Goal: Task Accomplishment & Management: Complete application form

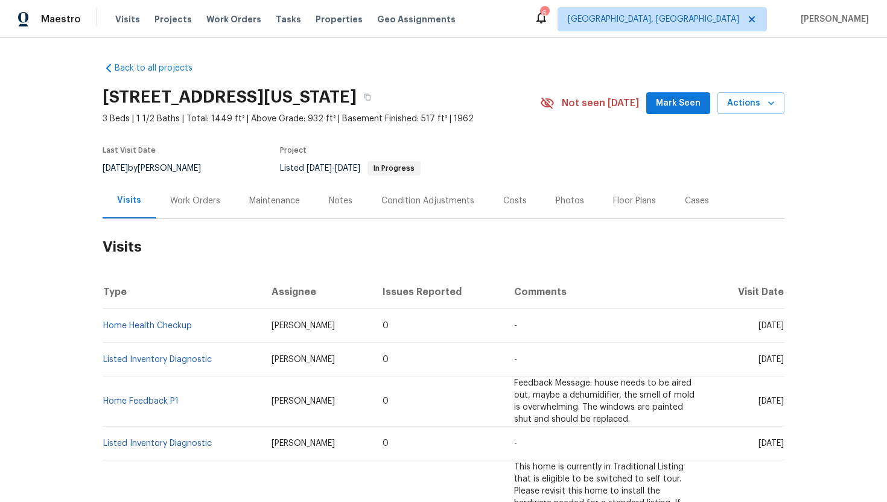
drag, startPoint x: 734, startPoint y: 326, endPoint x: 781, endPoint y: 329, distance: 47.7
click at [781, 329] on span "Fri, Aug 08 2025" at bounding box center [771, 326] width 25 height 8
copy span "Aug 08 2025"
click at [188, 201] on div "Work Orders" at bounding box center [195, 201] width 50 height 12
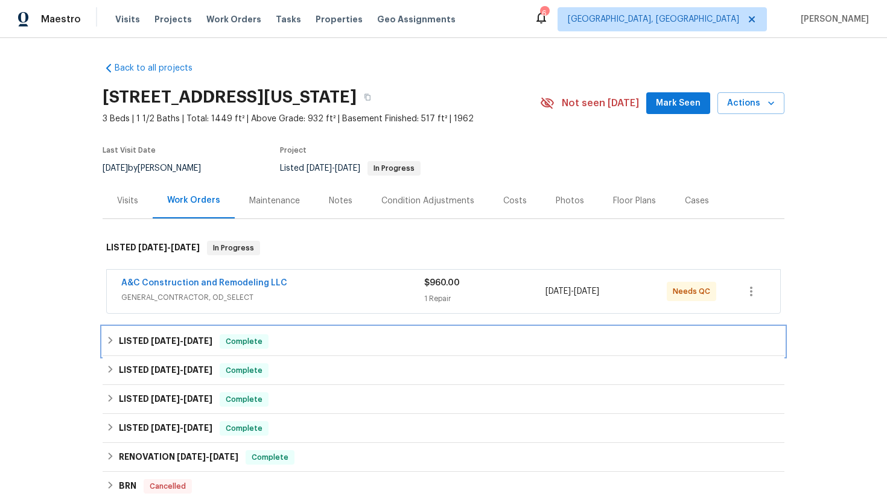
click at [208, 346] on div "LISTED 7/1/25 - 7/3/25 Complete" at bounding box center [443, 341] width 675 height 14
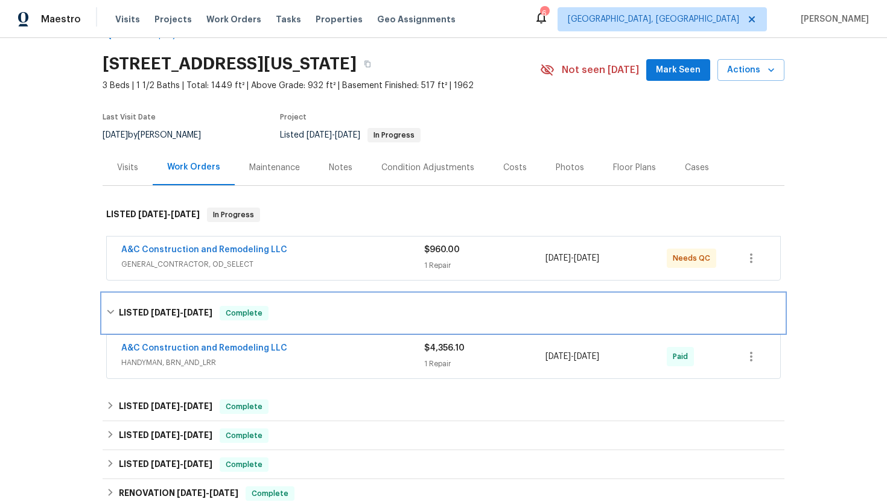
scroll to position [37, 0]
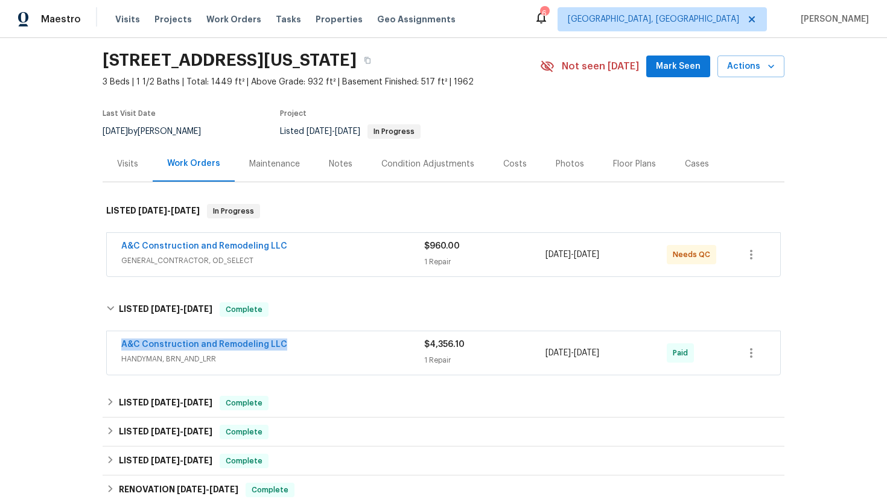
drag, startPoint x: 298, startPoint y: 349, endPoint x: 106, endPoint y: 347, distance: 192.5
click at [106, 347] on div "A&C Construction and Remodeling LLC HANDYMAN, BRN_AND_LRR $4,356.10 1 Repair 7/…" at bounding box center [444, 354] width 682 height 50
copy link "A&C Construction and Remodeling LLC"
drag, startPoint x: 632, startPoint y: 356, endPoint x: 508, endPoint y: 356, distance: 124.3
click at [507, 356] on div "A&C Construction and Remodeling LLC HANDYMAN, BRN_AND_LRR $4,356.10 1 Repair 7/…" at bounding box center [428, 353] width 615 height 29
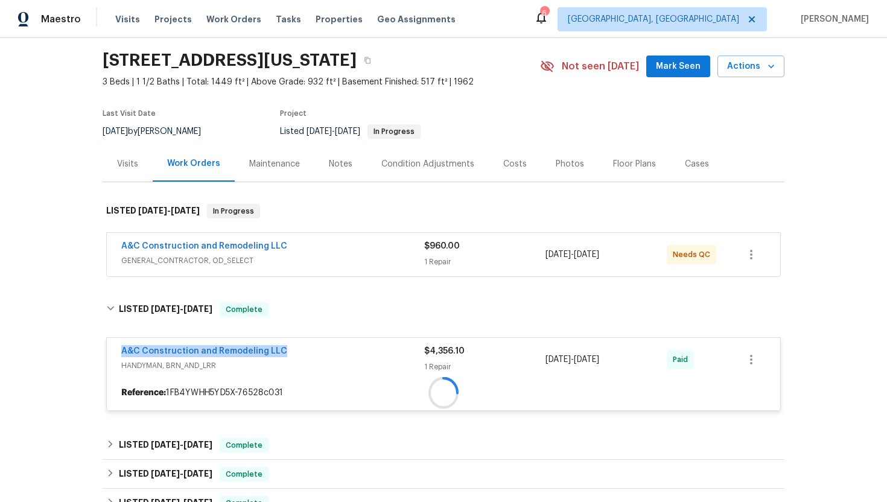
copy div "7/1/2025 - 7/3/2025"
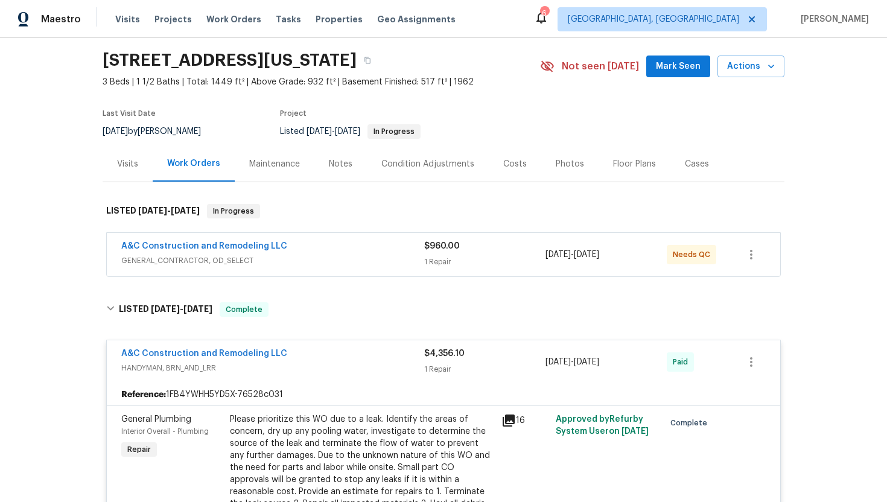
click at [297, 243] on div "A&C Construction and Remodeling LLC" at bounding box center [272, 247] width 303 height 14
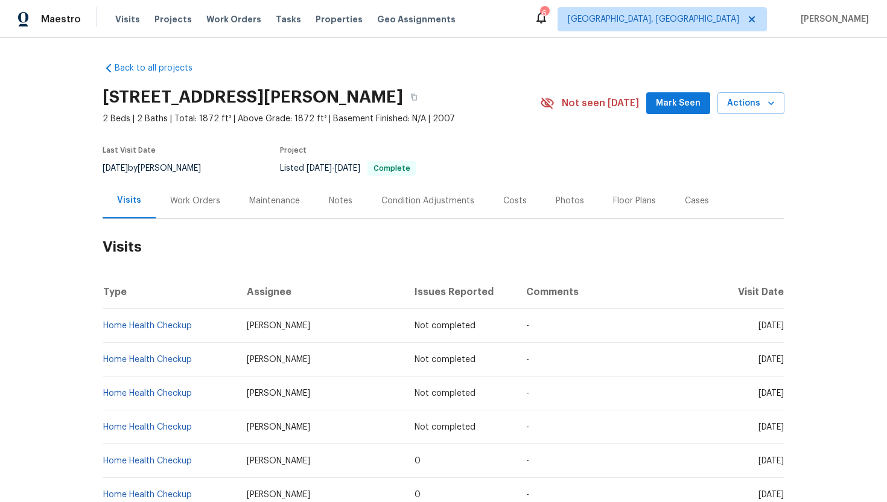
drag, startPoint x: 731, startPoint y: 325, endPoint x: 783, endPoint y: 334, distance: 52.2
click at [783, 334] on td "Mon, Dec 08 2025" at bounding box center [752, 326] width 63 height 34
copy span "Dec 08 2025"
click at [187, 206] on div "Work Orders" at bounding box center [195, 201] width 50 height 12
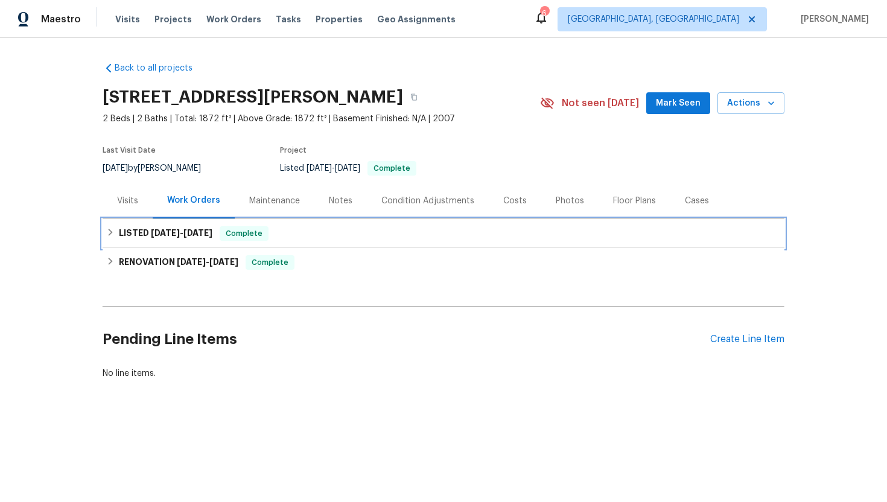
click at [208, 230] on span "4/5/25" at bounding box center [197, 233] width 29 height 8
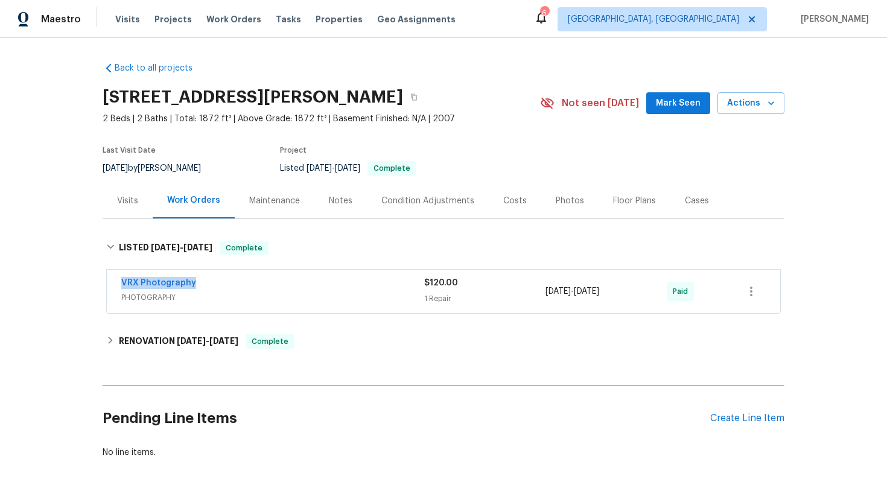
drag, startPoint x: 210, startPoint y: 288, endPoint x: 97, endPoint y: 288, distance: 112.8
click at [97, 287] on div "Back to all projects 409 Kenley Ct, McDonough, GA 30253 2 Beds | 2 Baths | Tota…" at bounding box center [443, 270] width 887 height 464
copy link "VRX Photography"
drag, startPoint x: 626, startPoint y: 296, endPoint x: 542, endPoint y: 295, distance: 83.9
click at [542, 295] on div "VRX Photography PHOTOGRAPHY $120.00 1 Repair 4/4/2025 - 4/5/2025 Paid" at bounding box center [428, 291] width 615 height 29
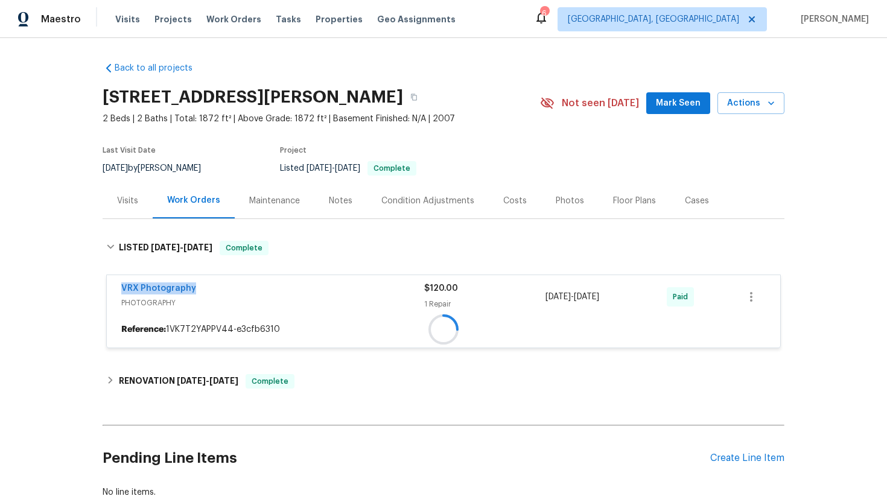
copy div "4/4/2025 - 4/5/2025"
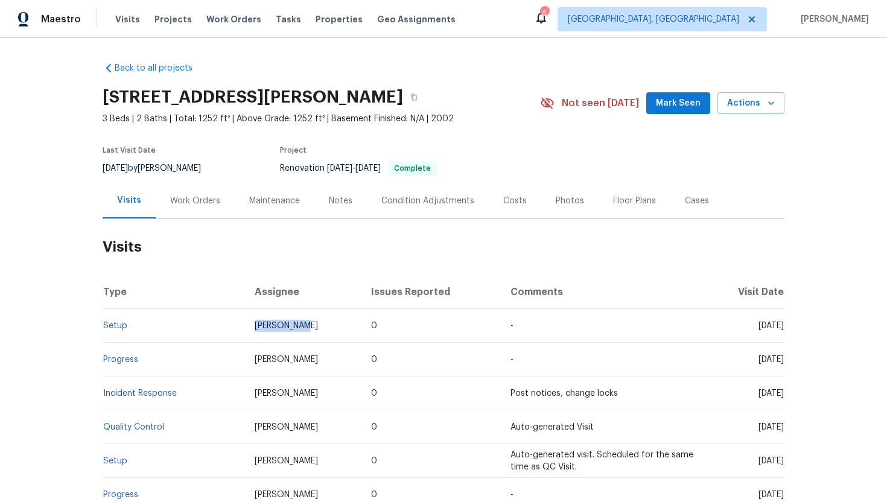
drag, startPoint x: 295, startPoint y: 326, endPoint x: 246, endPoint y: 326, distance: 48.9
click at [246, 326] on td "Billy Towle" at bounding box center [303, 326] width 117 height 34
copy span "Billy Towle"
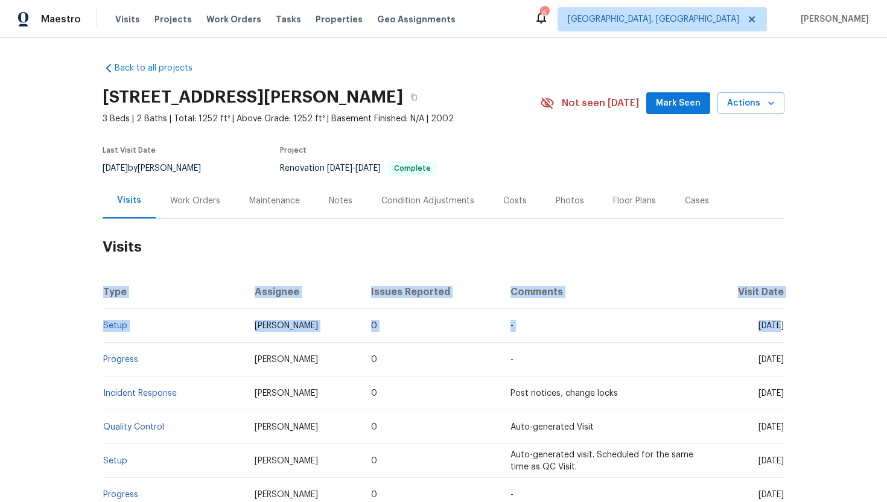
drag, startPoint x: 739, startPoint y: 326, endPoint x: 788, endPoint y: 328, distance: 49.5
click at [788, 328] on div "Back to all projects 1634 Dawson Ct, Rock Hill, SC 29730 3 Beds | 2 Baths | Tot…" at bounding box center [443, 270] width 887 height 464
copy table "Type Assignee Issues Reported Comments Visit Date Setup Billy Towle 0 - Mon,"
click at [705, 345] on td "[DATE]" at bounding box center [744, 360] width 79 height 34
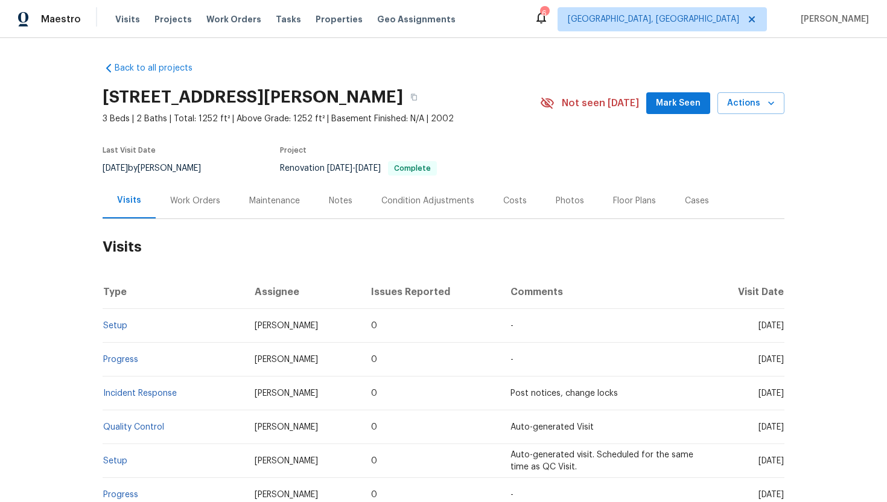
click at [759, 328] on span "[DATE]" at bounding box center [771, 326] width 25 height 8
drag, startPoint x: 739, startPoint y: 327, endPoint x: 783, endPoint y: 328, distance: 44.1
click at [783, 328] on span "[DATE]" at bounding box center [771, 326] width 25 height 8
copy span "[DATE]"
click at [202, 199] on div "Work Orders" at bounding box center [195, 201] width 50 height 12
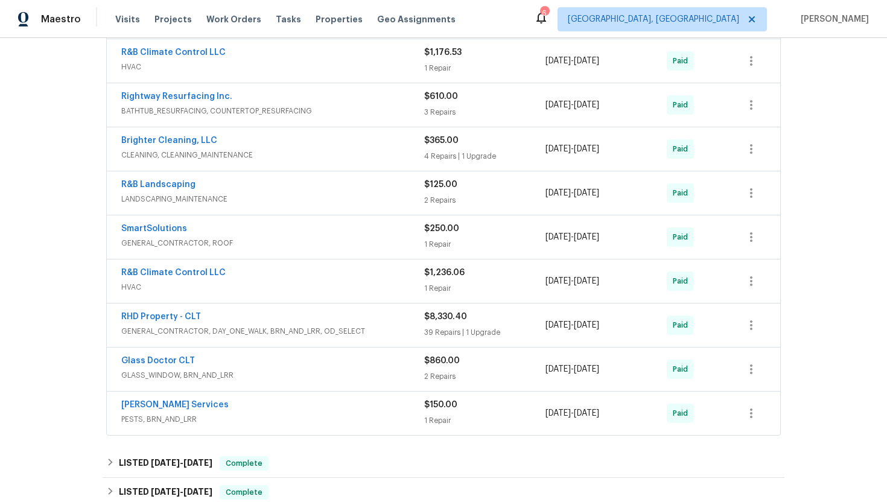
scroll to position [282, 0]
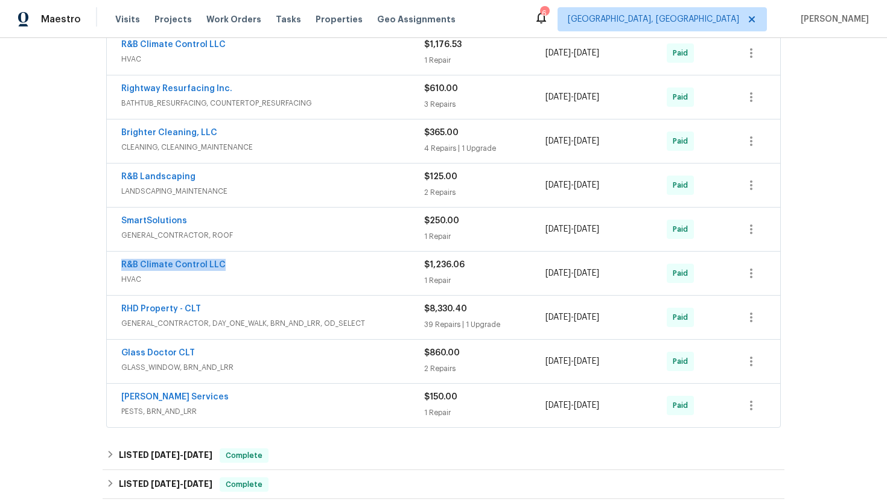
drag, startPoint x: 235, startPoint y: 267, endPoint x: 72, endPoint y: 267, distance: 162.9
click at [72, 267] on div "Back to all projects 1634 Dawson Ct, Rock Hill, SC 29730 3 Beds | 2 Baths | Tot…" at bounding box center [443, 270] width 887 height 464
copy link "R&B Climate Control LLC"
drag, startPoint x: 634, startPoint y: 276, endPoint x: 543, endPoint y: 278, distance: 91.1
click at [543, 278] on div "R&B Climate Control LLC HVAC $1,236.06 1 Repair 7/30/2019 - 8/6/2019 Paid" at bounding box center [428, 273] width 615 height 29
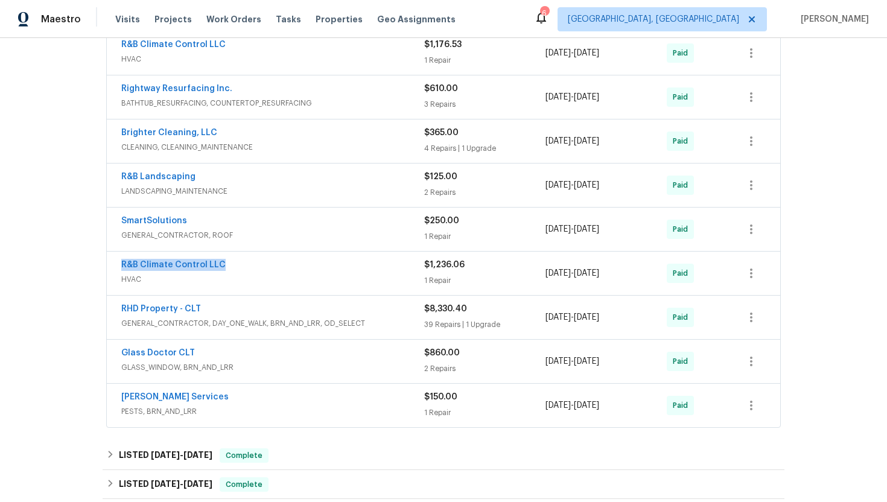
copy div "7/30/2019 - 8/6/2019"
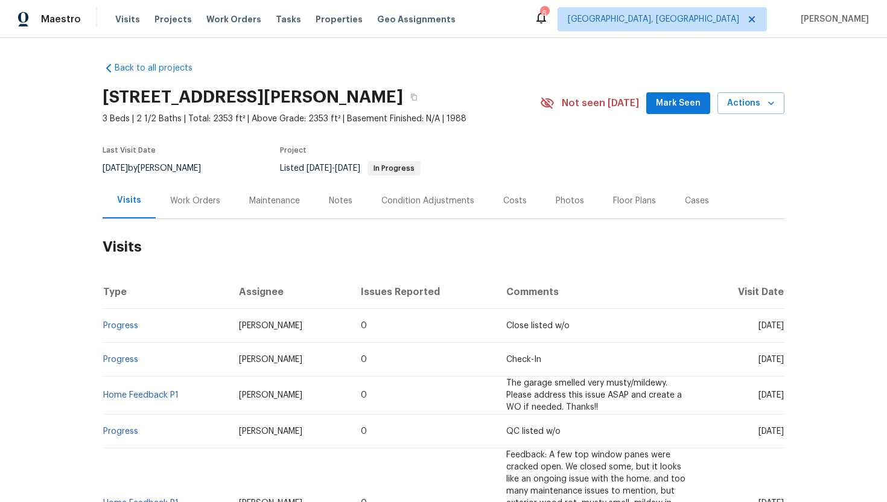
drag, startPoint x: 737, startPoint y: 328, endPoint x: 783, endPoint y: 327, distance: 45.9
click at [783, 327] on span "[DATE]" at bounding box center [771, 326] width 25 height 8
copy span "[DATE]"
click at [192, 202] on div "Work Orders" at bounding box center [195, 201] width 50 height 12
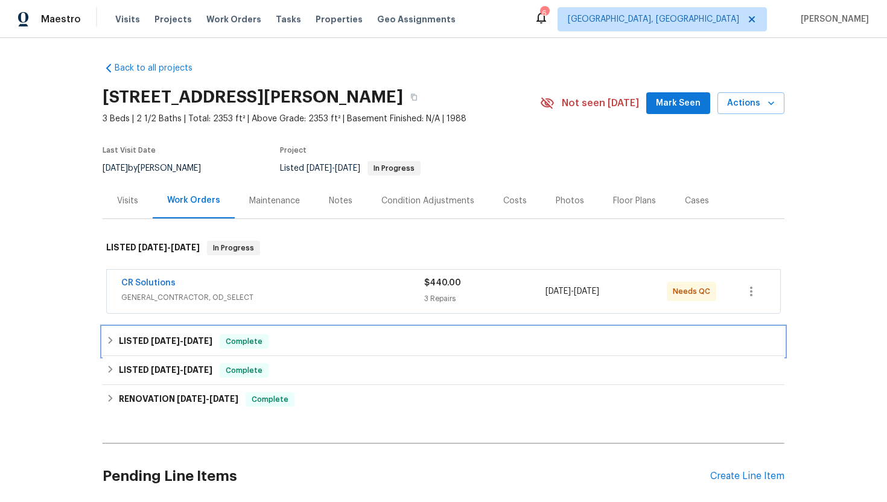
click at [234, 340] on span "Complete" at bounding box center [244, 342] width 46 height 12
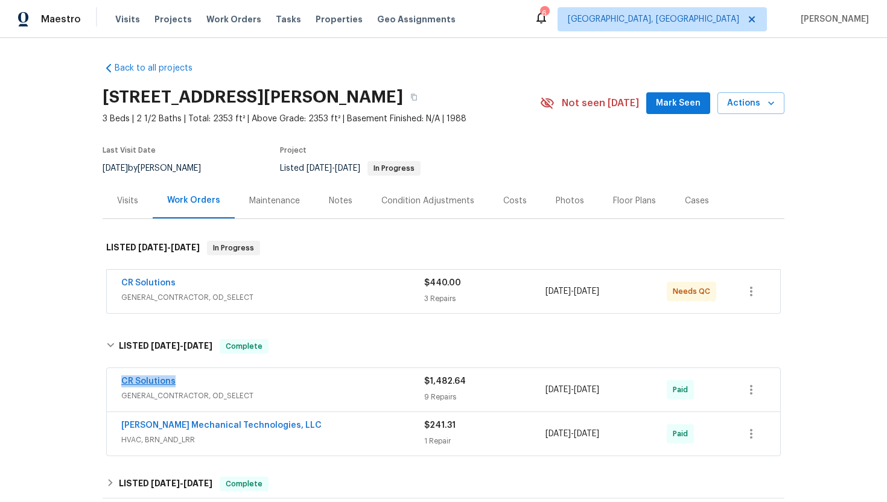
drag, startPoint x: 191, startPoint y: 382, endPoint x: 121, endPoint y: 381, distance: 69.4
click at [121, 381] on div "CR Solutions GENERAL_CONTRACTOR, OD_SELECT $1,482.64 9 Repairs 6/12/2025 - 6/16…" at bounding box center [443, 389] width 673 height 43
copy link "CR Solutions"
drag, startPoint x: 639, startPoint y: 389, endPoint x: 533, endPoint y: 390, distance: 106.2
click at [532, 390] on div "CR Solutions GENERAL_CONTRACTOR, OD_SELECT $1,482.64 9 Repairs 6/12/2025 - 6/16…" at bounding box center [428, 389] width 615 height 29
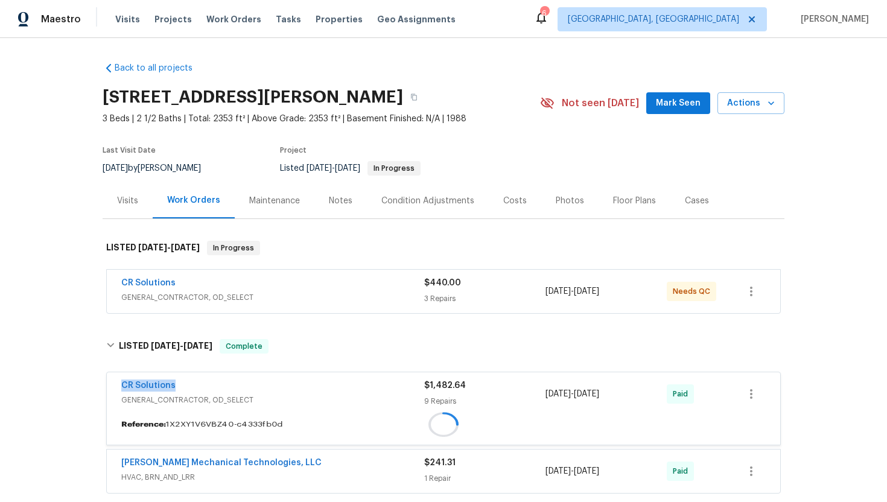
copy div "9 Repairs 6/12/2025 - 6/16/2025"
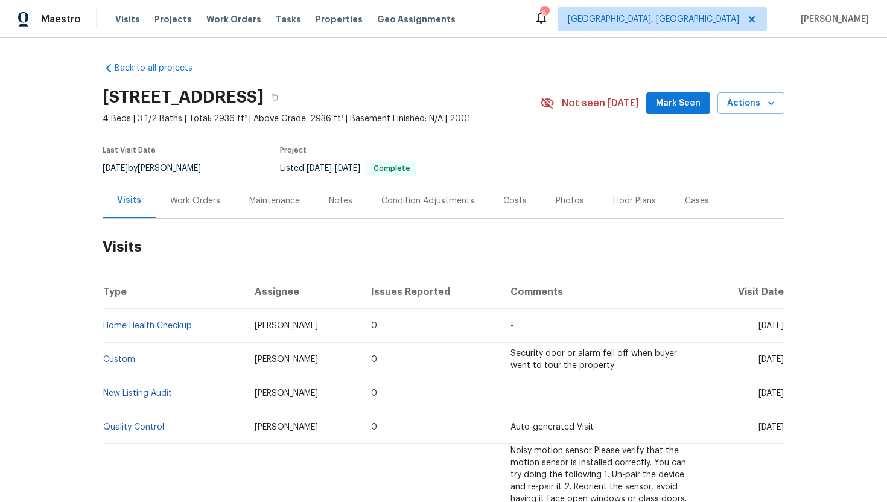
drag, startPoint x: 736, startPoint y: 325, endPoint x: 783, endPoint y: 328, distance: 46.5
click at [783, 328] on span "Thu, Aug 14 2025" at bounding box center [771, 326] width 25 height 8
copy span "Aug 14 2025"
click at [205, 205] on div "Work Orders" at bounding box center [195, 201] width 50 height 12
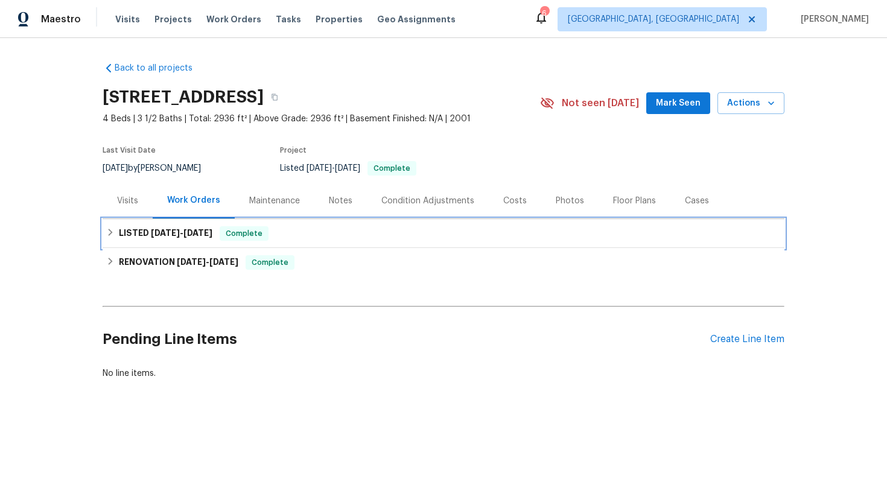
click at [211, 239] on h6 "LISTED 6/5/25 - 6/12/25" at bounding box center [166, 233] width 94 height 14
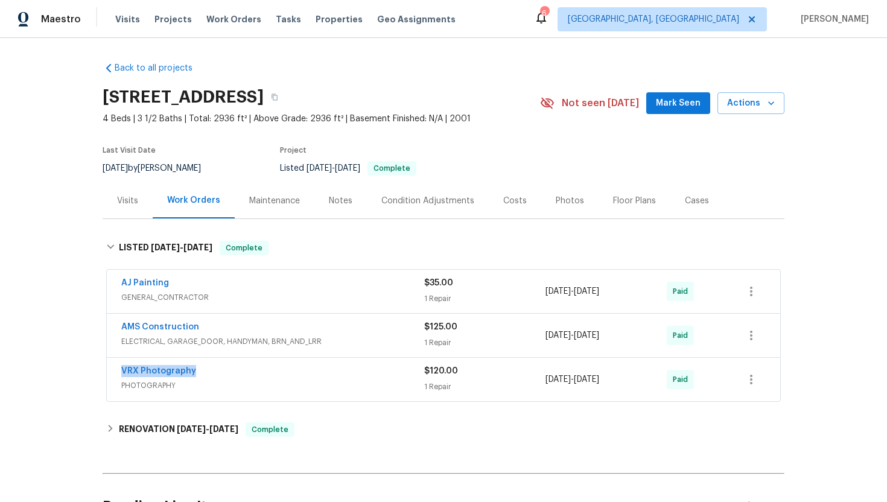
drag, startPoint x: 208, startPoint y: 375, endPoint x: 114, endPoint y: 369, distance: 94.3
click at [114, 369] on div "VRX Photography PHOTOGRAPHY $120.00 1 Repair 6/11/2025 - 6/12/2025 Paid" at bounding box center [443, 379] width 673 height 43
copy link "VRX Photography"
drag, startPoint x: 633, startPoint y: 379, endPoint x: 536, endPoint y: 379, distance: 97.2
click at [536, 379] on div "VRX Photography PHOTOGRAPHY $120.00 1 Repair 6/11/2025 - 6/12/2025 Paid" at bounding box center [428, 379] width 615 height 29
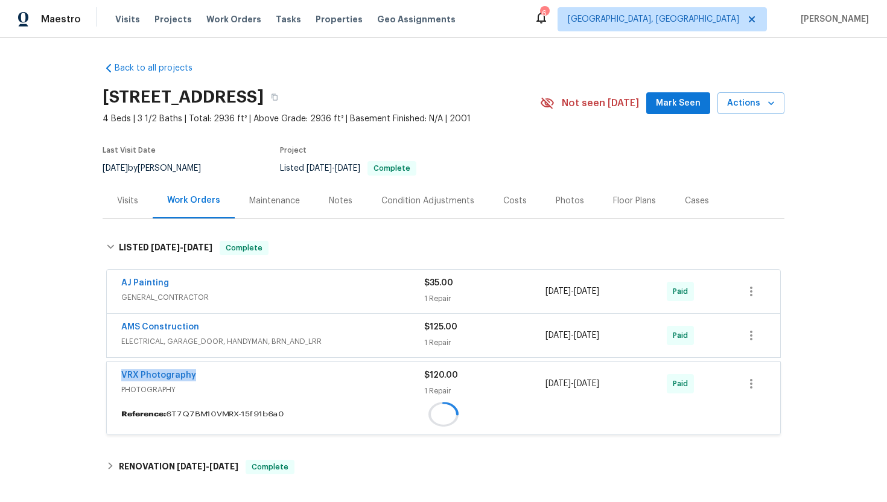
copy div "1 Repair 6/11/2025 - 6/12/2025"
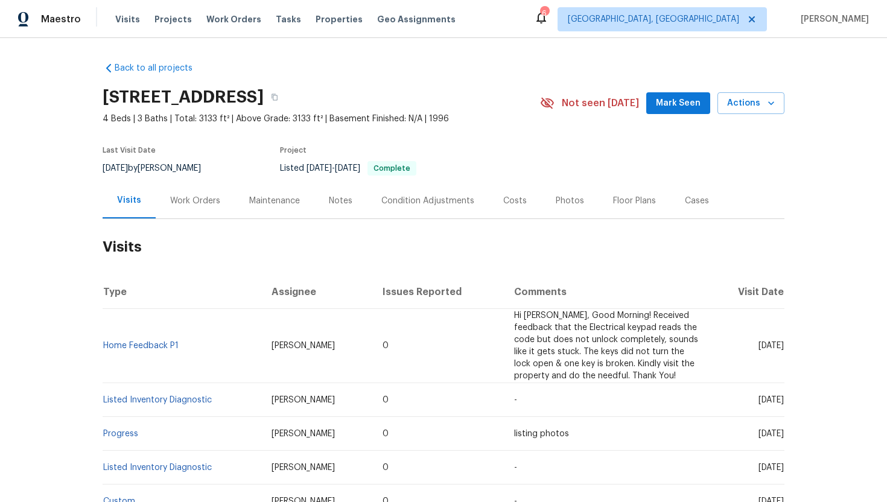
drag, startPoint x: 733, startPoint y: 342, endPoint x: 781, endPoint y: 343, distance: 47.7
click at [781, 343] on span "Wed, Aug 06 2025" at bounding box center [771, 346] width 25 height 8
copy span "Aug 06 202"
click at [733, 366] on td "Wed, Aug 06 2025" at bounding box center [746, 346] width 75 height 74
drag, startPoint x: 733, startPoint y: 342, endPoint x: 784, endPoint y: 343, distance: 50.7
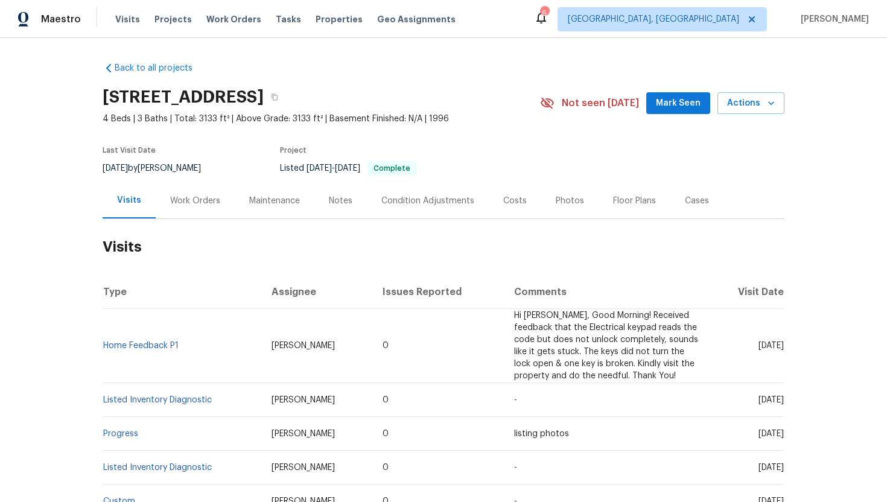
click at [783, 343] on span "Wed, Aug 06 2025" at bounding box center [771, 346] width 25 height 8
copy span "Aug 06 2025"
click at [182, 206] on div "Work Orders" at bounding box center [195, 201] width 50 height 12
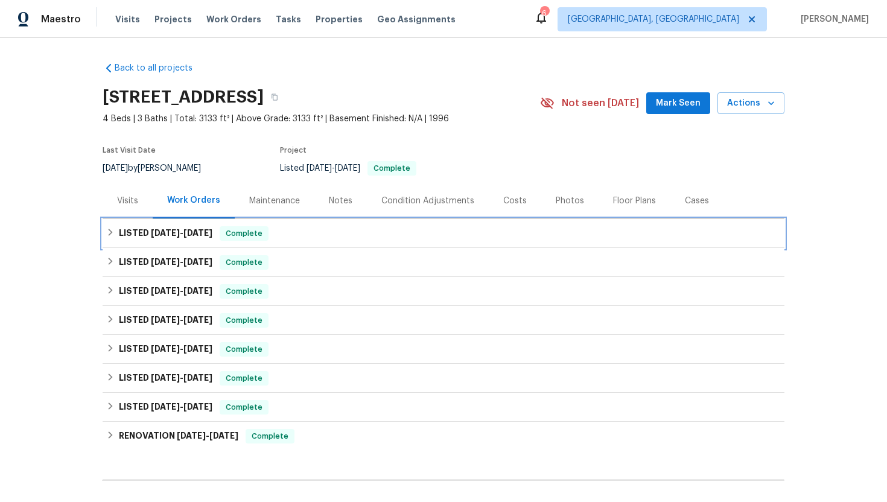
click at [191, 238] on h6 "LISTED 7/22/25 - 8/1/25" at bounding box center [166, 233] width 94 height 14
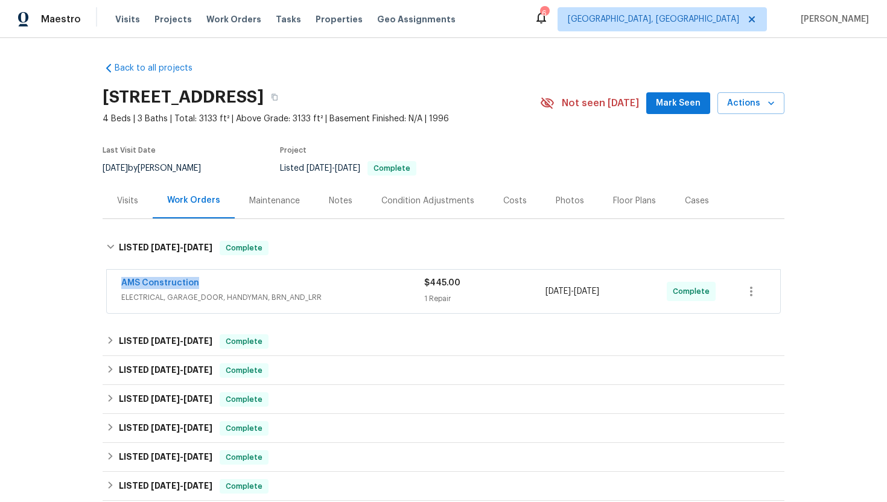
drag, startPoint x: 191, startPoint y: 281, endPoint x: 118, endPoint y: 282, distance: 73.0
click at [118, 281] on div "AMS Construction ELECTRICAL, GARAGE_DOOR, HANDYMAN, BRN_AND_LRR $445.00 1 Repai…" at bounding box center [443, 291] width 673 height 43
copy link "AMS Construction"
drag, startPoint x: 629, startPoint y: 293, endPoint x: 540, endPoint y: 292, distance: 88.7
click at [540, 291] on div "AMS Construction ELECTRICAL, GARAGE_DOOR, HANDYMAN, BRN_AND_LRR $445.00 1 Repai…" at bounding box center [428, 291] width 615 height 29
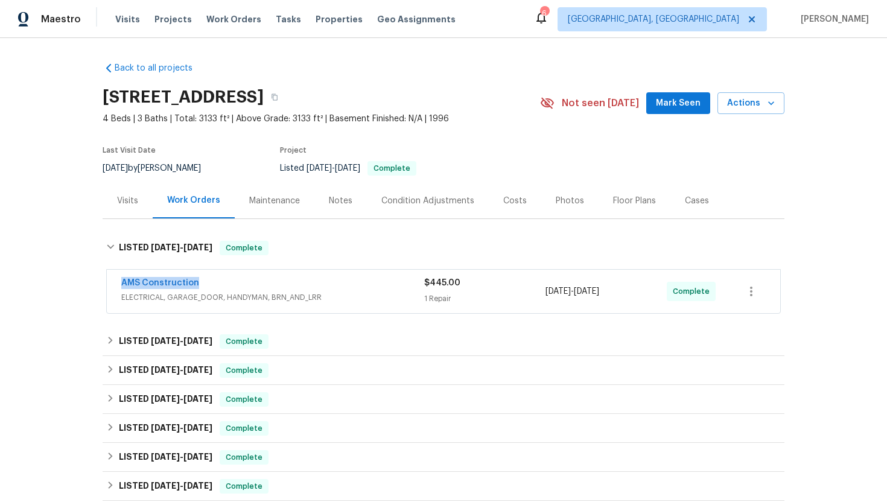
copy div "1 Repair 7/24/2025 - 8/1/2025"
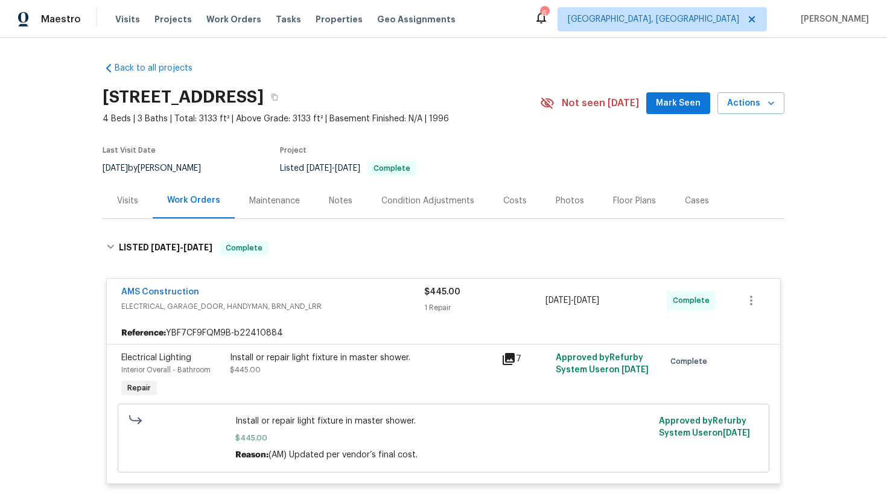
click at [122, 208] on div "Visits" at bounding box center [128, 201] width 50 height 36
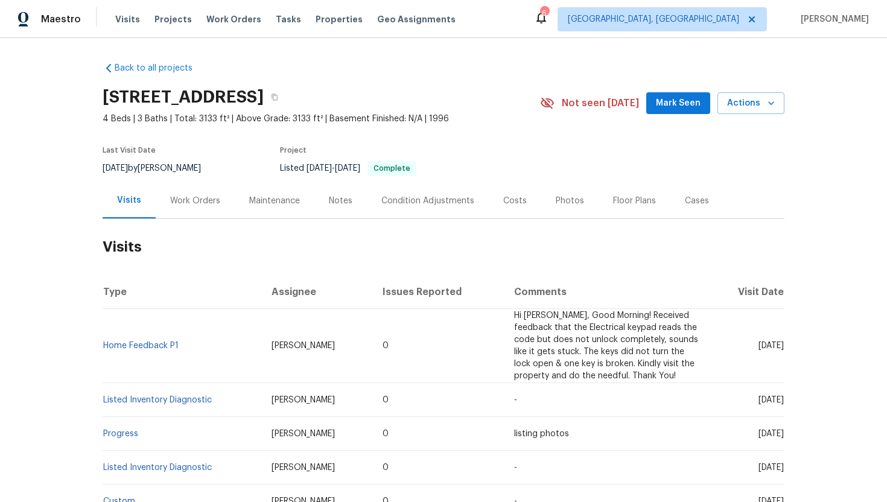
click at [695, 200] on div "Cases" at bounding box center [697, 201] width 24 height 12
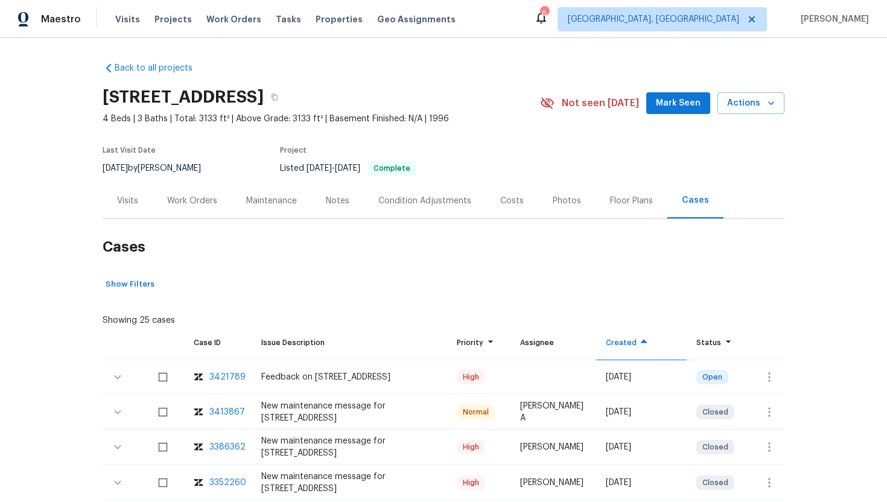
scroll to position [58, 0]
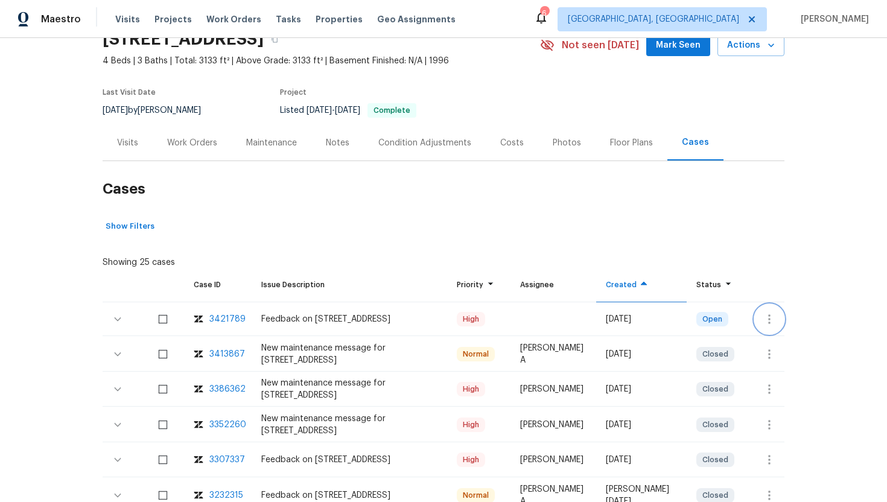
click at [771, 317] on icon "button" at bounding box center [769, 319] width 14 height 14
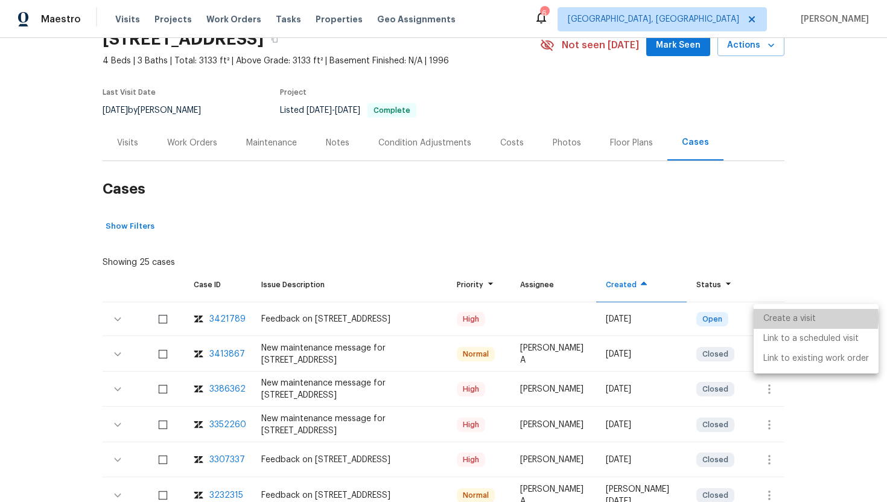
click at [781, 319] on li "Create a visit" at bounding box center [816, 319] width 125 height 20
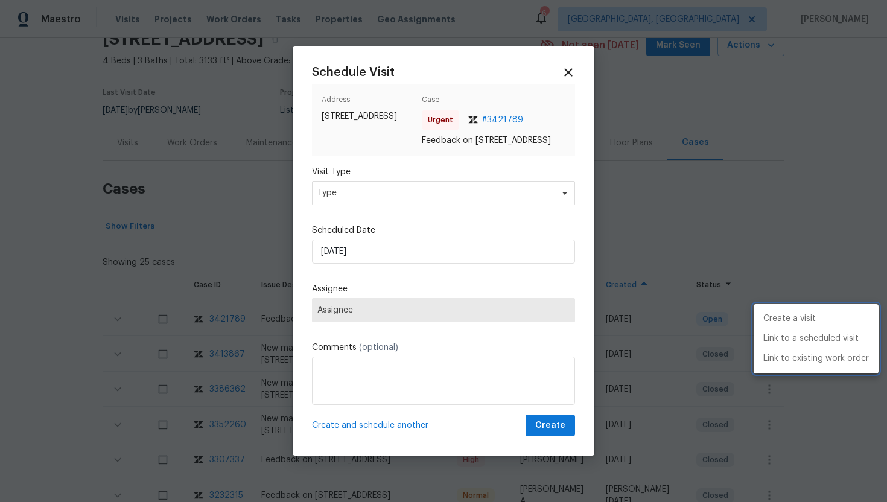
click at [409, 195] on div at bounding box center [443, 251] width 887 height 502
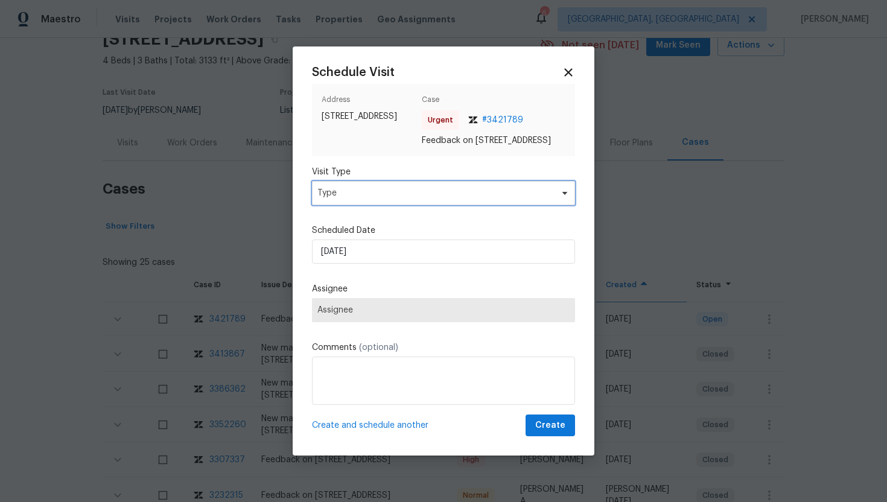
click at [392, 199] on span "Type" at bounding box center [434, 193] width 235 height 12
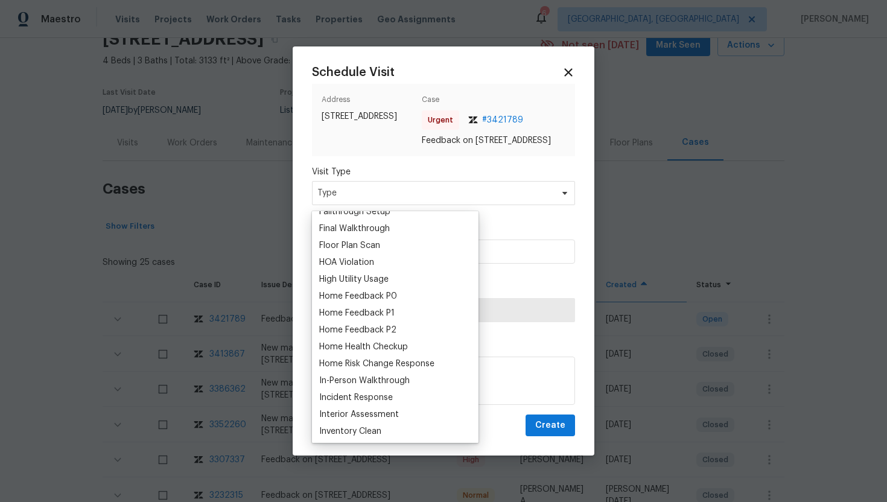
scroll to position [307, 0]
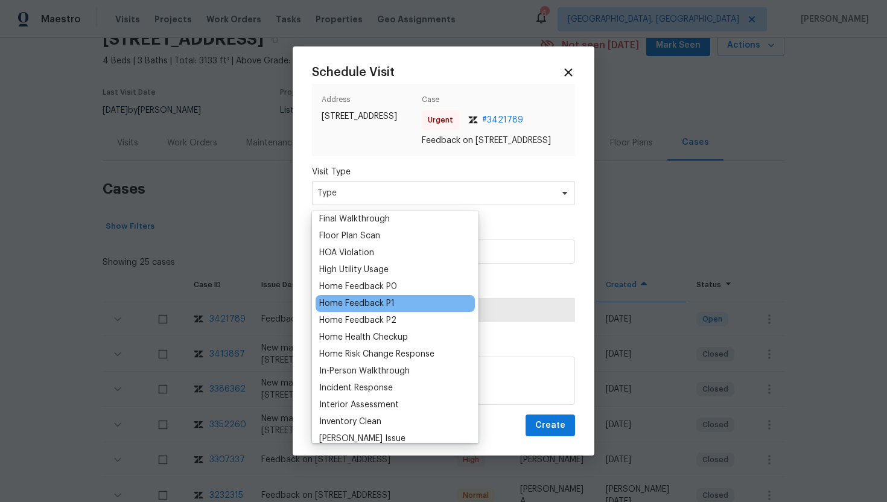
click at [386, 299] on div "Home Feedback P1" at bounding box center [356, 303] width 75 height 12
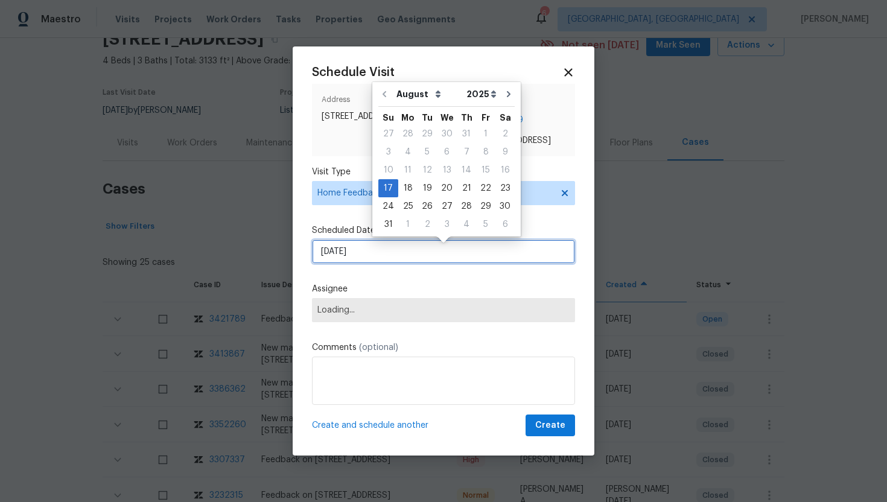
click at [396, 257] on input "8/17/2025" at bounding box center [443, 252] width 263 height 24
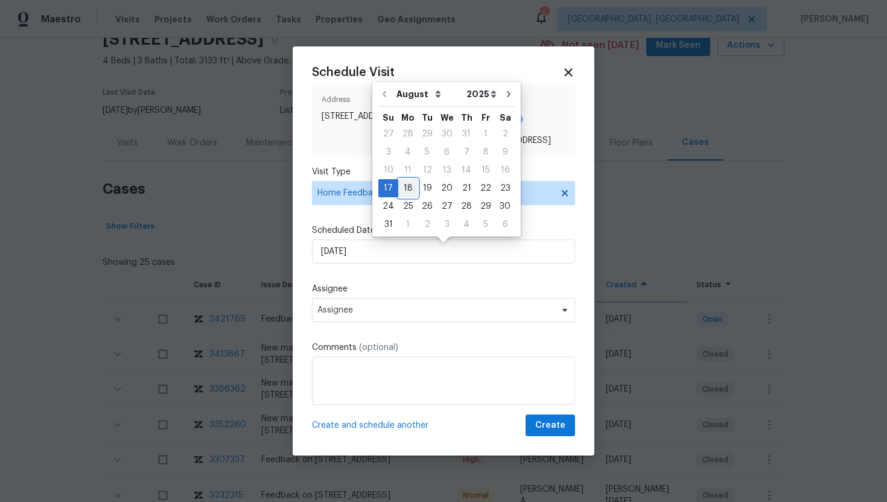
click at [404, 192] on div "18" at bounding box center [407, 188] width 19 height 17
type input "8/18/2025"
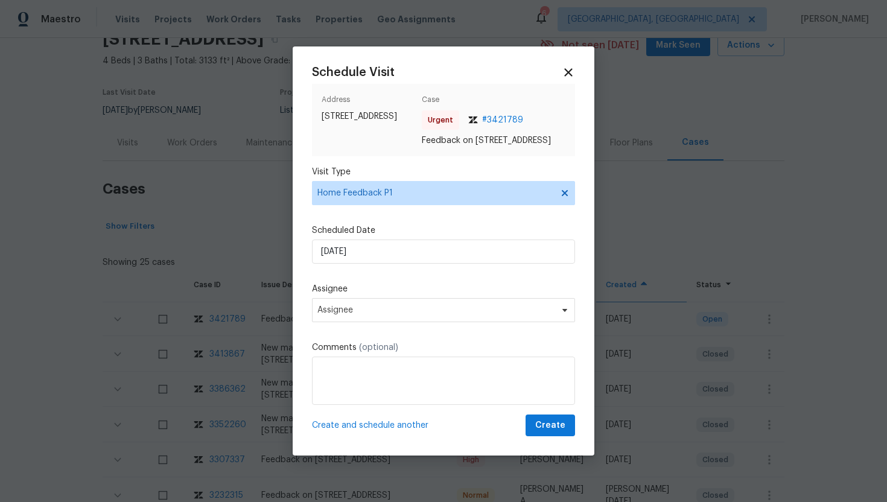
click at [364, 329] on div "Schedule Visit Address 321 Beacon Hill Dr, Allen, TX 75013 Case Urgent # 342178…" at bounding box center [443, 251] width 263 height 371
click at [364, 315] on span "Assignee" at bounding box center [435, 310] width 237 height 10
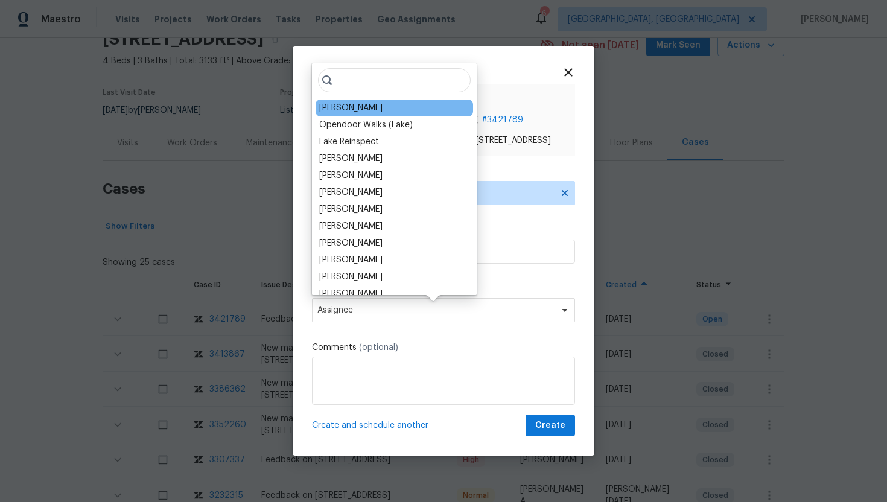
click at [357, 109] on div "Alicia Anices" at bounding box center [350, 108] width 63 height 12
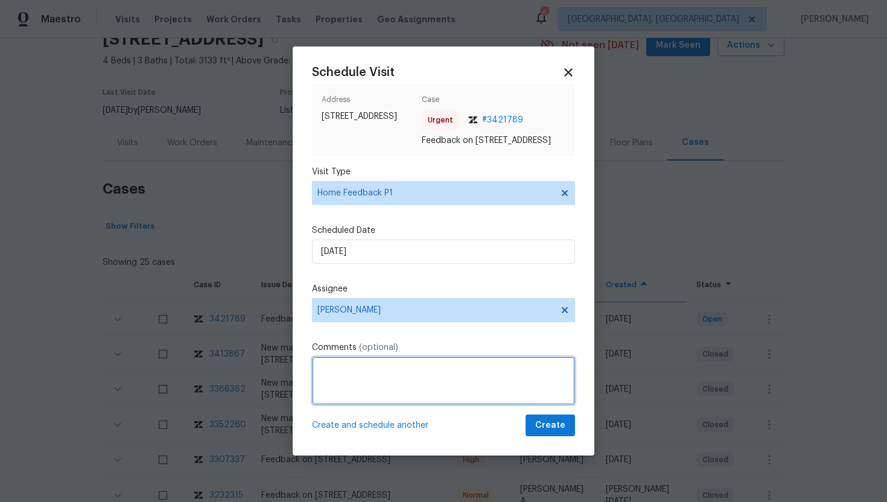
click at [337, 379] on textarea at bounding box center [443, 381] width 263 height 48
type textarea "x"
paste textarea "Aug 11"
type textarea "A"
paste textarea "Feedback Message: Caller reached us to report access issues, key pad has a low …"
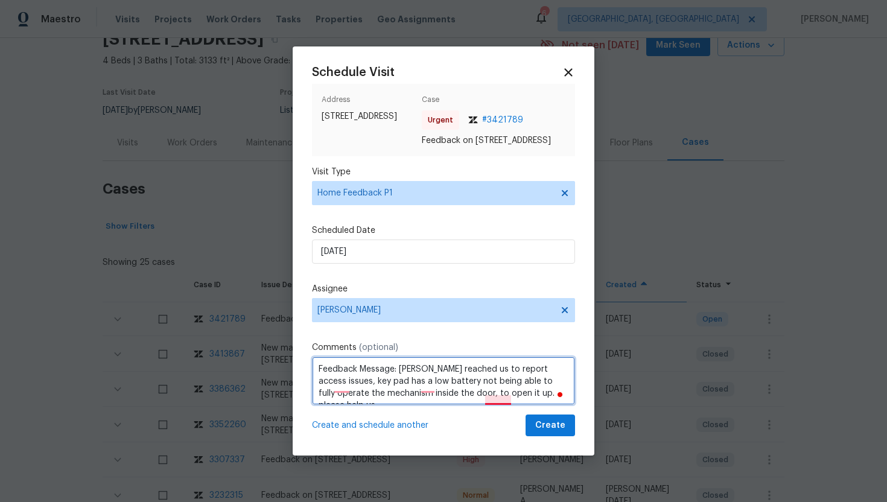
click at [495, 402] on textarea "Feedback Message: Caller reached us to report access issues, key pad has a low …" at bounding box center [443, 381] width 263 height 48
click at [433, 387] on textarea "Feedback Message: Caller reached us to report access issues, key pad has a low …" at bounding box center [443, 381] width 263 height 48
click at [342, 387] on textarea "Feedback Message: Caller reached us to report access issues, key pad has a low …" at bounding box center [443, 381] width 263 height 48
click at [461, 390] on textarea "Feedback Message: Caller reached us to report access issues, key keypad has a l…" at bounding box center [443, 381] width 263 height 48
click at [427, 397] on textarea "Feedback Message: Caller reached us to report access issues, key keypad has a l…" at bounding box center [443, 381] width 263 height 48
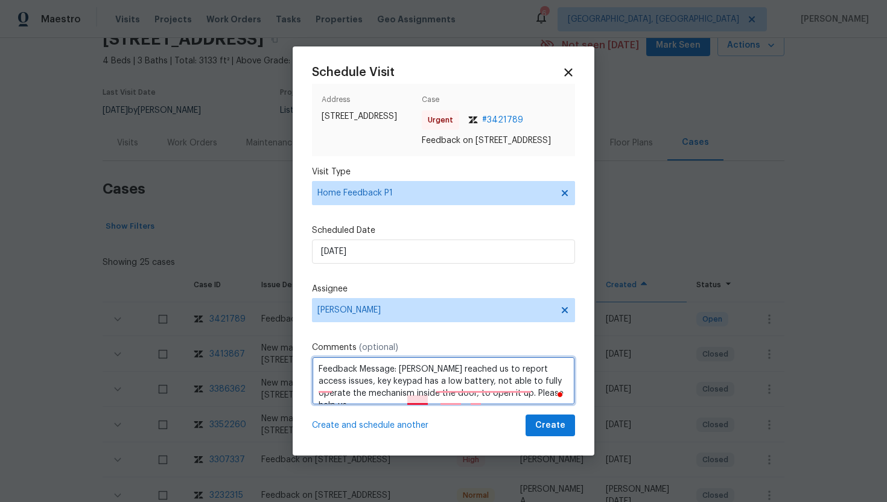
click at [419, 398] on textarea "Feedback Message: Caller reached us to report access issues, key keypad has a l…" at bounding box center [443, 381] width 263 height 48
click at [468, 393] on textarea "Feedback Message: Caller reached us to report access issues, key keypad has a l…" at bounding box center [443, 381] width 263 height 48
click at [468, 386] on textarea "Feedback Message: Caller reached us to report access issues, key keypad has a l…" at bounding box center [443, 381] width 263 height 48
drag, startPoint x: 335, startPoint y: 388, endPoint x: 304, endPoint y: 387, distance: 31.4
click at [304, 387] on div "Schedule Visit Address 321 Beacon Hill Dr, Allen, TX 75013 Case Urgent # 342178…" at bounding box center [444, 251] width 302 height 410
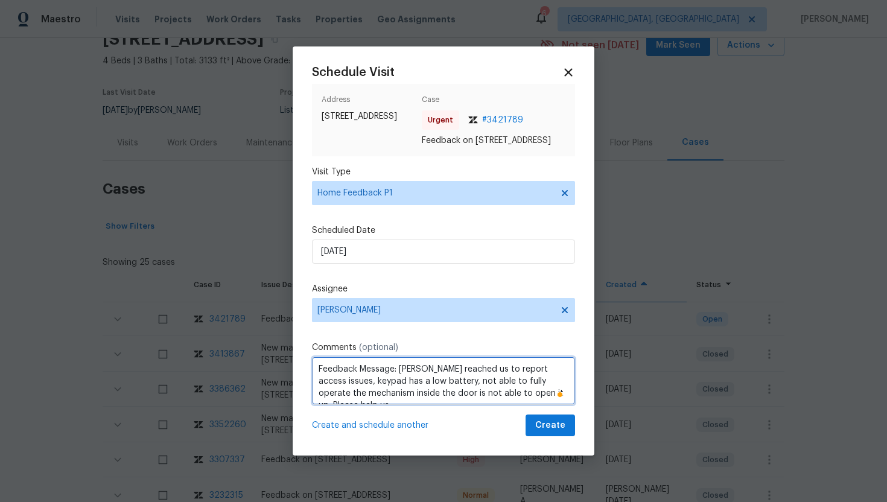
scroll to position [13, 0]
type textarea "Feedback Message: Caller reached us to report access issues, keypad has a low b…"
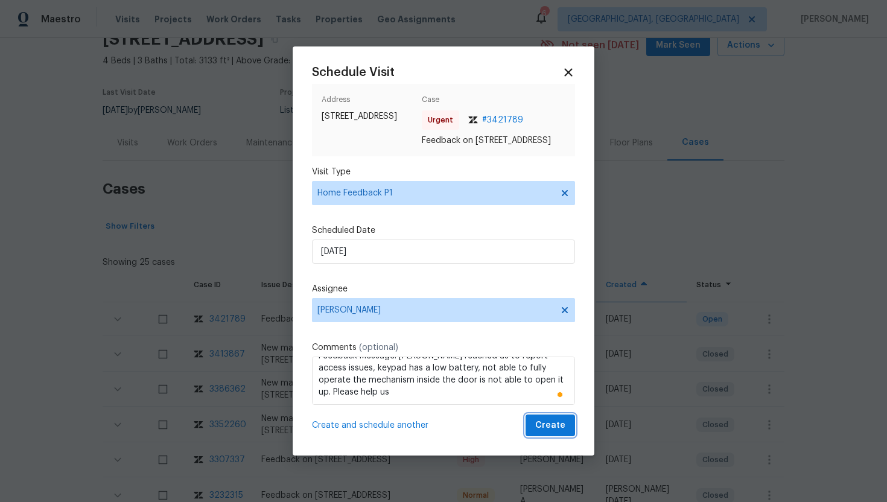
click at [549, 430] on span "Create" at bounding box center [550, 425] width 30 height 15
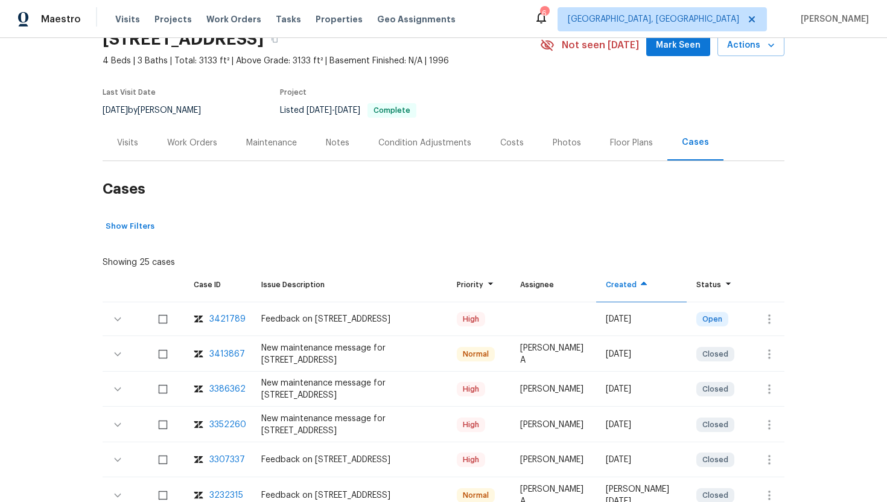
click at [144, 139] on div "Visits" at bounding box center [128, 143] width 50 height 36
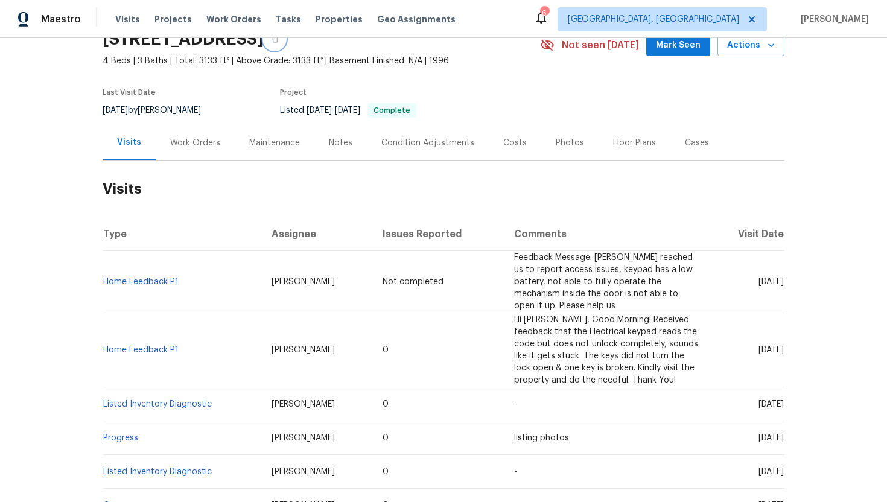
click at [278, 40] on icon "button" at bounding box center [274, 39] width 7 height 7
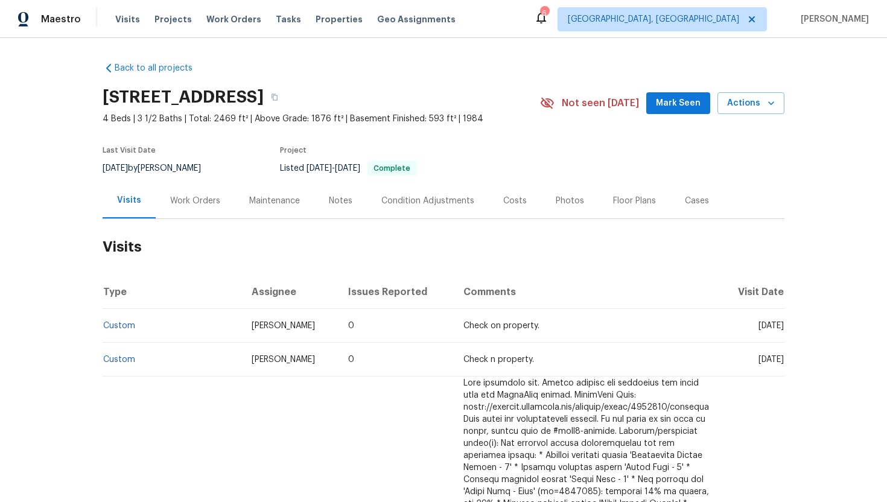
drag, startPoint x: 738, startPoint y: 326, endPoint x: 782, endPoint y: 329, distance: 44.2
click at [782, 329] on span "[DATE]" at bounding box center [771, 326] width 25 height 8
copy span "[DATE]"
click at [194, 199] on div "Work Orders" at bounding box center [195, 201] width 50 height 12
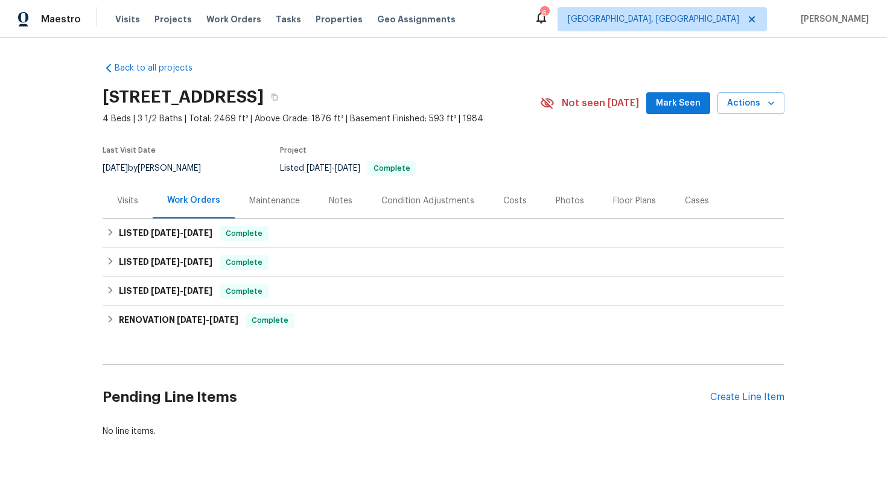
scroll to position [17, 0]
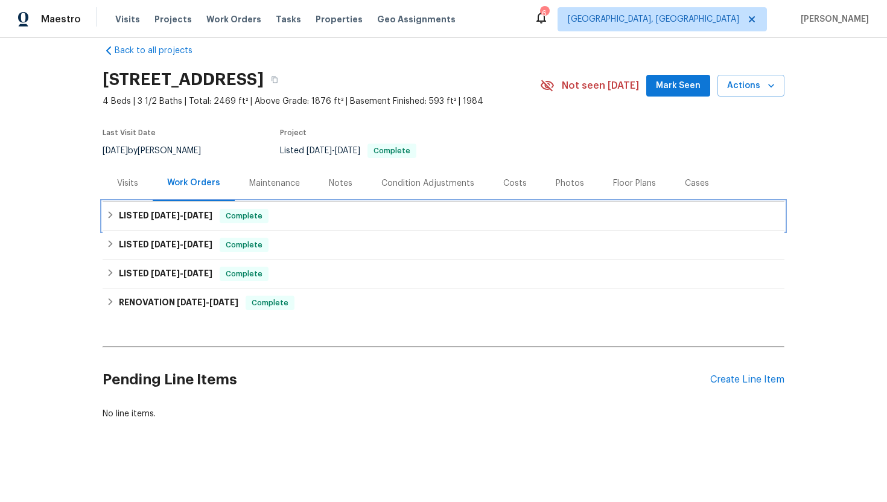
click at [207, 216] on span "[DATE]" at bounding box center [197, 215] width 29 height 8
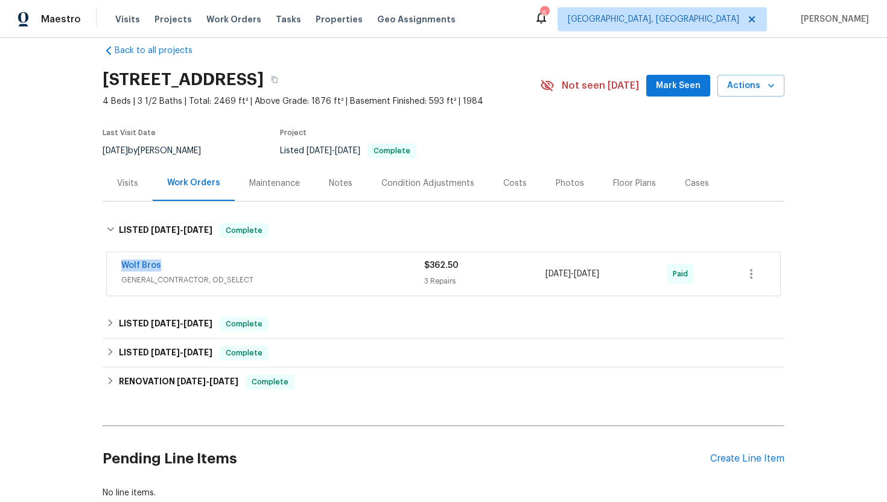
drag, startPoint x: 178, startPoint y: 270, endPoint x: 110, endPoint y: 268, distance: 67.6
click at [110, 268] on div "Wolf Bros GENERAL_CONTRACTOR, OD_SELECT $362.50 3 Repairs [DATE] - [DATE] Paid" at bounding box center [443, 273] width 673 height 43
copy link "Wolf Bros"
drag, startPoint x: 636, startPoint y: 276, endPoint x: 538, endPoint y: 276, distance: 98.4
click at [538, 276] on div "Wolf Bros GENERAL_CONTRACTOR, OD_SELECT $362.50 3 Repairs [DATE] - [DATE] Paid" at bounding box center [428, 273] width 615 height 29
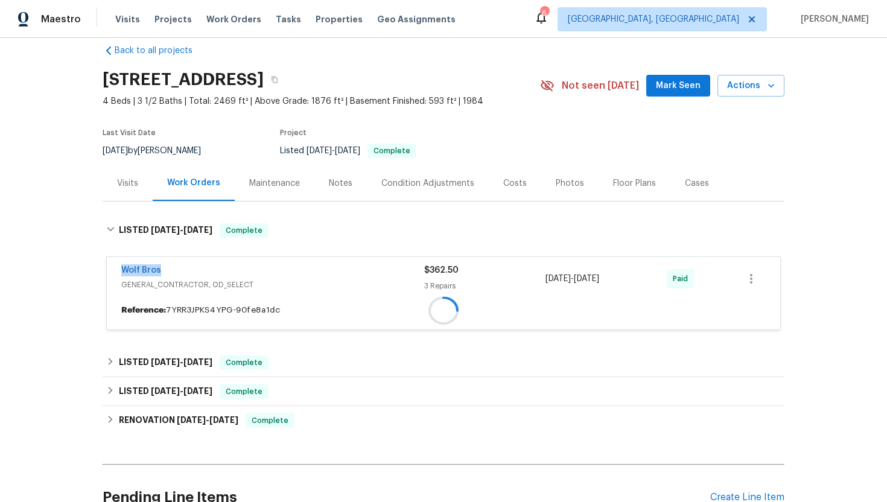
copy div "[DATE] - [DATE]"
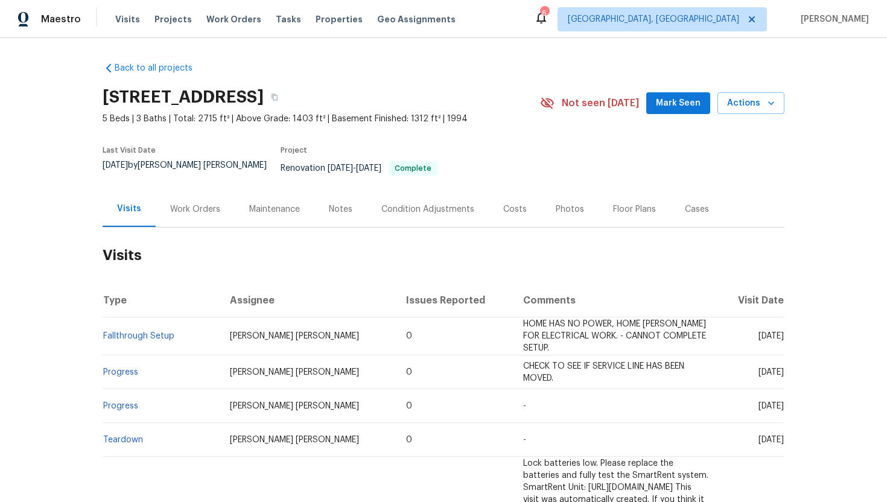
drag, startPoint x: 736, startPoint y: 326, endPoint x: 784, endPoint y: 328, distance: 48.3
click at [784, 328] on td "[DATE]" at bounding box center [751, 336] width 67 height 38
copy span "[DATE]"
click at [185, 203] on div "Work Orders" at bounding box center [195, 209] width 50 height 12
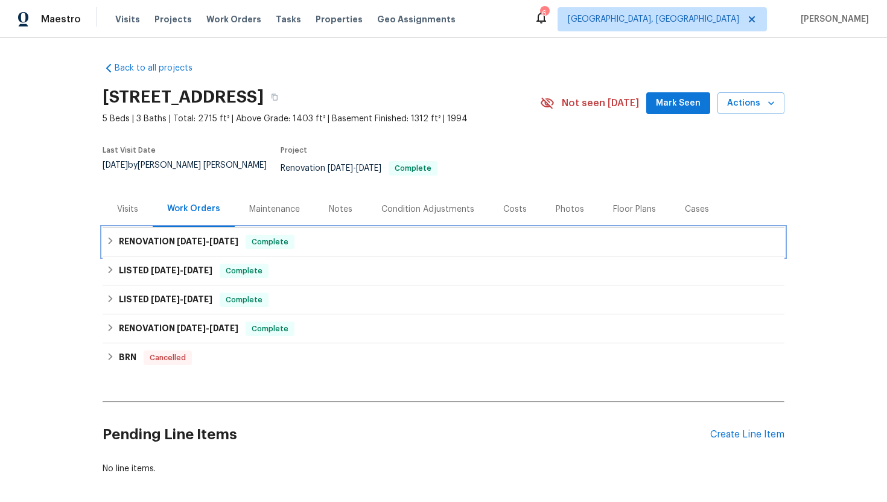
click at [200, 237] on span "5/21/25" at bounding box center [191, 241] width 29 height 8
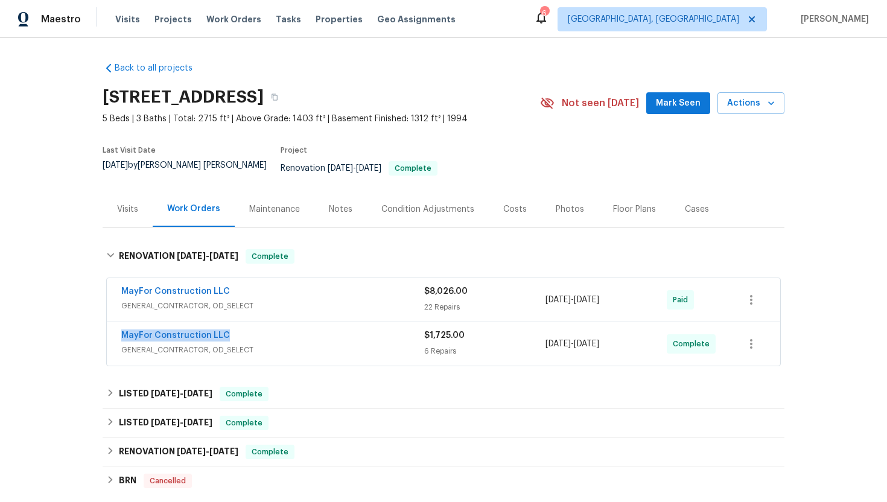
drag, startPoint x: 237, startPoint y: 327, endPoint x: 106, endPoint y: 327, distance: 130.3
click at [106, 327] on div "MayFor Construction LLC GENERAL_CONTRACTOR, OD_SELECT $1,725.00 6 Repairs 7/2/2…" at bounding box center [443, 344] width 675 height 45
copy link "MayFor Construction LLC"
drag, startPoint x: 619, startPoint y: 337, endPoint x: 540, endPoint y: 337, distance: 79.0
click at [540, 337] on div "MayFor Construction LLC GENERAL_CONTRACTOR, OD_SELECT $1,725.00 6 Repairs 7/2/2…" at bounding box center [428, 343] width 615 height 29
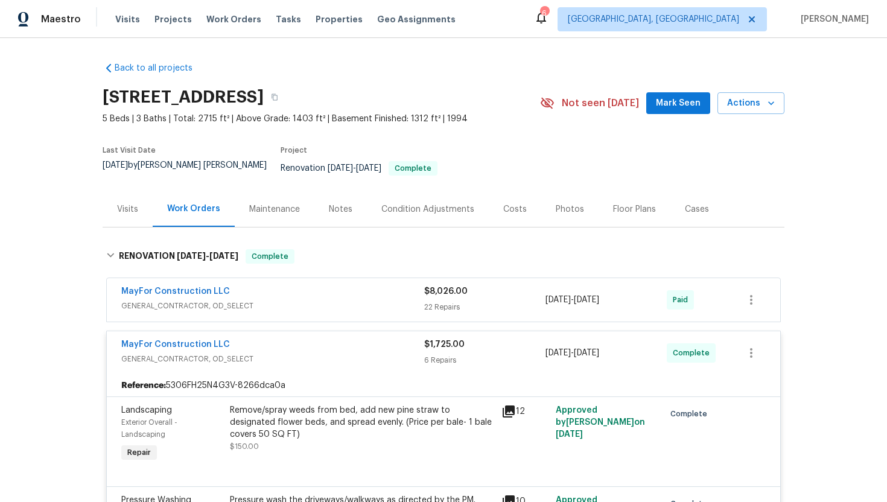
click at [620, 375] on div "Reference: 5306FH25N4G3V-8266dca0a" at bounding box center [443, 386] width 673 height 22
drag, startPoint x: 628, startPoint y: 346, endPoint x: 541, endPoint y: 345, distance: 86.3
click at [541, 345] on div "MayFor Construction LLC GENERAL_CONTRACTOR, OD_SELECT $1,725.00 6 Repairs 7/2/2…" at bounding box center [428, 353] width 615 height 29
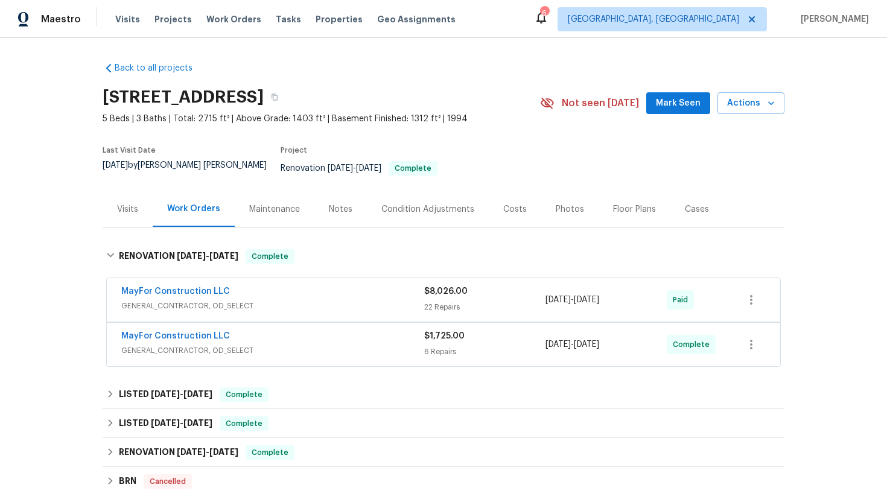
copy div "6 Repairs 7/2/2025 - 8/11/2025"
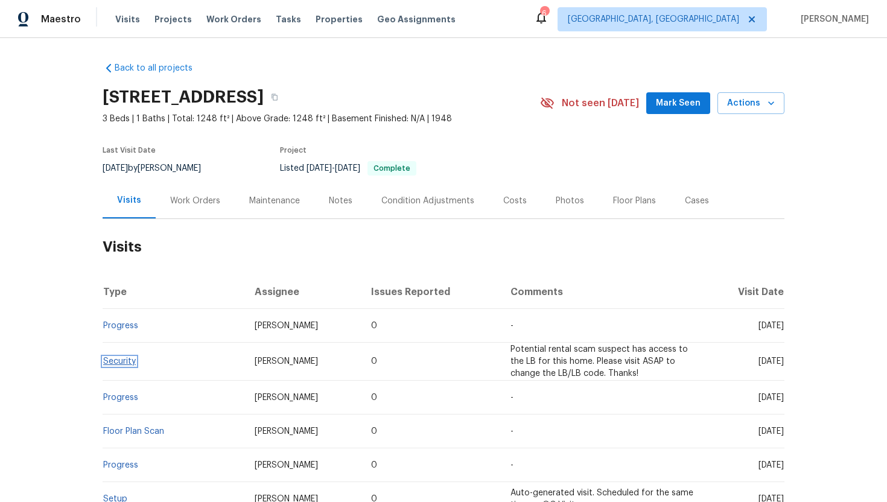
click at [127, 364] on link "Security" at bounding box center [119, 361] width 33 height 8
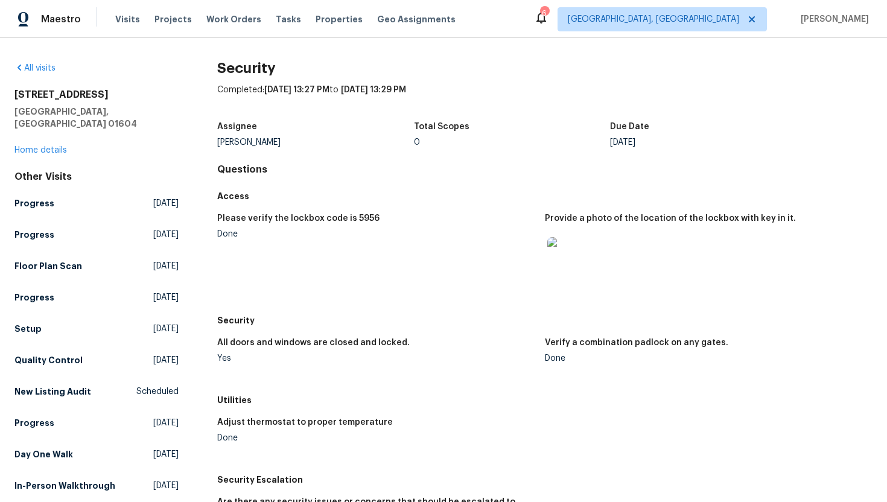
click at [313, 174] on h4 "Questions" at bounding box center [544, 170] width 655 height 12
click at [62, 146] on link "Home details" at bounding box center [40, 150] width 52 height 8
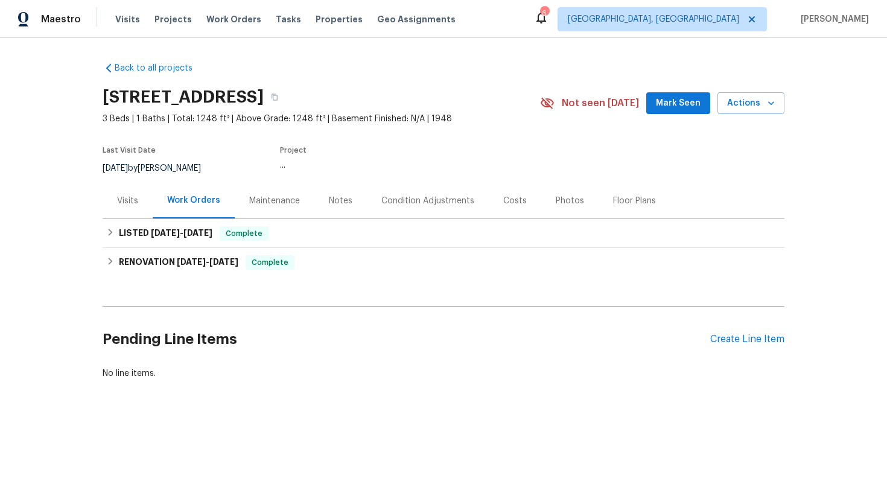
click at [130, 202] on div "Visits" at bounding box center [127, 201] width 21 height 12
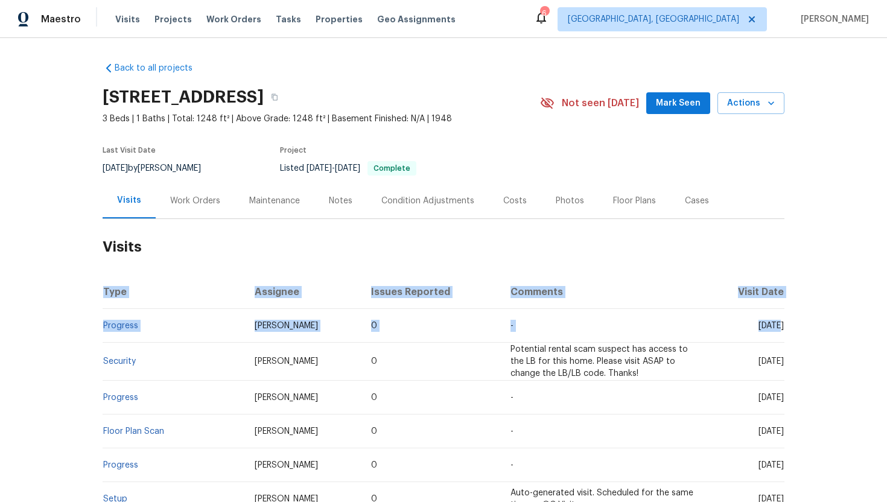
drag, startPoint x: 742, startPoint y: 326, endPoint x: 784, endPoint y: 328, distance: 42.9
click at [784, 328] on div "Back to all projects [STREET_ADDRESS] 3 Beds | 1 Baths | Total: 1248 ft² | Abov…" at bounding box center [443, 270] width 887 height 464
copy span "[DATE]"
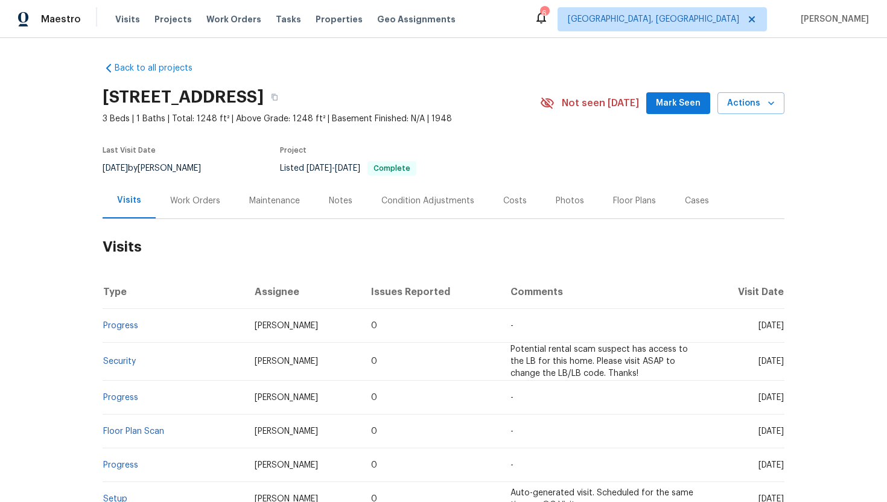
click at [189, 208] on div "Work Orders" at bounding box center [195, 201] width 79 height 36
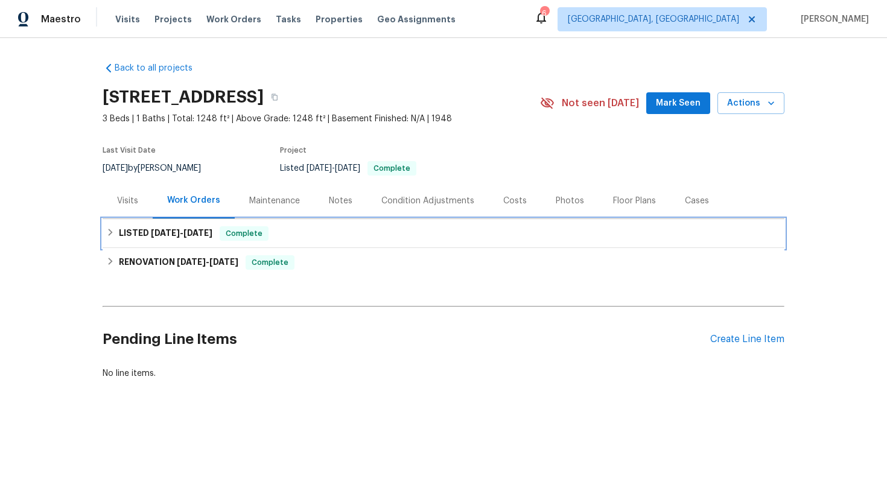
click at [209, 233] on span "[DATE]" at bounding box center [197, 233] width 29 height 8
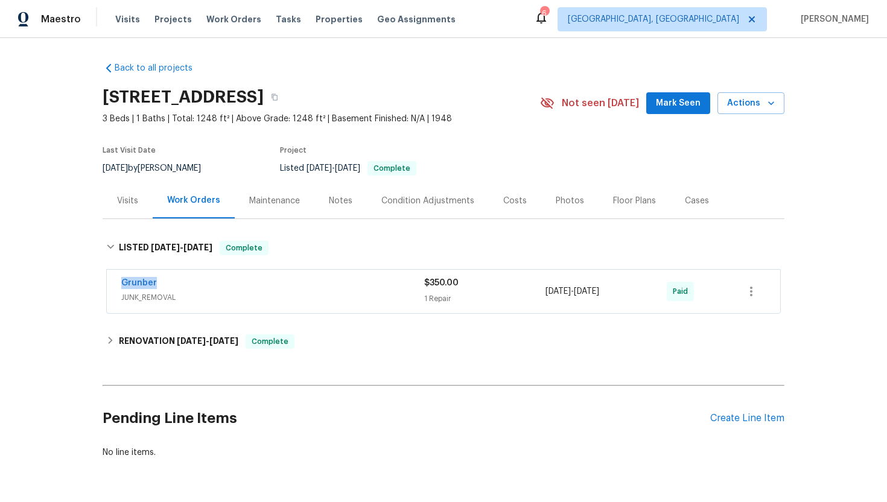
drag, startPoint x: 183, startPoint y: 285, endPoint x: 110, endPoint y: 282, distance: 73.7
click at [110, 282] on div "Grunber JUNK_REMOVAL $350.00 1 Repair [DATE] - [DATE] Paid" at bounding box center [443, 291] width 673 height 43
copy link "Grunber"
drag, startPoint x: 635, startPoint y: 294, endPoint x: 527, endPoint y: 294, distance: 108.6
click at [527, 294] on div "Grunber JUNK_REMOVAL $350.00 1 Repair [DATE] - [DATE] Paid" at bounding box center [428, 291] width 615 height 29
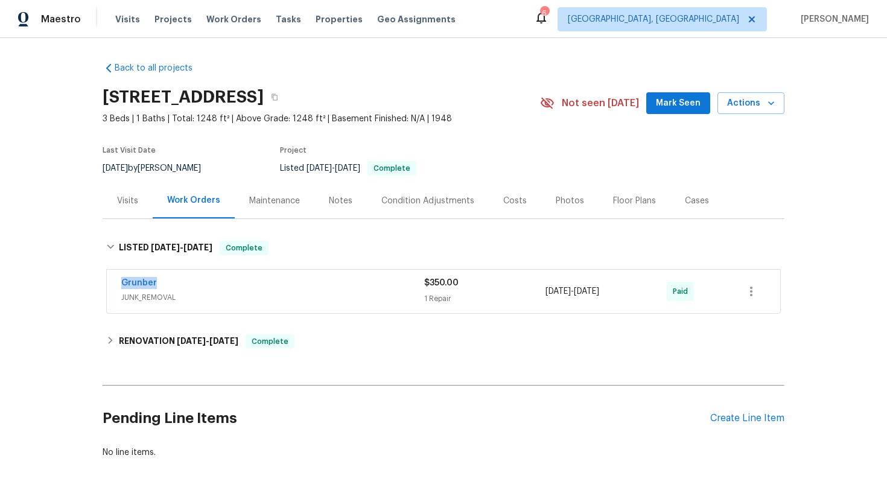
copy div "[DATE] - [DATE]"
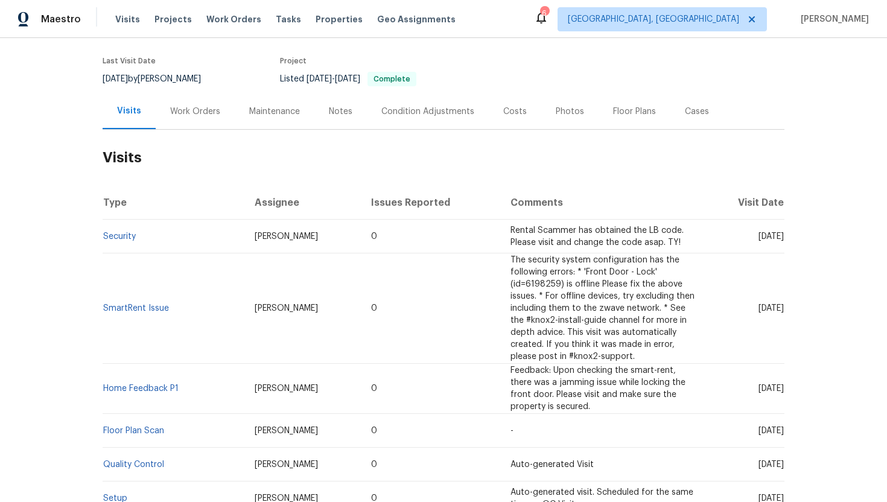
scroll to position [7, 0]
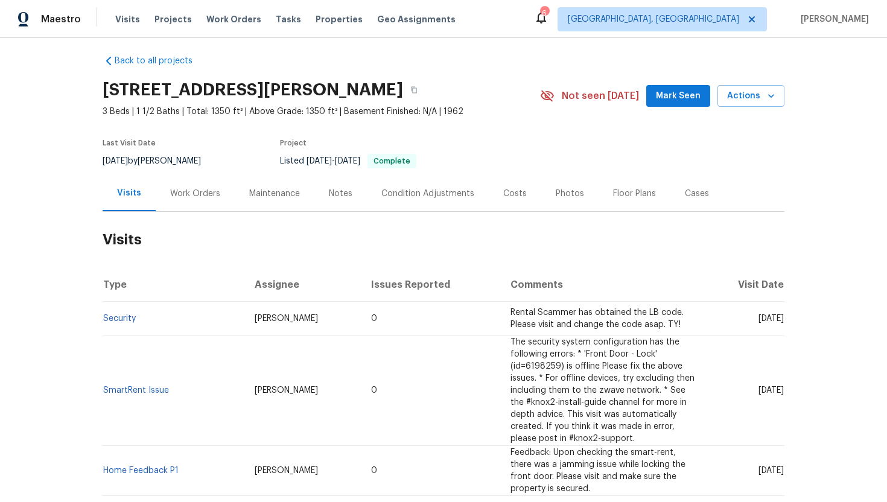
click at [691, 192] on div "Cases" at bounding box center [697, 194] width 24 height 12
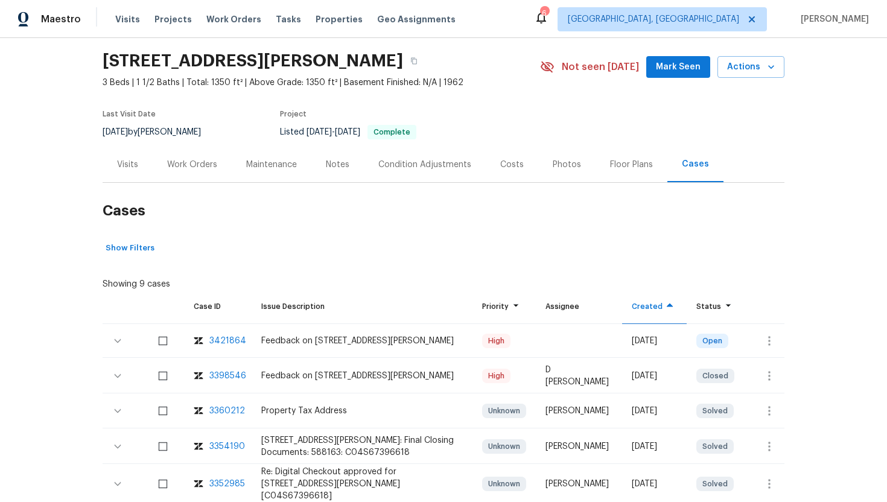
scroll to position [78, 0]
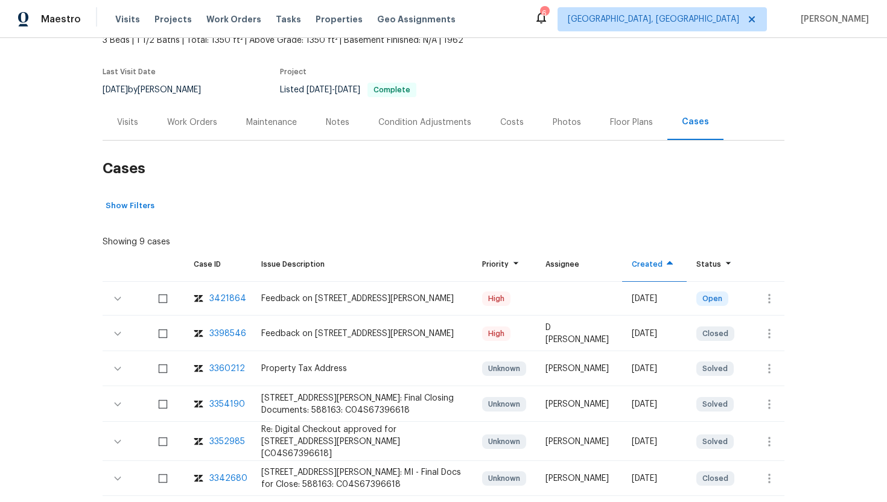
click at [133, 133] on div "Visits" at bounding box center [128, 122] width 50 height 36
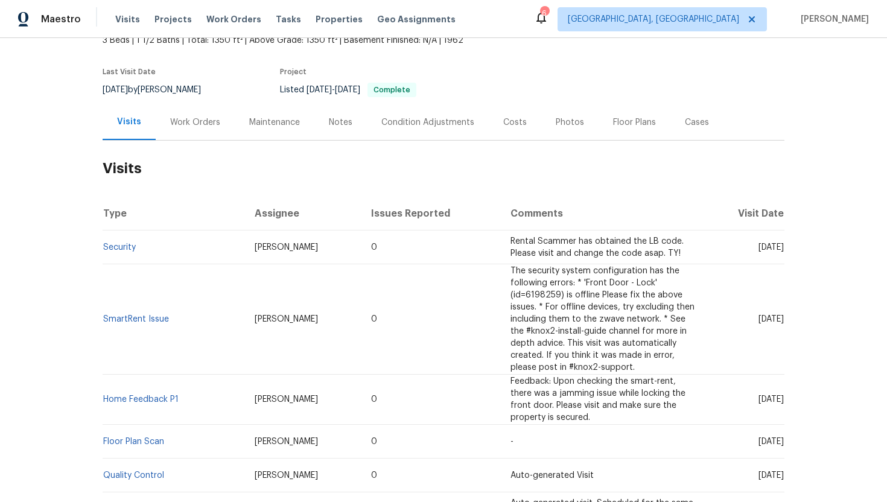
drag, startPoint x: 734, startPoint y: 247, endPoint x: 783, endPoint y: 250, distance: 49.0
click at [783, 250] on span "Thu, Aug 14 2025" at bounding box center [771, 247] width 25 height 8
copy span "Aug 14 2025"
click at [178, 127] on div "Work Orders" at bounding box center [195, 122] width 50 height 12
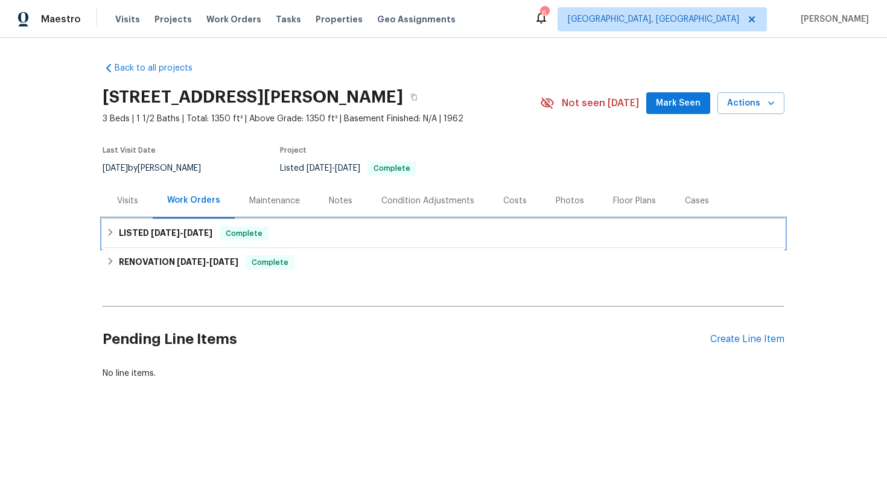
click at [221, 232] on span "Complete" at bounding box center [244, 233] width 46 height 12
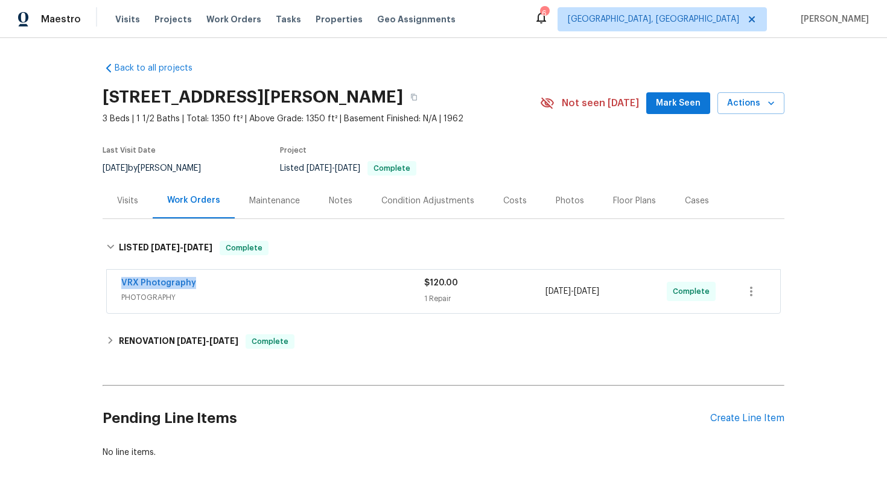
drag, startPoint x: 216, startPoint y: 284, endPoint x: 69, endPoint y: 282, distance: 147.2
click at [69, 283] on div "Back to all projects 26018 Whipple St, Novi, MI 48375 3 Beds | 1 1/2 Baths | To…" at bounding box center [443, 270] width 887 height 464
copy link "VRX Photography"
drag, startPoint x: 628, startPoint y: 296, endPoint x: 546, endPoint y: 296, distance: 81.5
click at [546, 296] on div "8/1/2025 - 8/2/2025" at bounding box center [605, 291] width 121 height 29
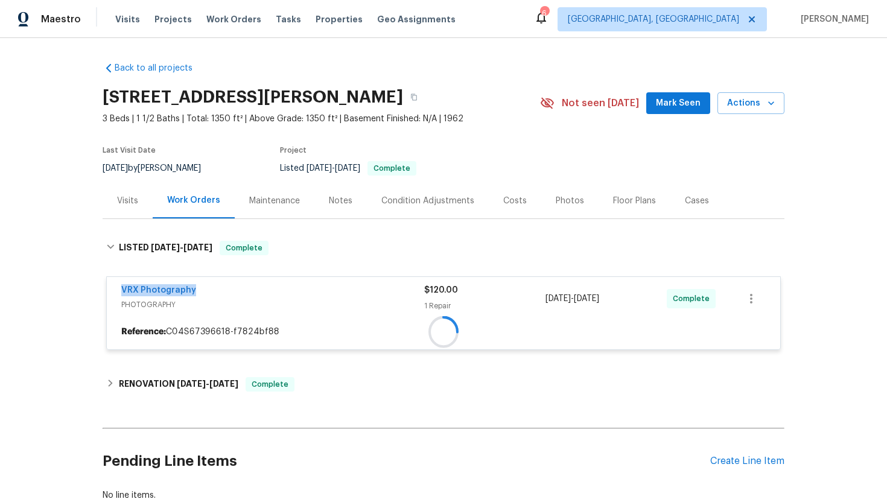
copy span "8/1/2025 - 8/2/2025"
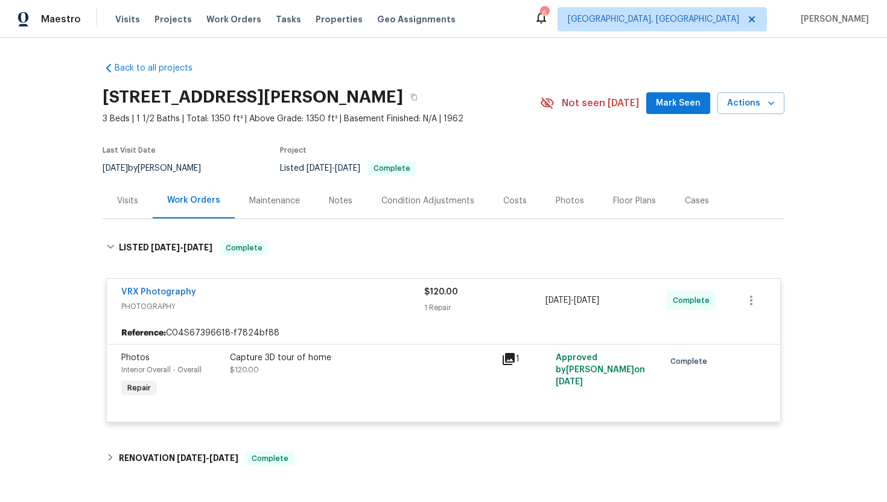
click at [132, 202] on div "Visits" at bounding box center [127, 201] width 21 height 12
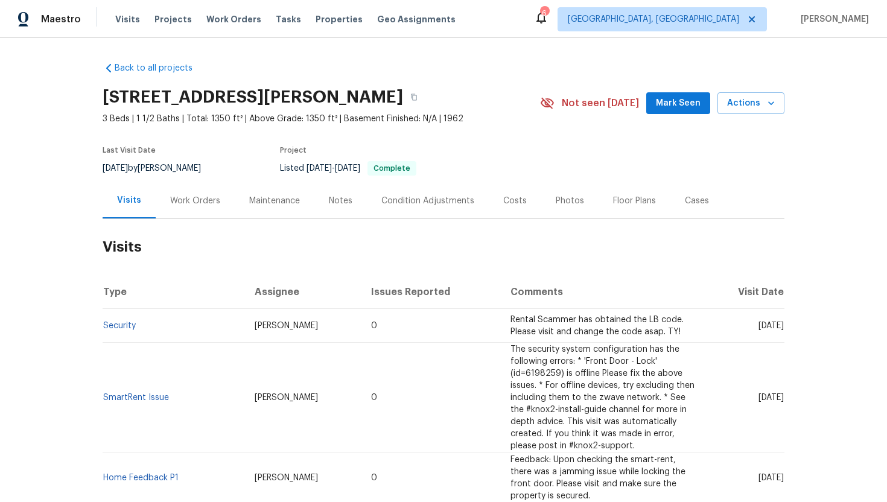
scroll to position [21, 0]
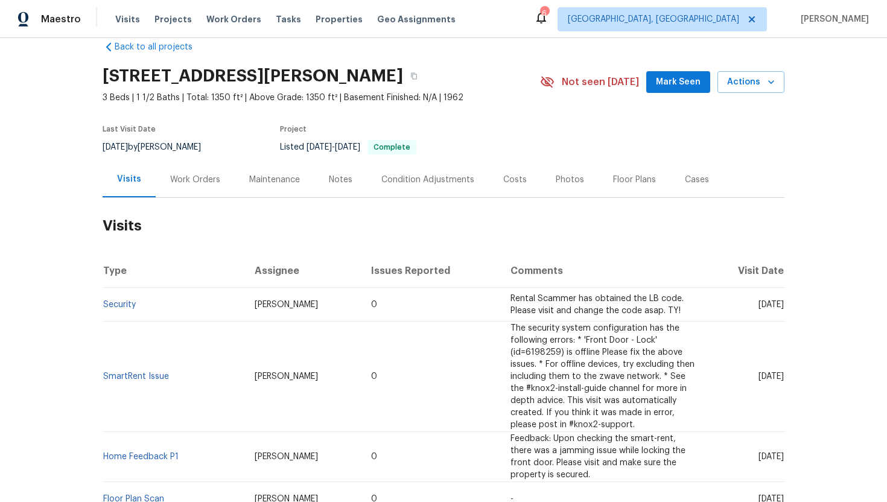
click at [681, 189] on div "Cases" at bounding box center [696, 180] width 53 height 36
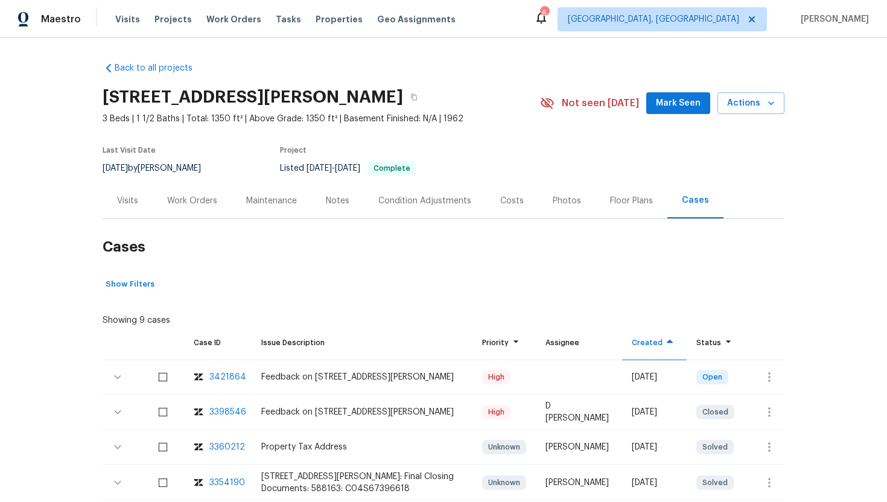
click at [145, 196] on div "Visits" at bounding box center [128, 201] width 50 height 36
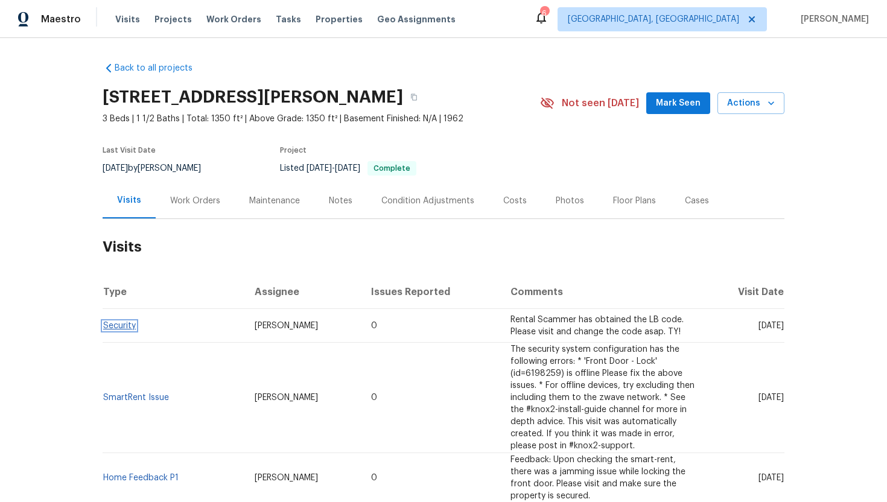
click at [127, 325] on link "Security" at bounding box center [119, 326] width 33 height 8
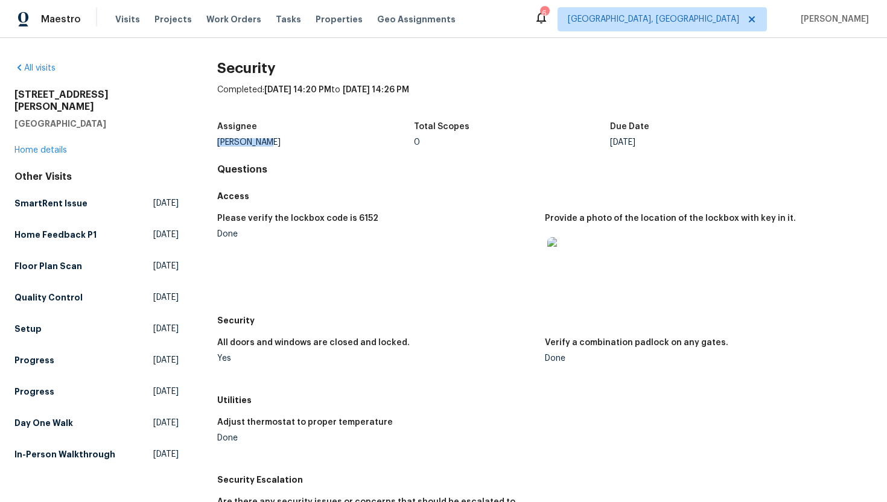
drag, startPoint x: 266, startPoint y: 142, endPoint x: 212, endPoint y: 141, distance: 53.7
copy div "Diana Brink"
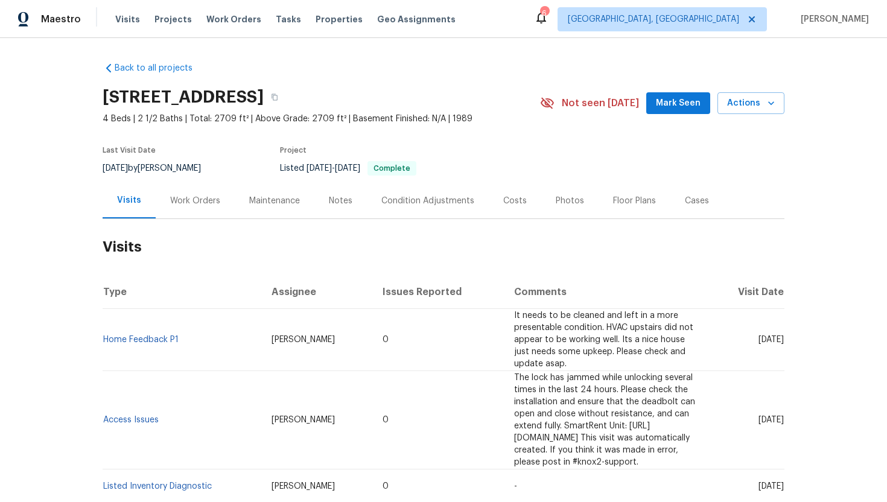
scroll to position [51, 0]
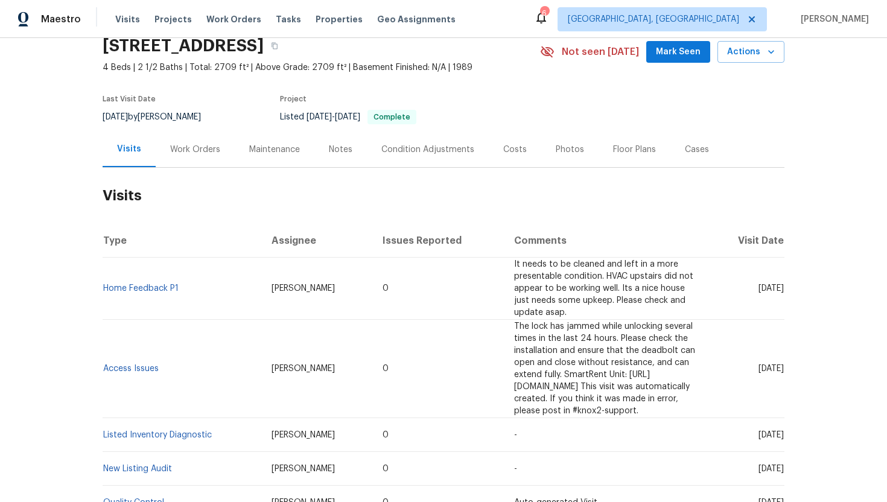
click at [177, 152] on div "Work Orders" at bounding box center [195, 150] width 50 height 12
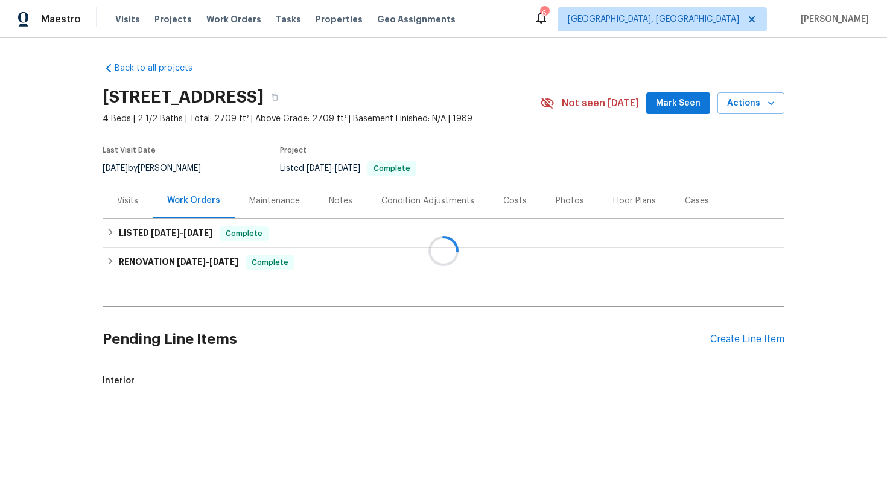
click at [232, 238] on div at bounding box center [443, 251] width 887 height 502
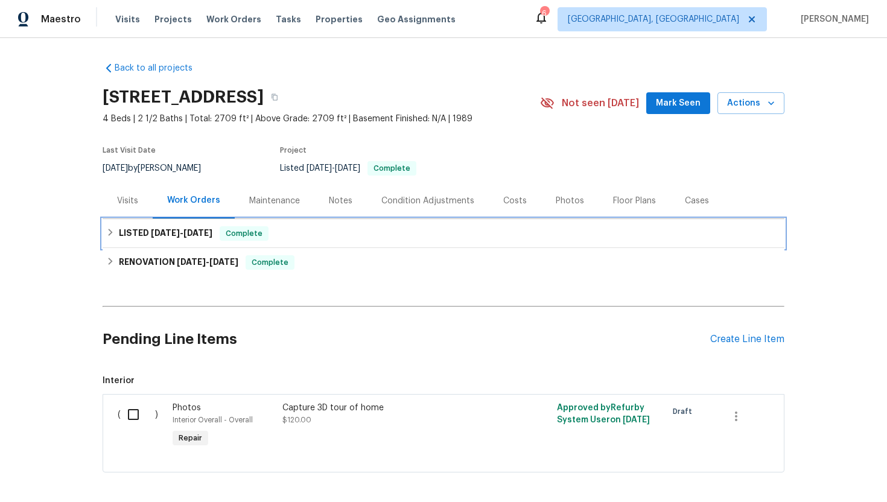
click at [212, 230] on div "LISTED [DATE] - [DATE] Complete" at bounding box center [443, 233] width 675 height 14
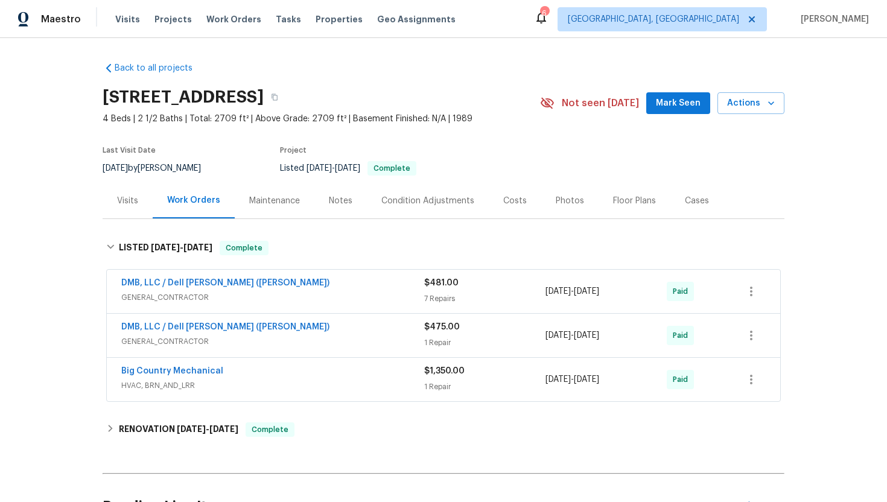
click at [121, 206] on div "Visits" at bounding box center [128, 201] width 50 height 36
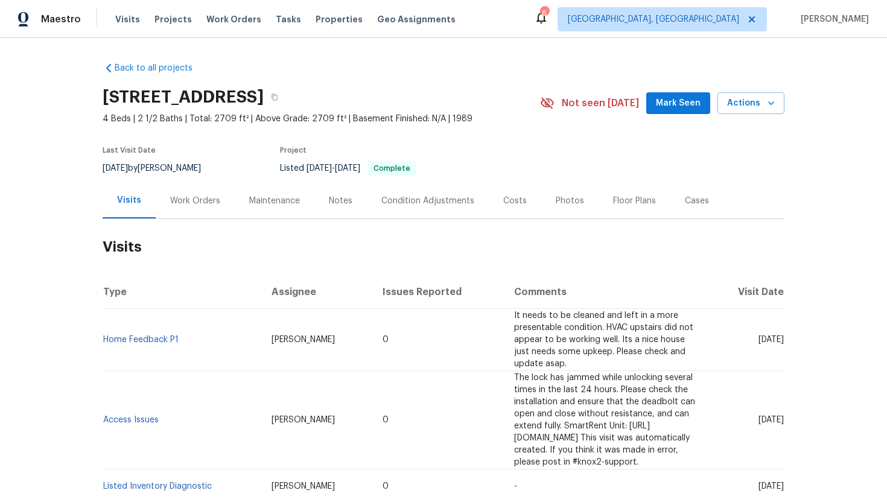
drag, startPoint x: 737, startPoint y: 329, endPoint x: 783, endPoint y: 334, distance: 46.1
click at [783, 334] on td "[DATE]" at bounding box center [746, 340] width 75 height 62
copy span "[DATE]"
click at [191, 203] on div "Work Orders" at bounding box center [195, 201] width 50 height 12
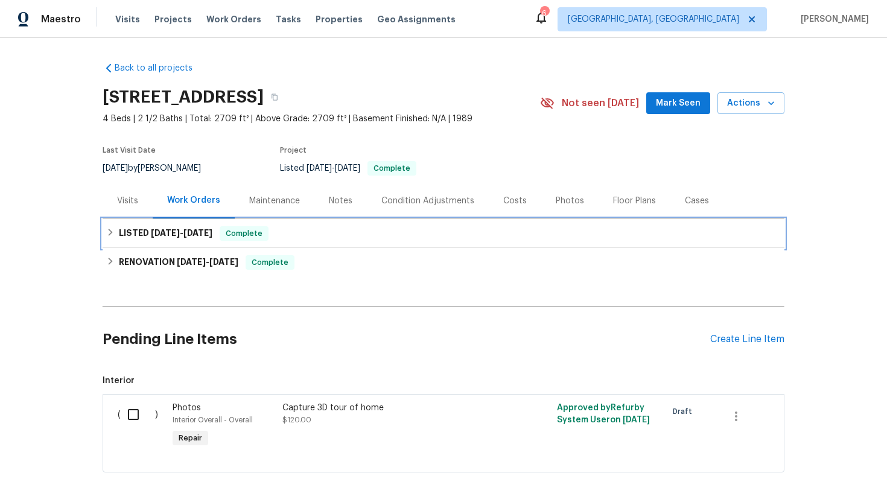
click at [207, 238] on h6 "LISTED [DATE] - [DATE]" at bounding box center [166, 233] width 94 height 14
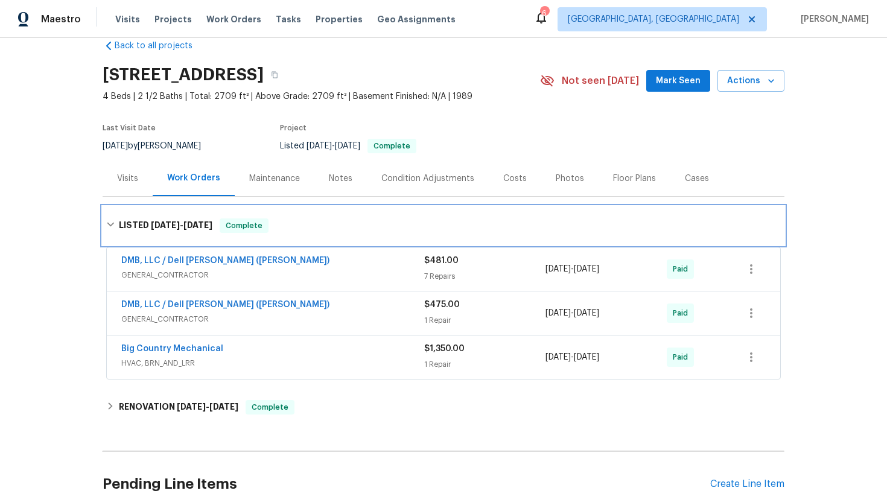
scroll to position [58, 0]
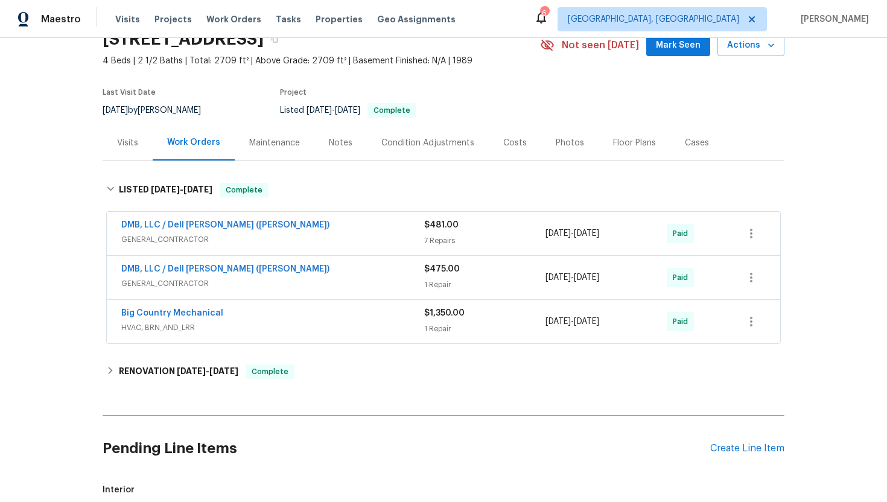
click at [301, 236] on span "GENERAL_CONTRACTOR" at bounding box center [272, 240] width 303 height 12
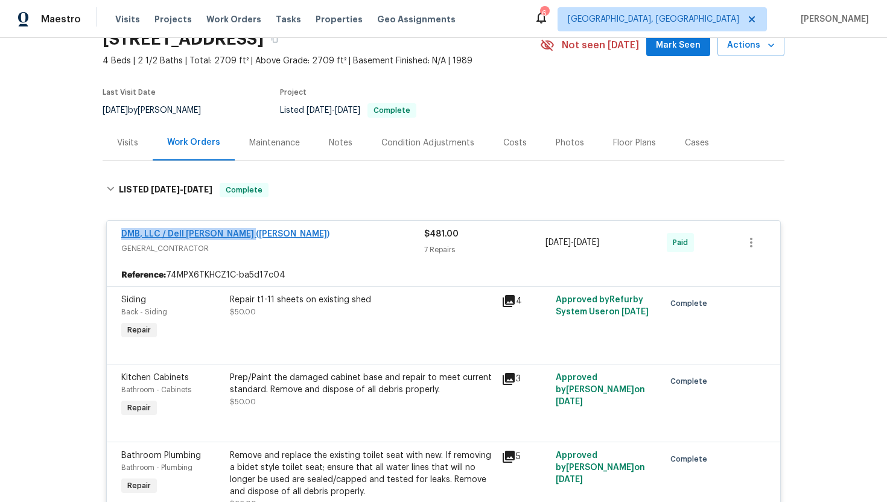
drag, startPoint x: 253, startPoint y: 238, endPoint x: 125, endPoint y: 231, distance: 128.7
click at [124, 231] on div "DMB, LLC / Dell [PERSON_NAME] ([PERSON_NAME])" at bounding box center [272, 235] width 303 height 14
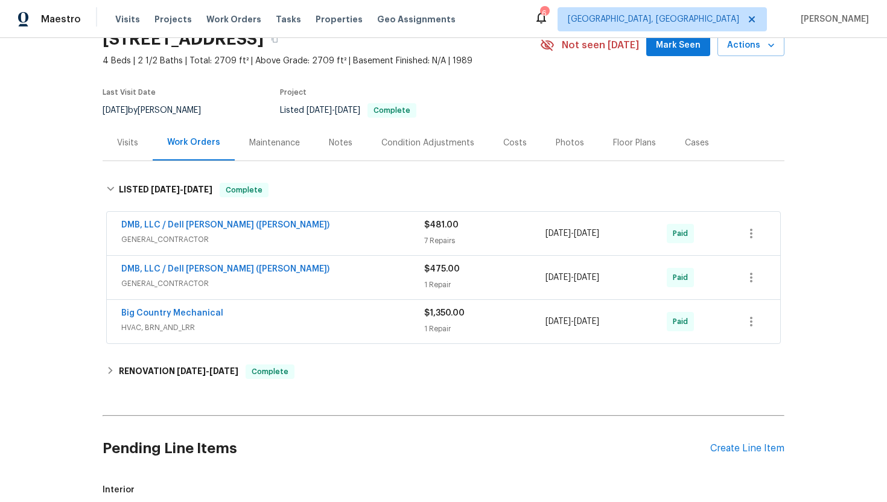
click at [253, 249] on div "DMB, LLC / [PERSON_NAME] ([PERSON_NAME]) GENERAL_CONTRACTOR $481.00 7 Repairs […" at bounding box center [443, 233] width 673 height 43
click at [253, 241] on span "GENERAL_CONTRACTOR" at bounding box center [272, 240] width 303 height 12
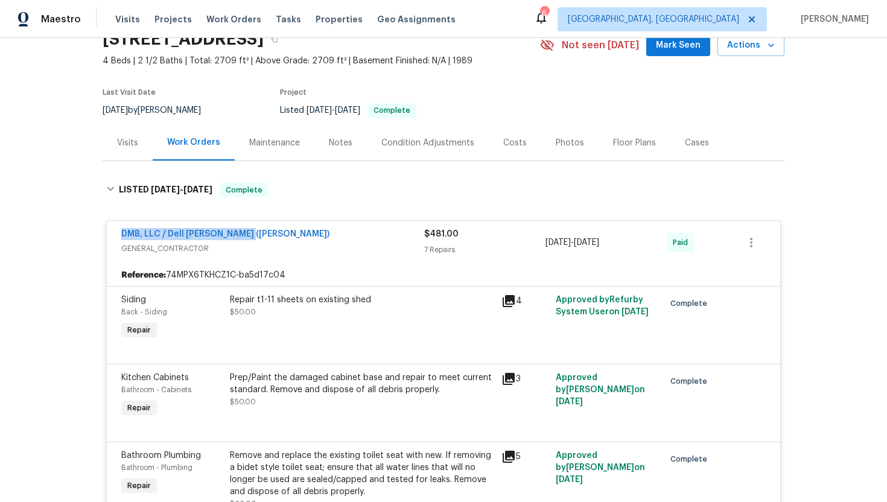
drag, startPoint x: 253, startPoint y: 233, endPoint x: 113, endPoint y: 232, distance: 140.0
click at [113, 232] on div "DMB, LLC / [PERSON_NAME] ([PERSON_NAME]) GENERAL_CONTRACTOR $481.00 7 Repairs […" at bounding box center [443, 242] width 673 height 43
copy link "DMB, LLC / Dell [PERSON_NAME] ([PERSON_NAME])"
drag, startPoint x: 637, startPoint y: 247, endPoint x: 544, endPoint y: 246, distance: 92.9
click at [544, 246] on div "DMB, LLC / [PERSON_NAME] ([PERSON_NAME]) GENERAL_CONTRACTOR $481.00 7 Repairs […" at bounding box center [428, 242] width 615 height 29
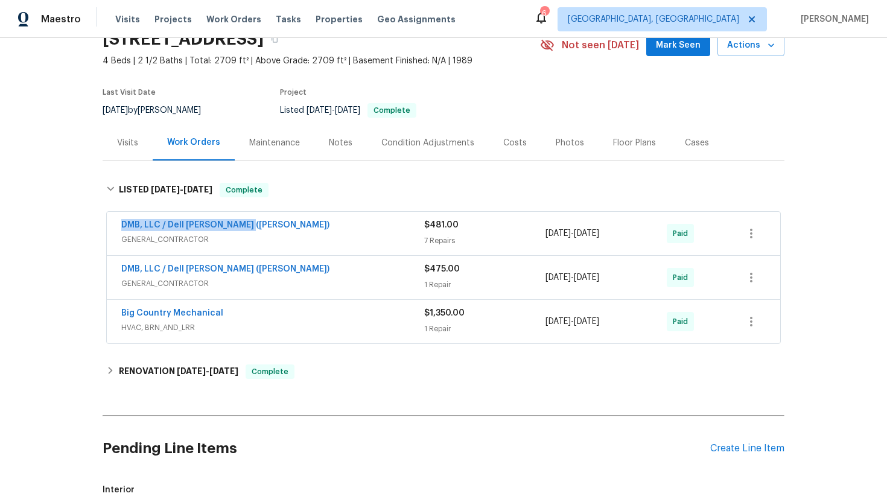
copy div "[DATE] - [DATE]"
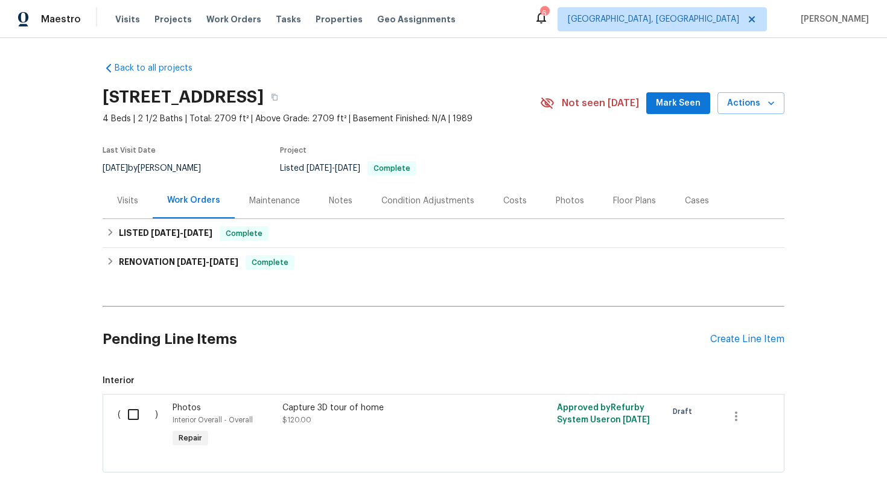
click at [127, 208] on div "Visits" at bounding box center [128, 201] width 50 height 36
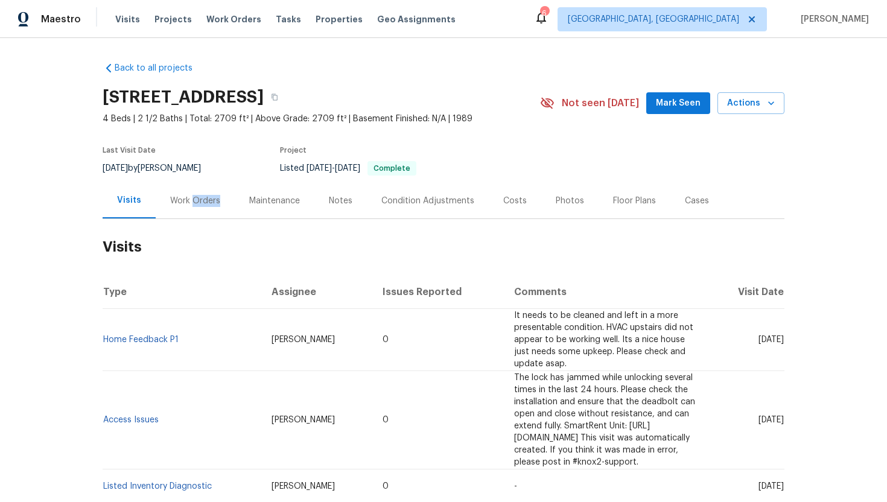
click at [190, 206] on div "Work Orders" at bounding box center [195, 201] width 79 height 36
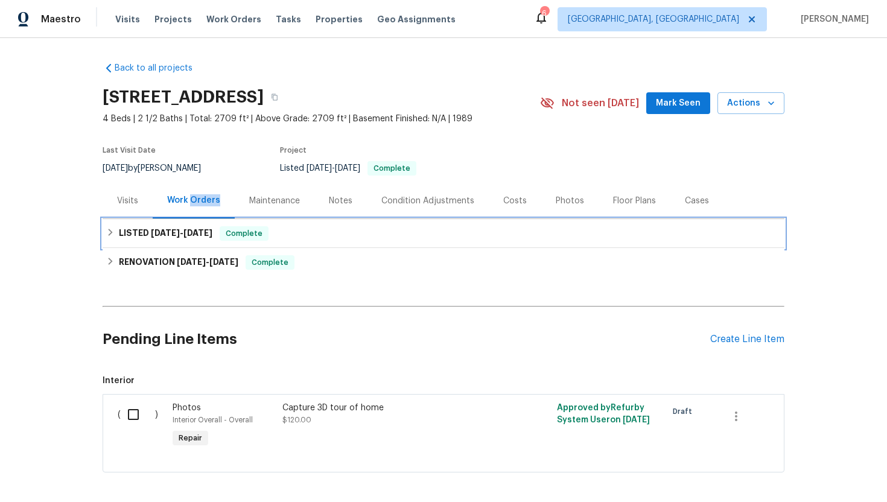
click at [226, 226] on div "LISTED [DATE] - [DATE] Complete" at bounding box center [444, 233] width 682 height 29
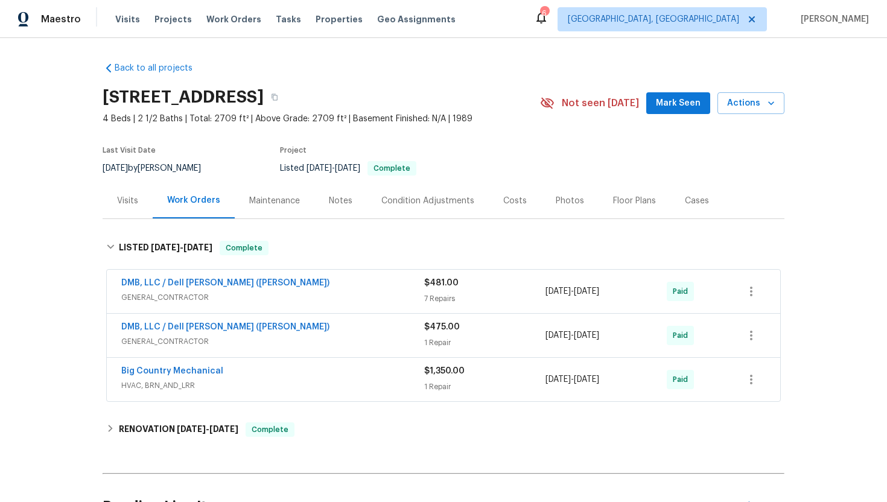
click at [265, 309] on div "DMB, LLC / [PERSON_NAME] ([PERSON_NAME]) GENERAL_CONTRACTOR $481.00 7 Repairs […" at bounding box center [443, 291] width 673 height 43
click at [321, 339] on span "GENERAL_CONTRACTOR" at bounding box center [272, 342] width 303 height 12
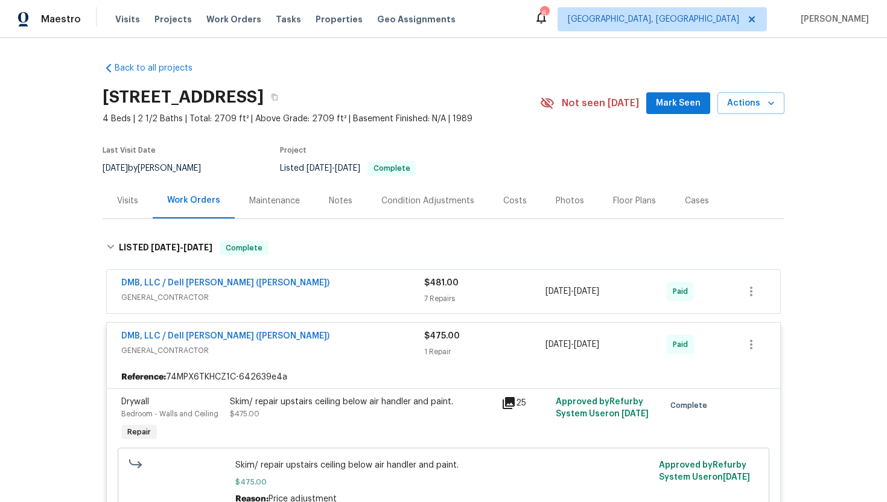
click at [319, 289] on div "DMB, LLC / Dell [PERSON_NAME] ([PERSON_NAME])" at bounding box center [272, 284] width 303 height 14
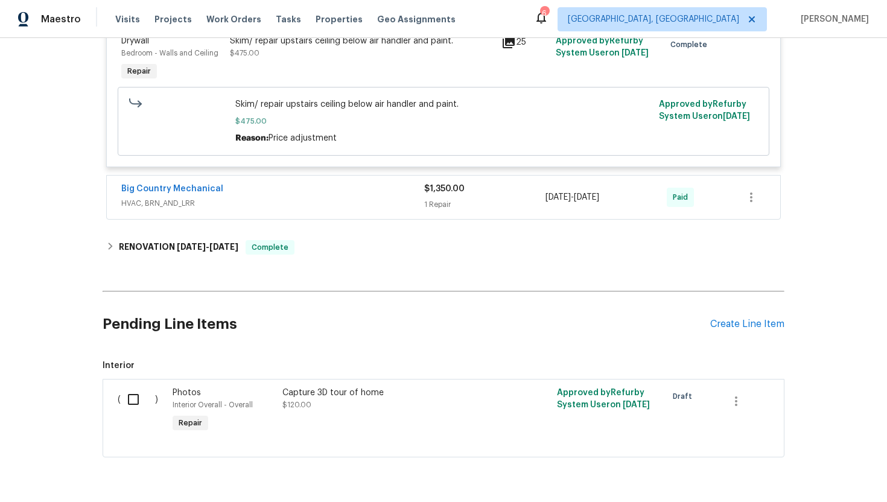
scroll to position [964, 0]
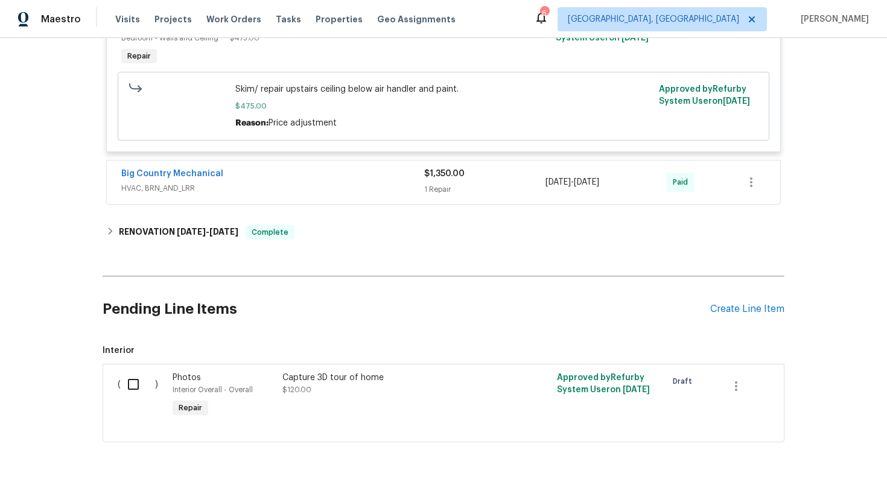
click at [316, 185] on span "HVAC, BRN_AND_LRR" at bounding box center [272, 188] width 303 height 12
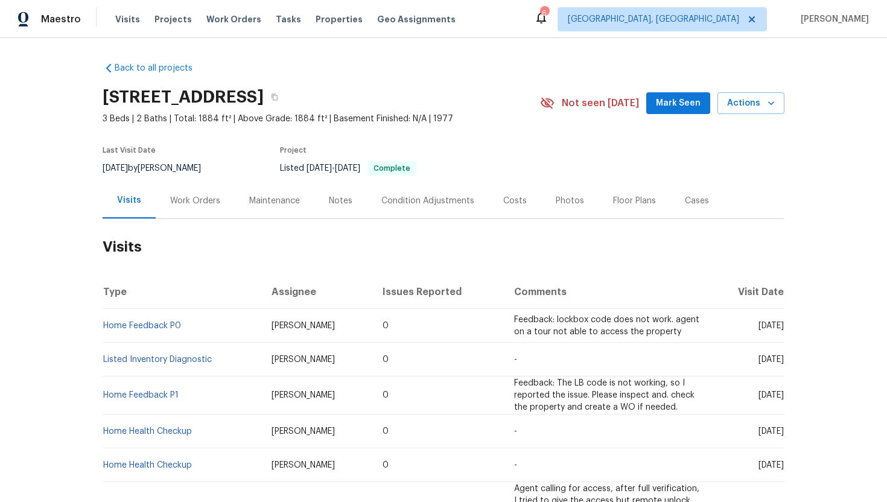
drag, startPoint x: 736, startPoint y: 328, endPoint x: 783, endPoint y: 329, distance: 47.1
click at [783, 329] on span "[DATE]" at bounding box center [771, 326] width 25 height 8
copy span "[DATE]"
click at [181, 202] on div "Work Orders" at bounding box center [195, 201] width 50 height 12
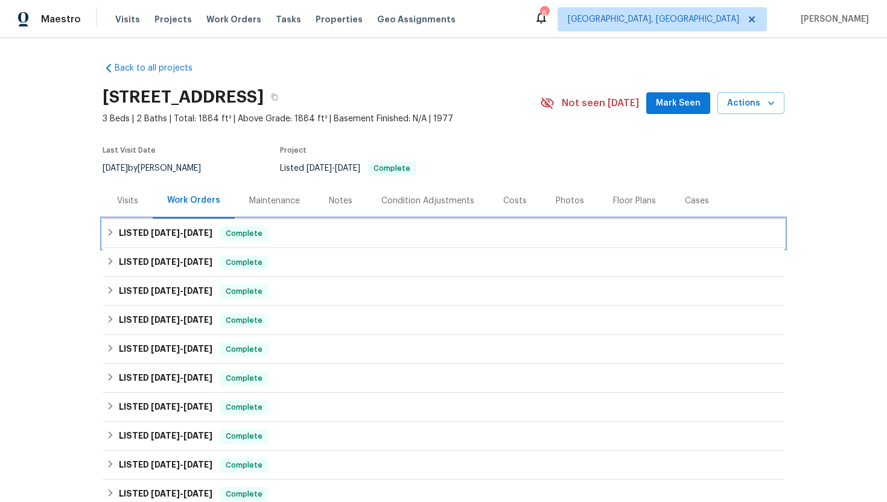
click at [210, 242] on div "LISTED [DATE] - [DATE] Complete" at bounding box center [444, 233] width 682 height 29
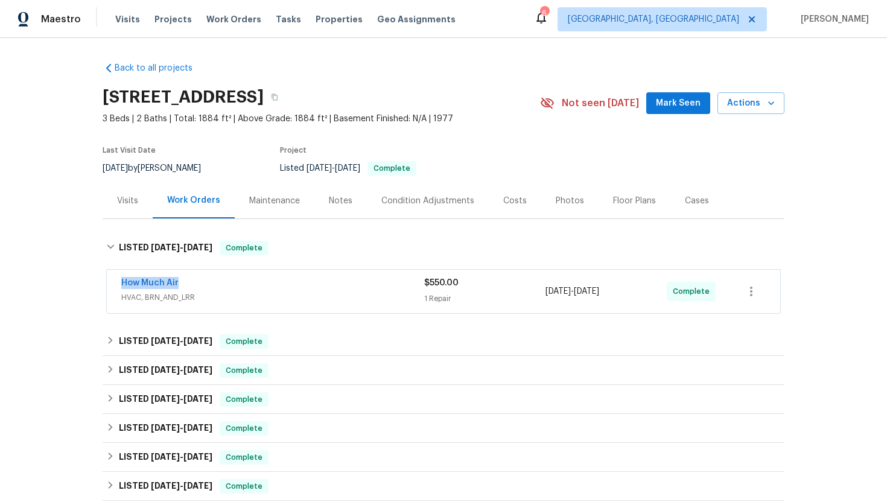
drag, startPoint x: 194, startPoint y: 288, endPoint x: 97, endPoint y: 283, distance: 97.3
click at [97, 283] on div "Back to all projects [STREET_ADDRESS] 3 Beds | 2 Baths | Total: 1884 ft² | Abov…" at bounding box center [443, 270] width 887 height 464
copy link "How Much Air"
drag, startPoint x: 635, startPoint y: 294, endPoint x: 542, endPoint y: 292, distance: 93.0
click at [542, 292] on div "How Much Air HVAC, BRN_AND_LRR $550.00 1 Repair [DATE] - [DATE] Complete" at bounding box center [428, 291] width 615 height 29
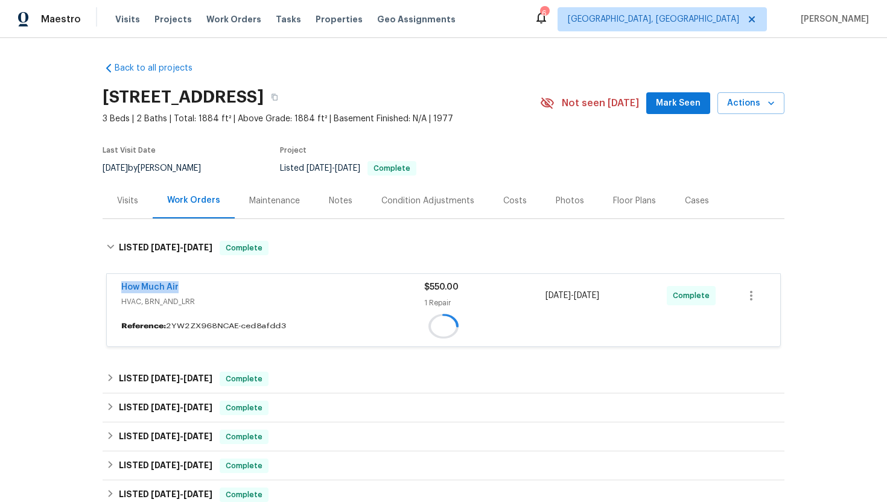
copy div "1 Repair [DATE] - [DATE]"
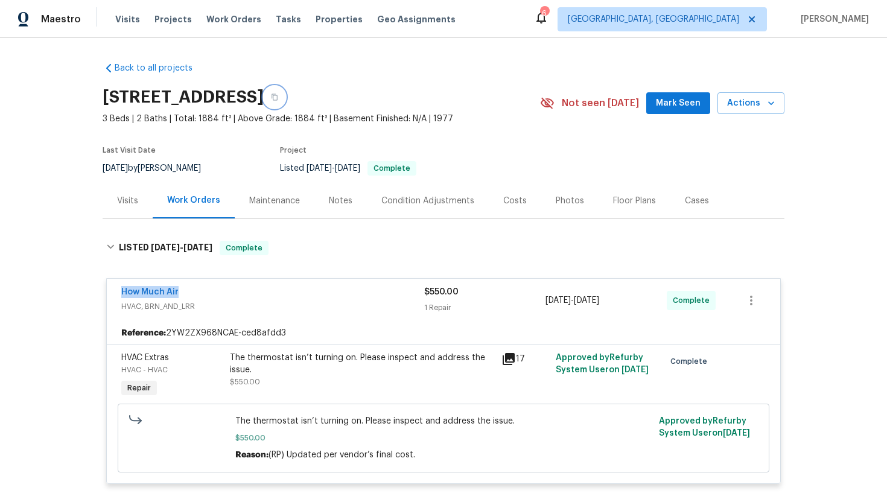
click at [278, 98] on icon "button" at bounding box center [275, 97] width 6 height 7
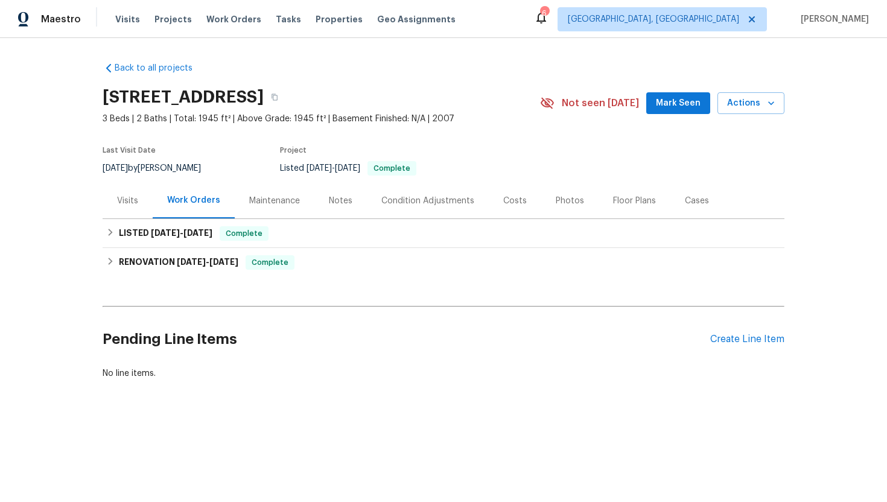
click at [126, 215] on div "Visits" at bounding box center [128, 201] width 50 height 36
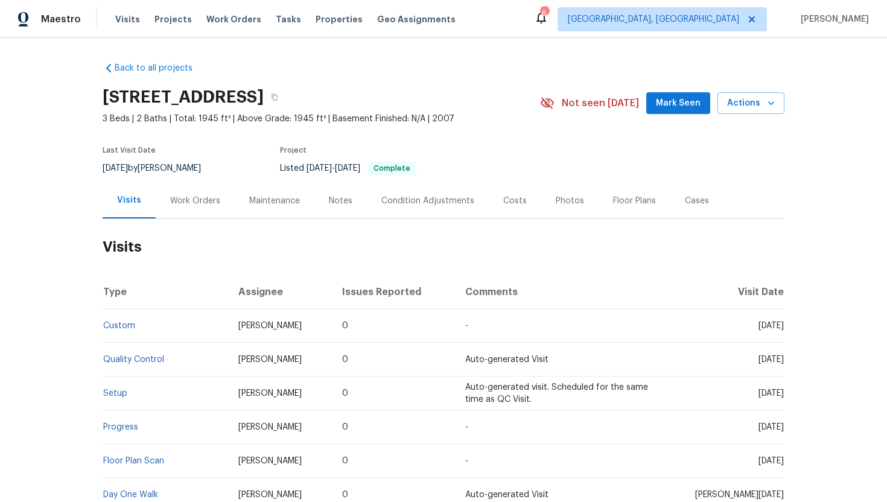
drag, startPoint x: 740, startPoint y: 329, endPoint x: 784, endPoint y: 329, distance: 44.7
click at [784, 329] on div "Back to all projects [STREET_ADDRESS] 3 Beds | 2 Baths | Total: 1945 ft² | Abov…" at bounding box center [443, 270] width 887 height 464
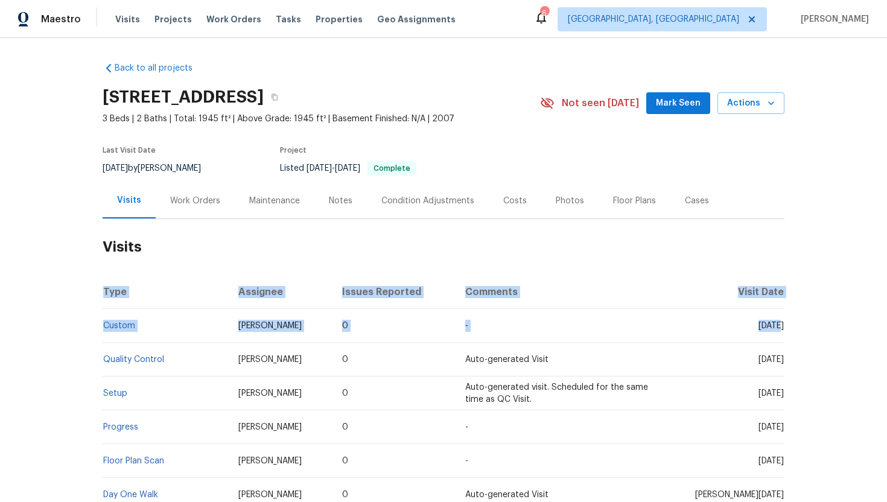
copy table "Type Assignee Issues Reported Comments Visit Date Custom [PERSON_NAME] 0 - Thu,"
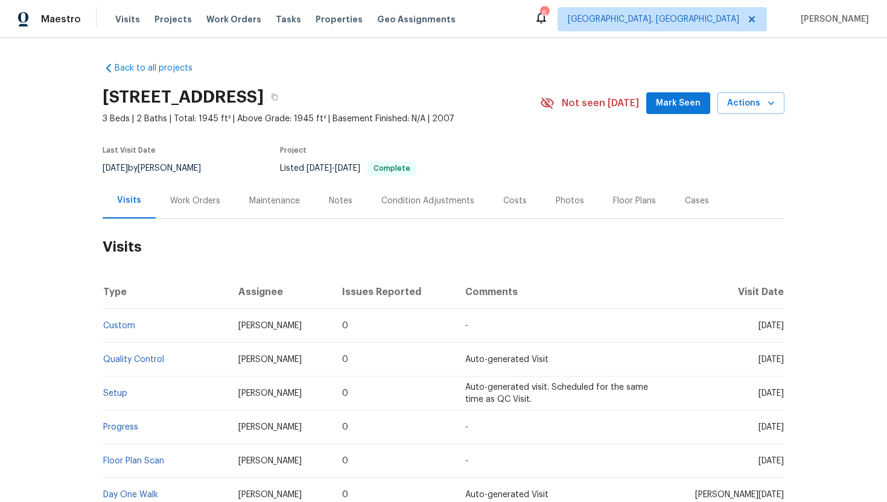
click at [759, 336] on td "[DATE]" at bounding box center [722, 326] width 124 height 34
drag, startPoint x: 739, startPoint y: 326, endPoint x: 769, endPoint y: 326, distance: 29.6
click at [767, 326] on span "[DATE]" at bounding box center [771, 326] width 25 height 8
click at [778, 327] on span "[DATE]" at bounding box center [771, 326] width 25 height 8
click at [759, 325] on span "[DATE]" at bounding box center [771, 326] width 25 height 8
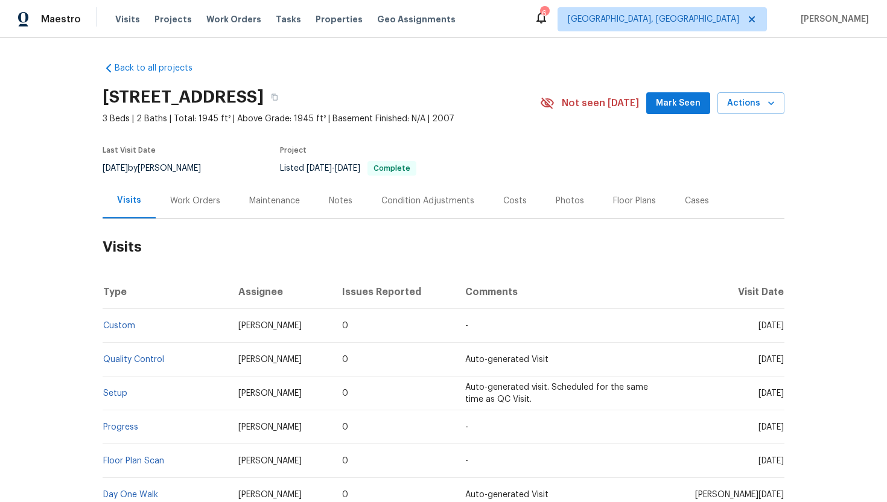
drag, startPoint x: 740, startPoint y: 327, endPoint x: 774, endPoint y: 328, distance: 34.4
click at [772, 328] on span "[DATE]" at bounding box center [771, 326] width 25 height 8
click at [786, 330] on div "Back to all projects [STREET_ADDRESS] 3 Beds | 2 Baths | Total: 1945 ft² | Abov…" at bounding box center [443, 270] width 887 height 464
drag, startPoint x: 739, startPoint y: 328, endPoint x: 782, endPoint y: 329, distance: 42.8
click at [782, 329] on span "[DATE]" at bounding box center [771, 326] width 25 height 8
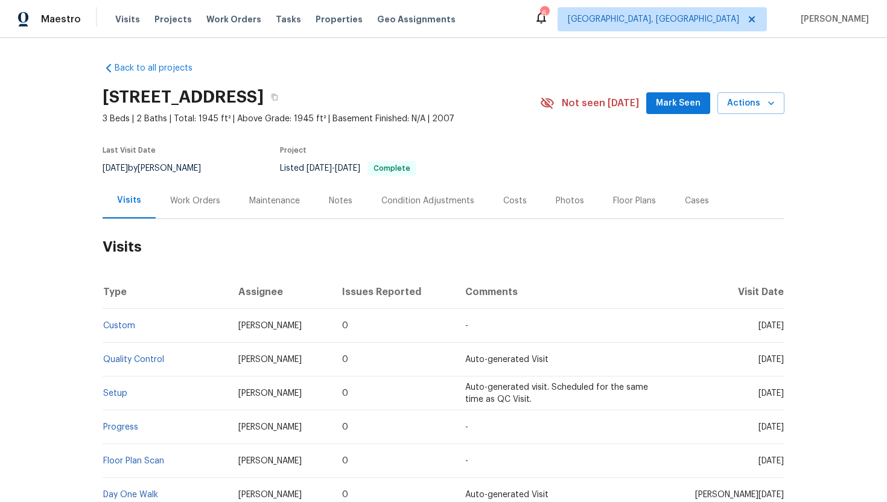
copy span "[DATE]"
click at [185, 199] on div "Work Orders" at bounding box center [195, 201] width 50 height 12
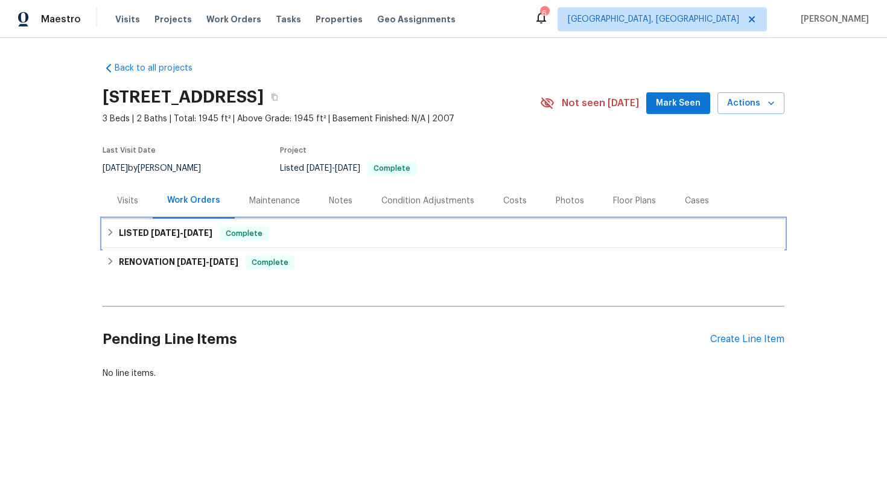
click at [212, 229] on span "[DATE]" at bounding box center [197, 233] width 29 height 8
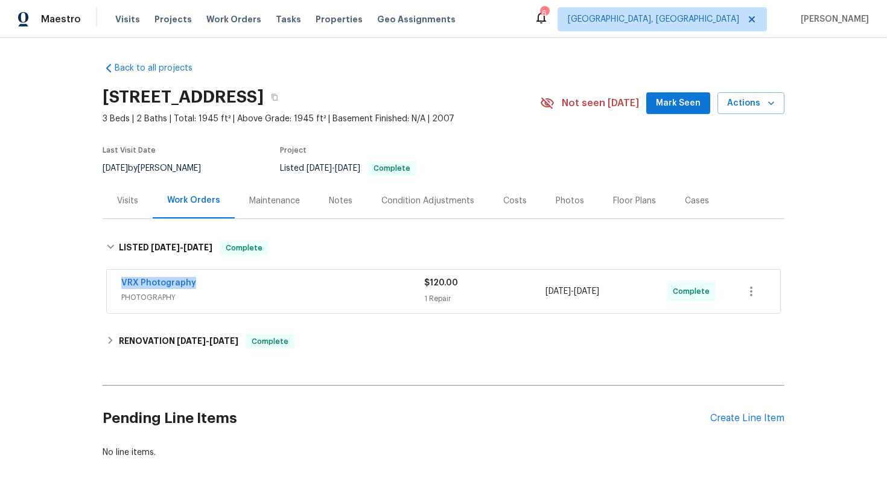
drag, startPoint x: 206, startPoint y: 283, endPoint x: 75, endPoint y: 280, distance: 131.6
click at [74, 280] on div "Back to all projects [STREET_ADDRESS] 3 Beds | 2 Baths | Total: 1945 ft² | Abov…" at bounding box center [443, 270] width 887 height 464
copy link "VRX Photography"
drag, startPoint x: 643, startPoint y: 292, endPoint x: 534, endPoint y: 291, distance: 108.6
click at [533, 291] on div "VRX Photography PHOTOGRAPHY $120.00 1 Repair [DATE] - [DATE] Complete" at bounding box center [428, 291] width 615 height 29
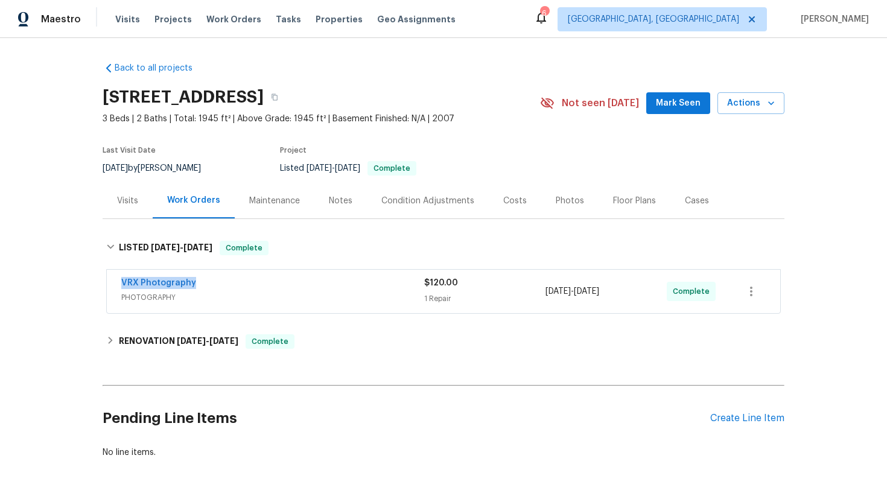
copy div "1 Repair [DATE] - [DATE]"
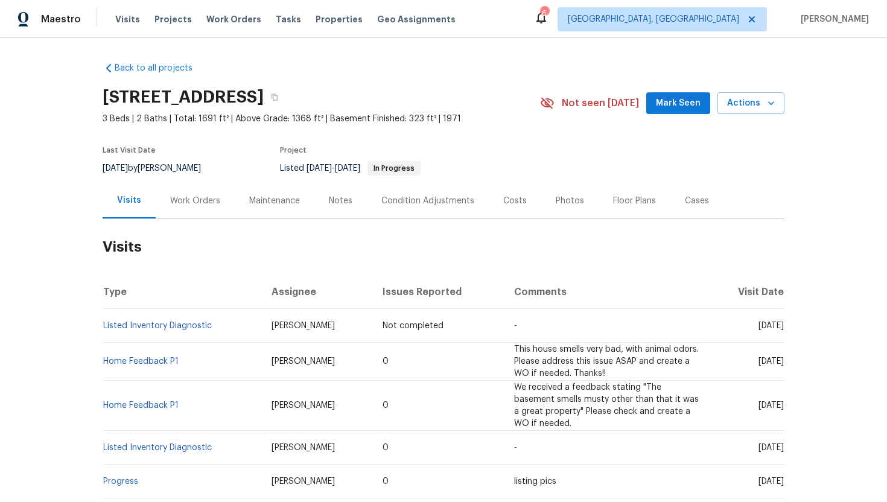
drag, startPoint x: 736, startPoint y: 363, endPoint x: 782, endPoint y: 366, distance: 46.0
click at [782, 366] on span "[DATE]" at bounding box center [771, 361] width 25 height 8
copy span "[DATE]"
click at [196, 205] on div "Work Orders" at bounding box center [195, 201] width 50 height 12
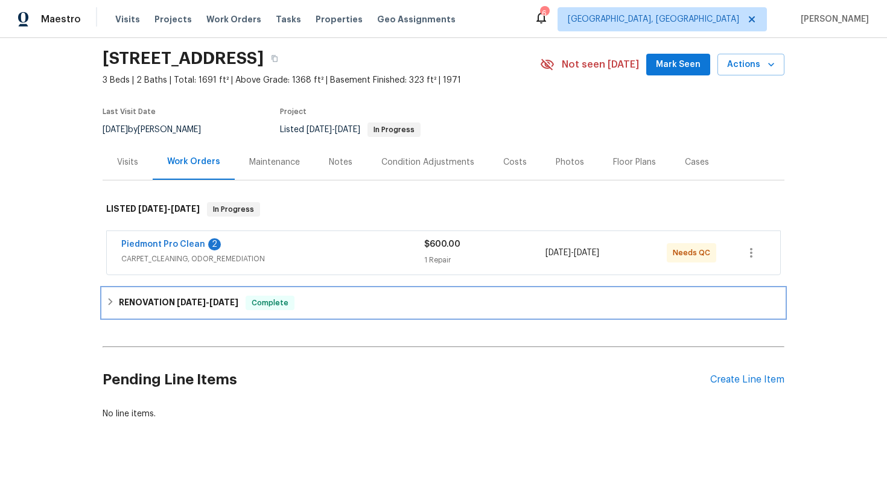
click at [253, 311] on div "RENOVATION [DATE] - [DATE] Complete" at bounding box center [444, 302] width 682 height 29
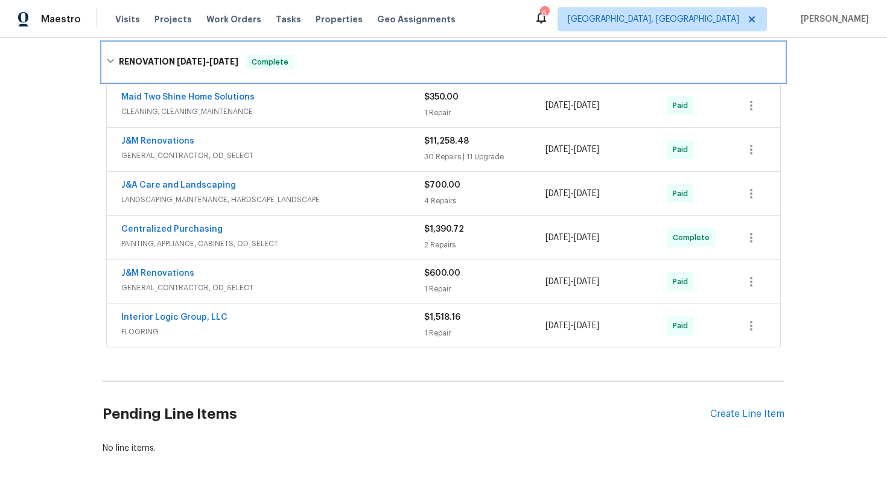
scroll to position [308, 0]
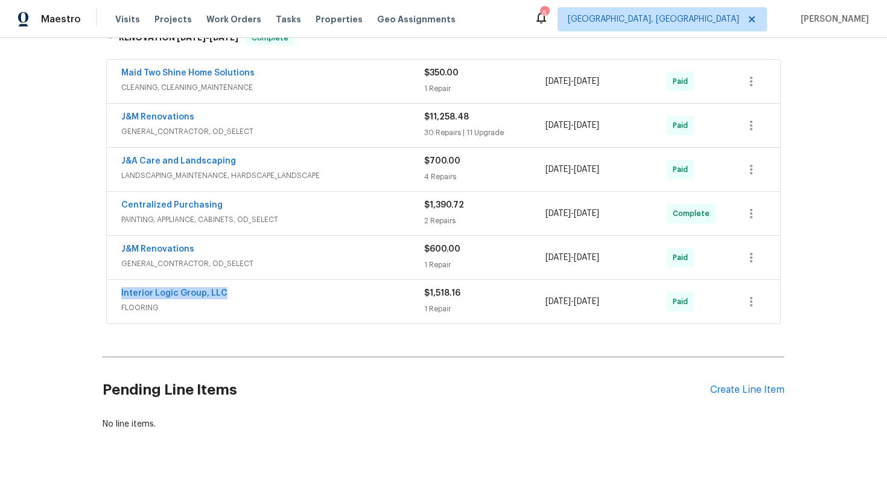
drag, startPoint x: 237, startPoint y: 293, endPoint x: 101, endPoint y: 285, distance: 135.4
click at [101, 285] on div "Back to all projects [STREET_ADDRESS] 3 Beds | 2 Baths | Total: 1691 ft² | Abov…" at bounding box center [443, 270] width 887 height 464
copy link "Interior Logic Group, LLC"
drag, startPoint x: 635, startPoint y: 305, endPoint x: 532, endPoint y: 305, distance: 103.2
click at [532, 305] on div "Interior Logic Group, LLC FLOORING $1,518.16 1 Repair [DATE] - [DATE] Paid" at bounding box center [428, 301] width 615 height 29
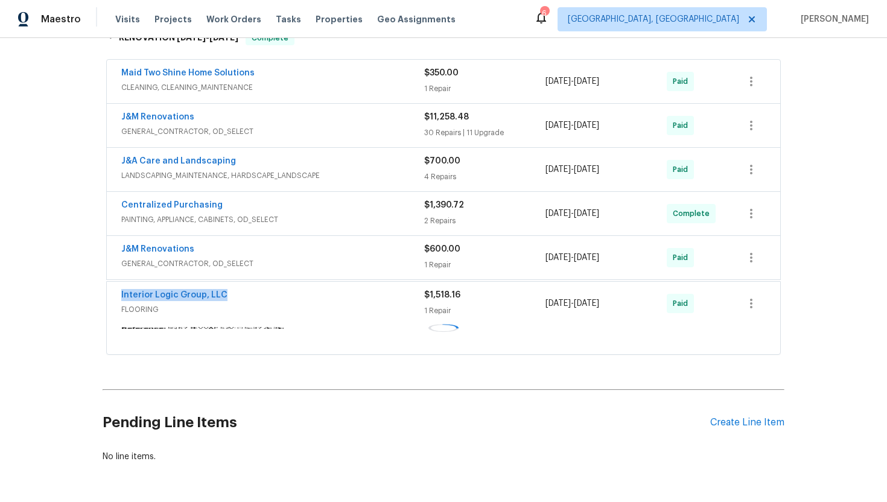
copy div "[DATE] - [DATE]"
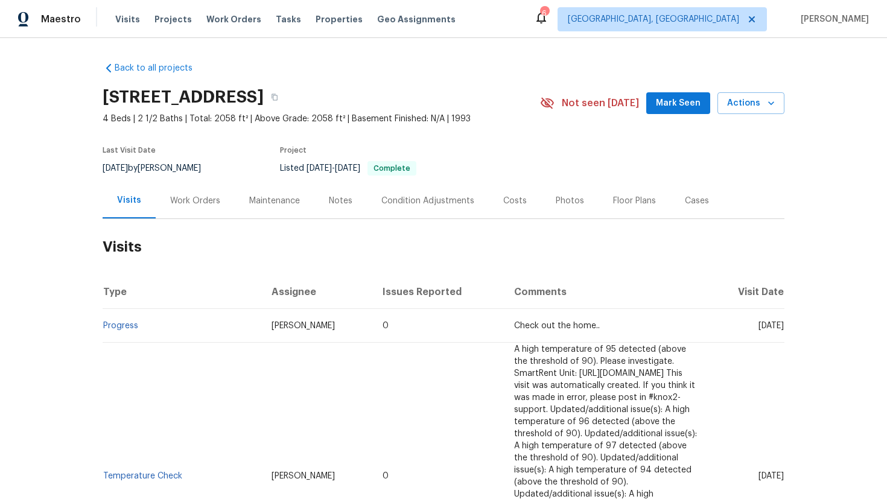
copy span "Aug 08 2025"
drag, startPoint x: 733, startPoint y: 328, endPoint x: 784, endPoint y: 330, distance: 52.0
click at [784, 330] on div "Back to all projects 2116 Wentworth Dr, Flower Mound, TX 75028 4 Beds | 2 1/2 B…" at bounding box center [443, 270] width 887 height 464
click at [194, 212] on div "Work Orders" at bounding box center [195, 201] width 79 height 36
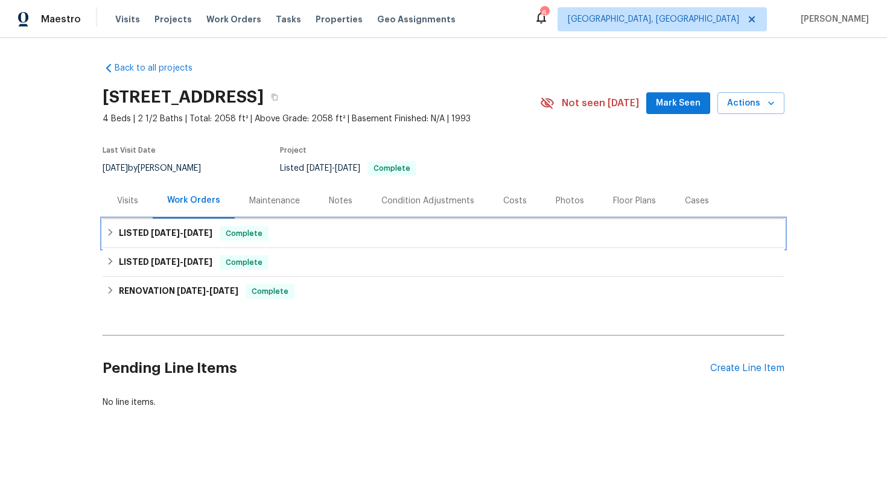
click at [213, 238] on div "LISTED 5/8/25 - 7/8/25 Complete" at bounding box center [443, 233] width 675 height 14
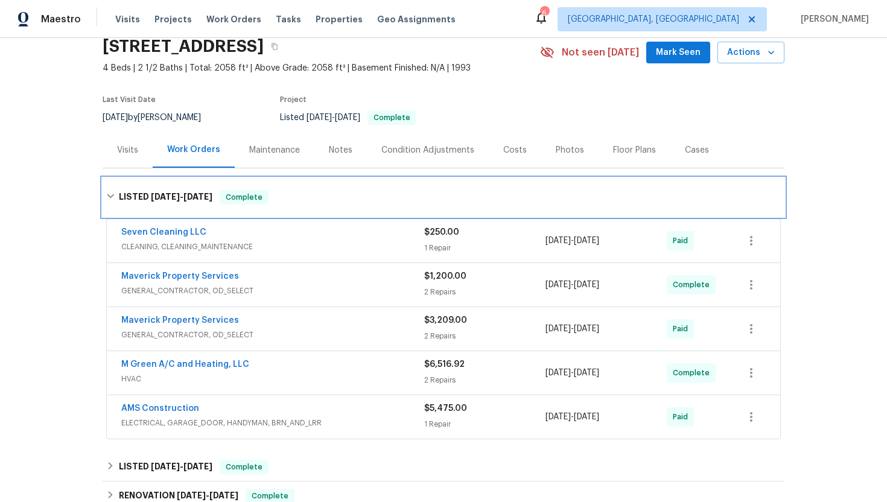
scroll to position [55, 0]
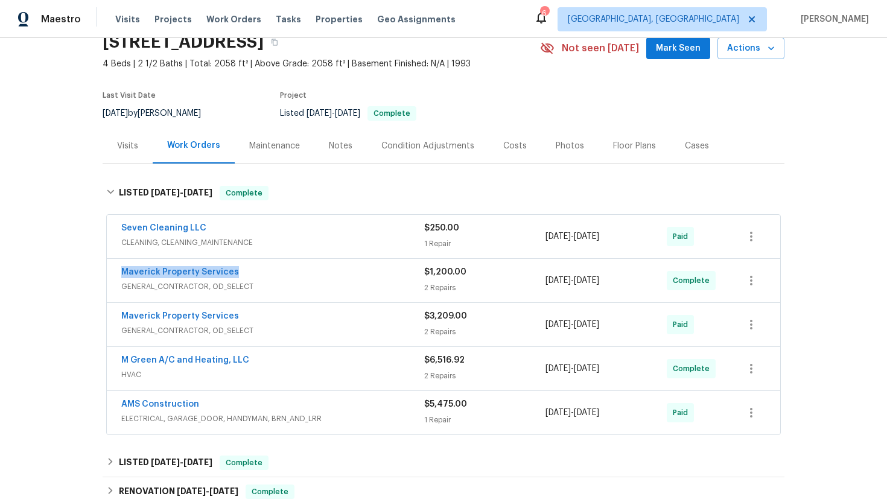
drag, startPoint x: 234, startPoint y: 275, endPoint x: 113, endPoint y: 272, distance: 120.7
click at [113, 272] on div "Maverick Property Services GENERAL_CONTRACTOR, OD_SELECT $1,200.00 2 Repairs 7/…" at bounding box center [443, 280] width 673 height 43
copy link "Maverick Property Services"
drag, startPoint x: 634, startPoint y: 280, endPoint x: 521, endPoint y: 280, distance: 112.2
click at [521, 280] on div "Maverick Property Services GENERAL_CONTRACTOR, OD_SELECT $1,200.00 2 Repairs 7/…" at bounding box center [428, 280] width 615 height 29
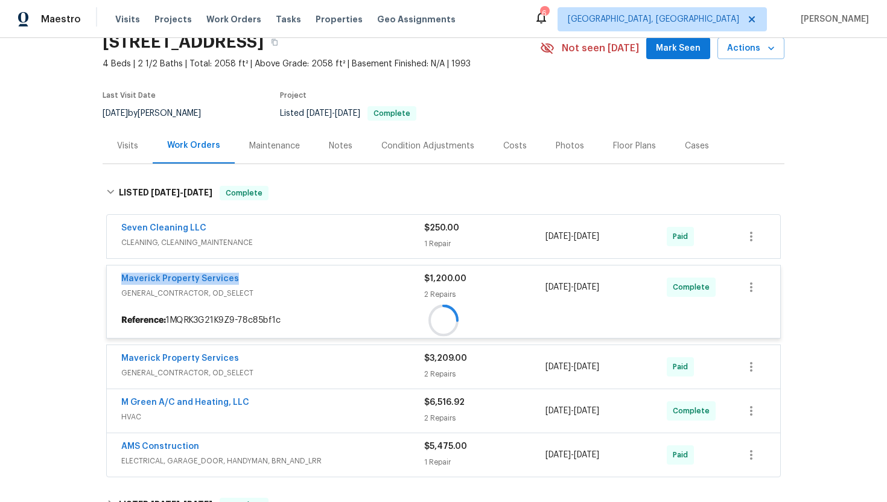
copy div "2 Repairs 7/8/2025 - 7/8/2025"
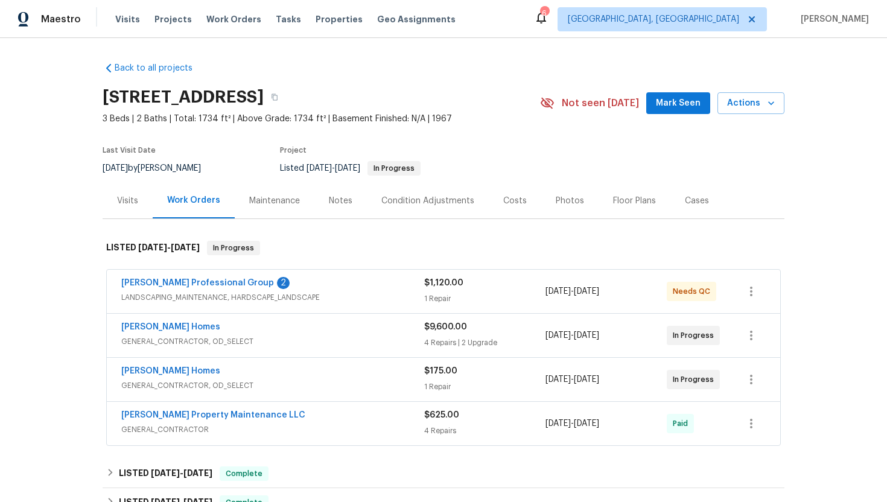
click at [357, 334] on div "Therrien Homes" at bounding box center [272, 328] width 303 height 14
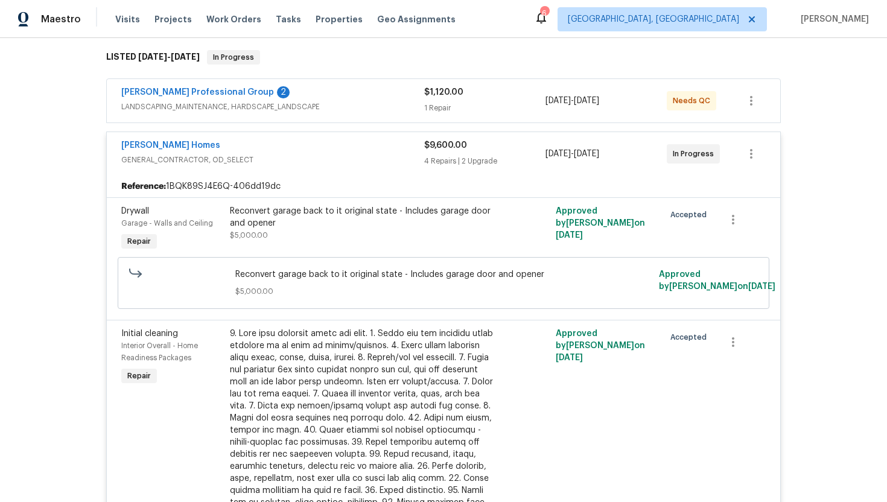
scroll to position [238, 0]
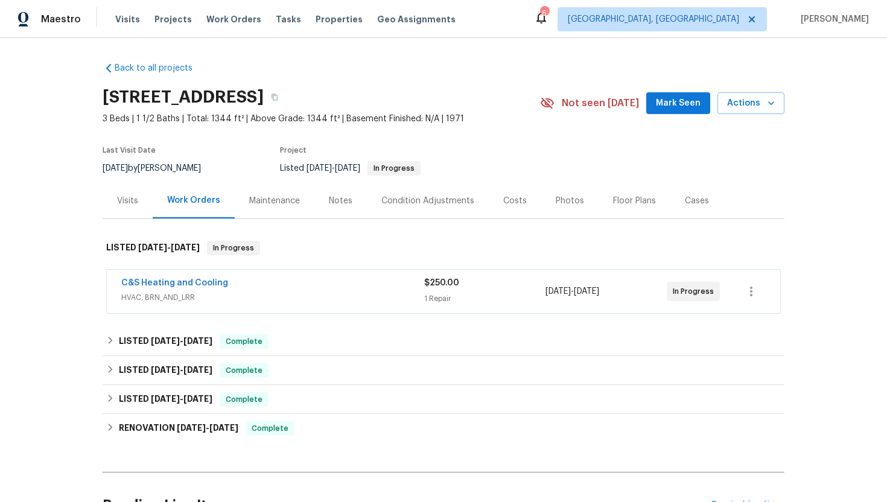
click at [324, 300] on span "HVAC, BRN_AND_LRR" at bounding box center [272, 297] width 303 height 12
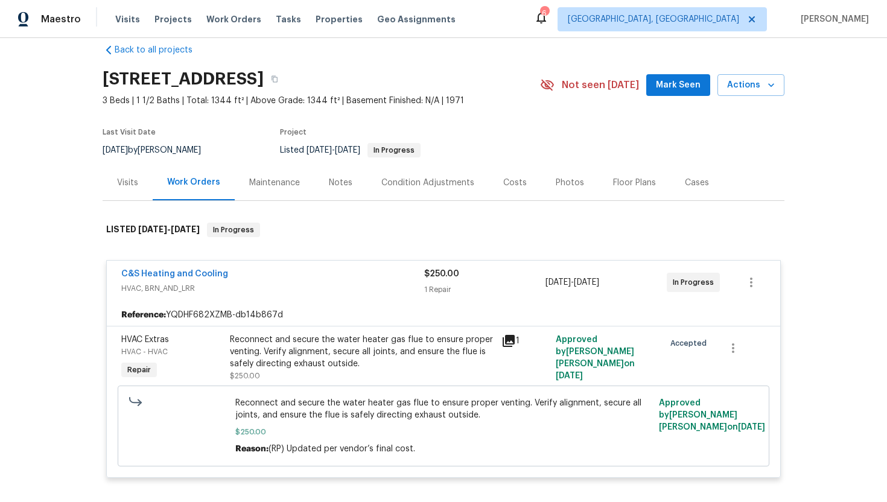
scroll to position [63, 0]
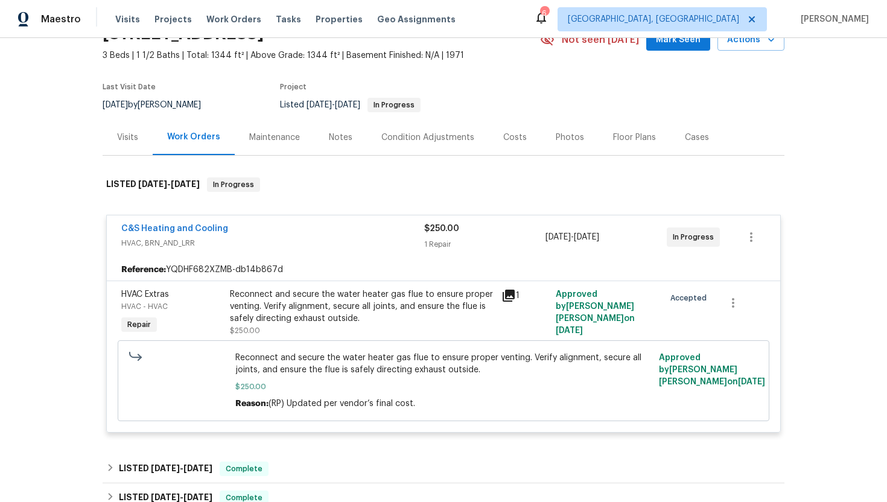
click at [130, 136] on div "Visits" at bounding box center [127, 138] width 21 height 12
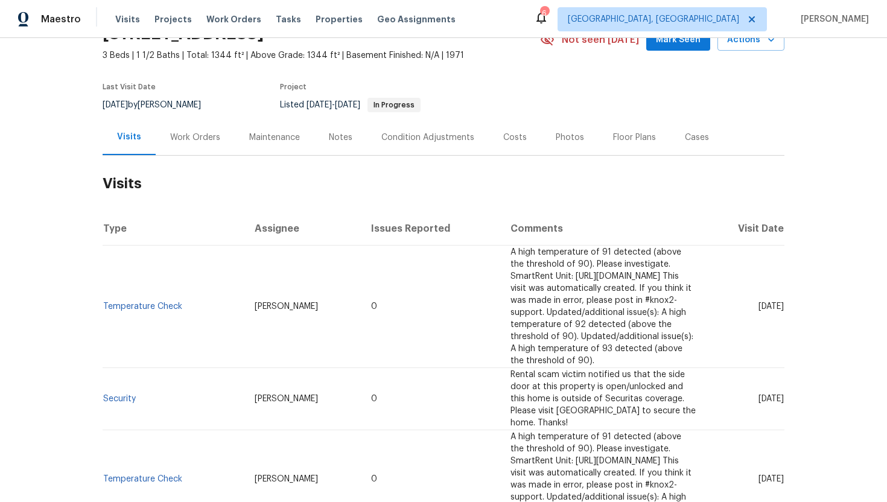
click at [759, 302] on span "[DATE]" at bounding box center [771, 306] width 25 height 8
drag, startPoint x: 740, startPoint y: 296, endPoint x: 780, endPoint y: 299, distance: 40.6
click at [781, 299] on td "[DATE]" at bounding box center [744, 307] width 79 height 122
click at [740, 310] on td "[DATE]" at bounding box center [744, 307] width 79 height 122
drag, startPoint x: 739, startPoint y: 296, endPoint x: 784, endPoint y: 297, distance: 45.3
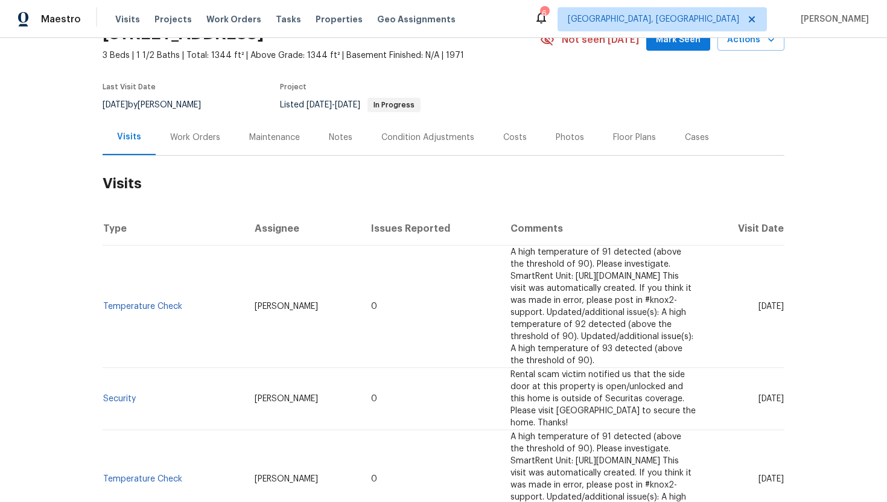
click at [784, 297] on td "[DATE]" at bounding box center [744, 307] width 79 height 122
copy span "[DATE]"
click at [199, 139] on div "Work Orders" at bounding box center [195, 138] width 50 height 12
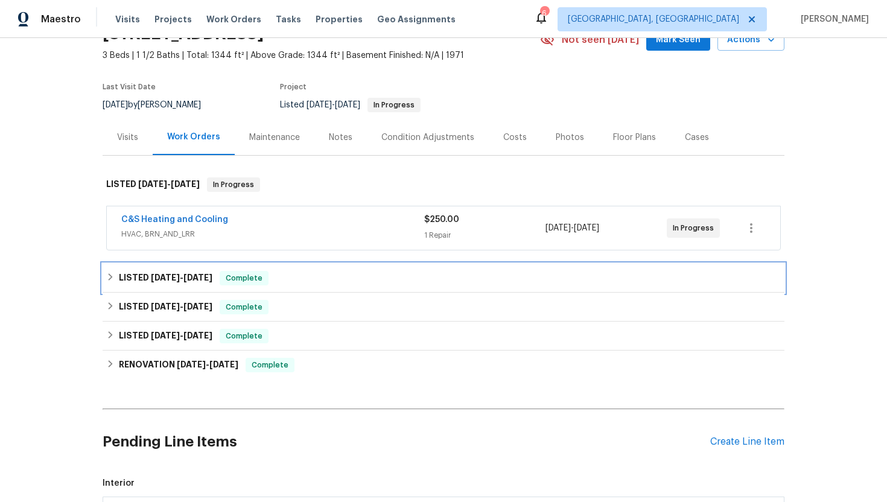
click at [252, 285] on div "Complete" at bounding box center [244, 278] width 49 height 14
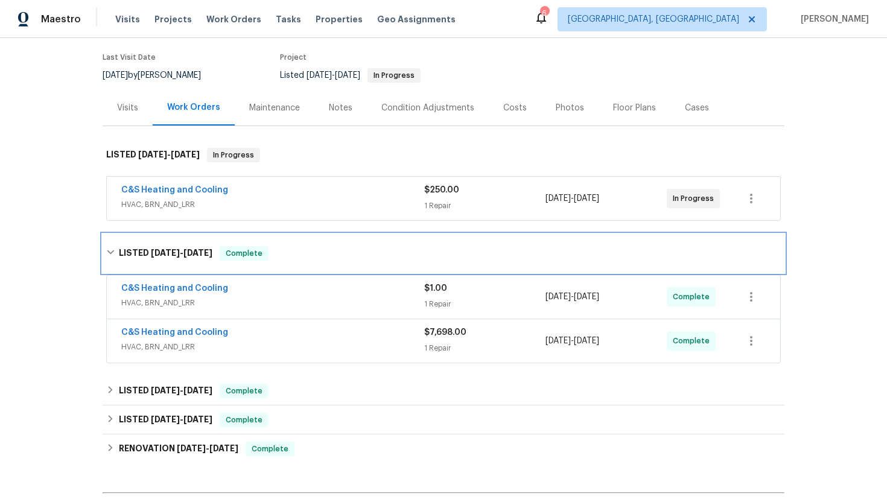
scroll to position [118, 0]
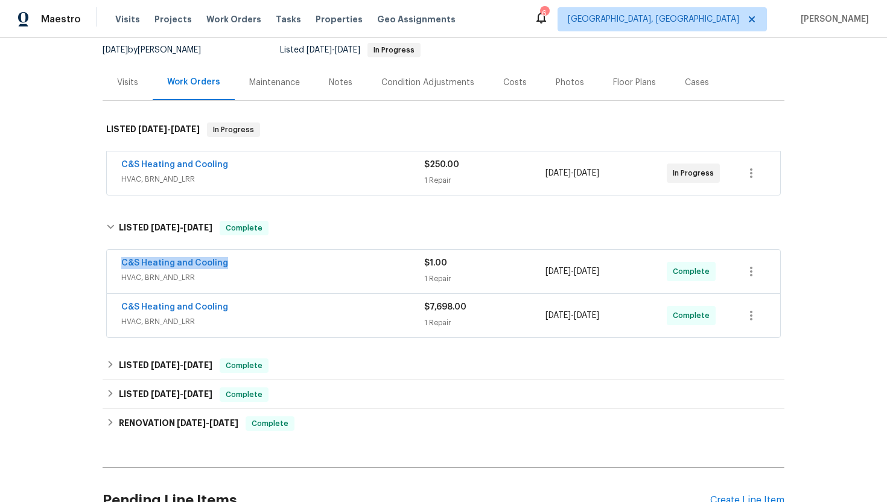
drag, startPoint x: 248, startPoint y: 266, endPoint x: 113, endPoint y: 264, distance: 134.6
click at [113, 264] on div "C&S Heating and Cooling HVAC, BRN_AND_LRR $1.00 1 Repair 7/25/2025 - 7/25/2025 …" at bounding box center [443, 271] width 673 height 43
copy link "C&S Heating and Cooling"
drag, startPoint x: 634, startPoint y: 271, endPoint x: 547, endPoint y: 271, distance: 86.9
click at [547, 271] on div "7/25/2025 - 7/25/2025" at bounding box center [605, 271] width 121 height 29
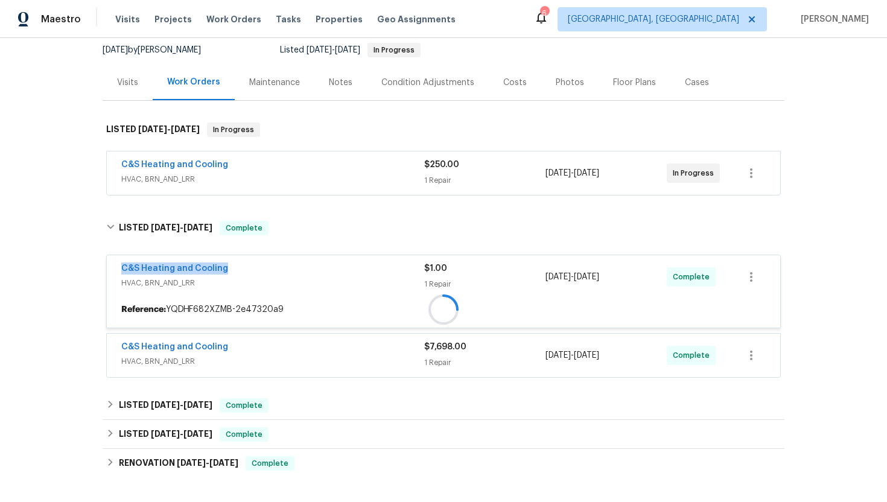
copy span "7/25/2025 - 7/25/2025"
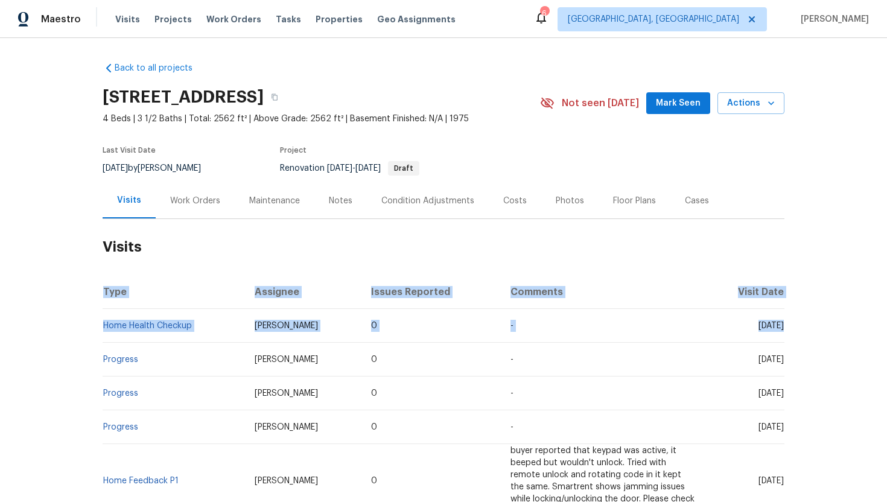
drag, startPoint x: 740, startPoint y: 326, endPoint x: 788, endPoint y: 331, distance: 48.5
click at [789, 331] on div "Back to all projects [STREET_ADDRESS] 4 Beds | 3 1/2 Baths | Total: 2562 ft² | …" at bounding box center [443, 270] width 887 height 464
click at [741, 334] on td "[DATE]" at bounding box center [744, 326] width 79 height 34
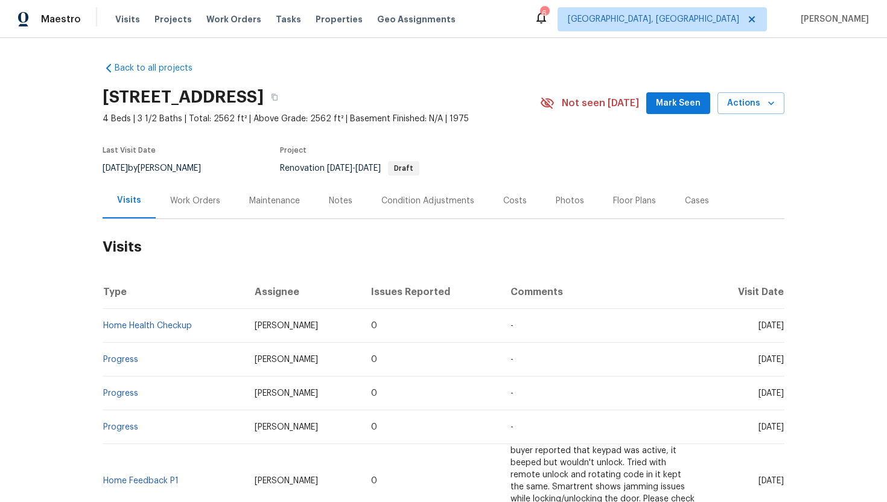
drag, startPoint x: 739, startPoint y: 322, endPoint x: 766, endPoint y: 328, distance: 28.4
click at [763, 328] on span "[DATE]" at bounding box center [771, 326] width 25 height 8
click at [736, 339] on td "[DATE]" at bounding box center [744, 326] width 79 height 34
drag, startPoint x: 736, startPoint y: 326, endPoint x: 784, endPoint y: 329, distance: 47.8
click at [784, 329] on td "Thu, Jul 03 2025" at bounding box center [744, 326] width 79 height 34
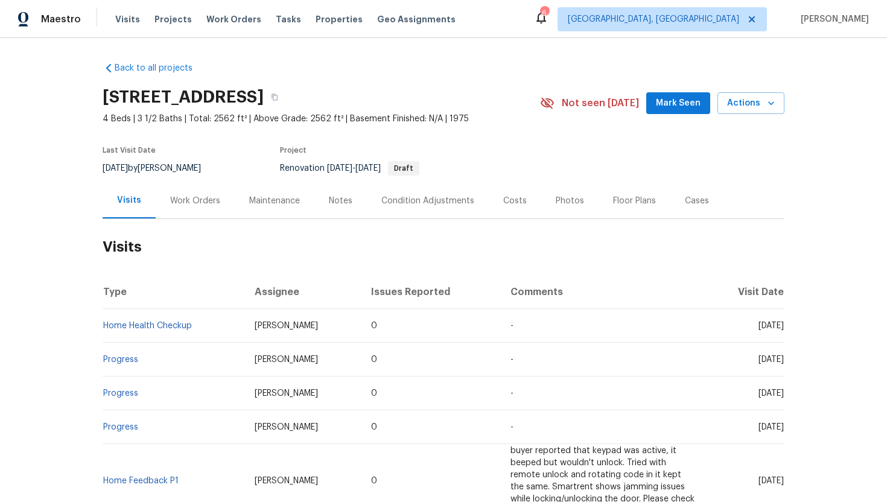
copy span "Jul 03 2025"
click at [189, 202] on div "Work Orders" at bounding box center [195, 201] width 50 height 12
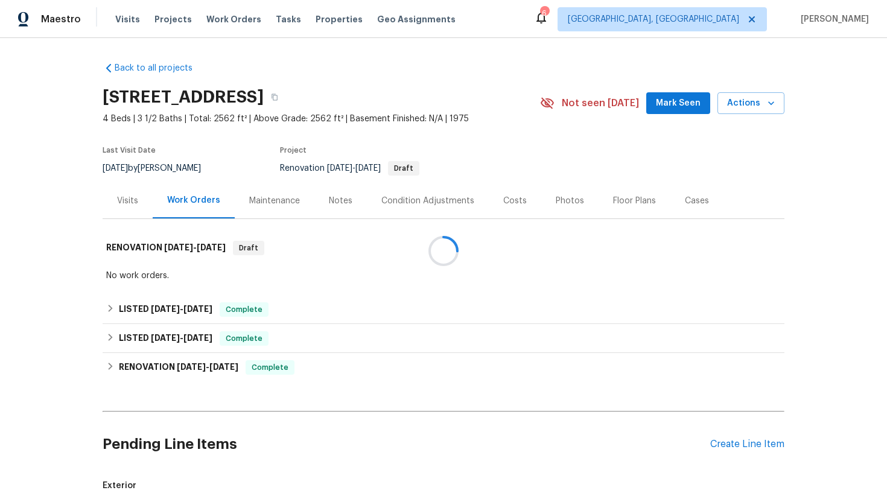
click at [220, 310] on div at bounding box center [443, 251] width 887 height 502
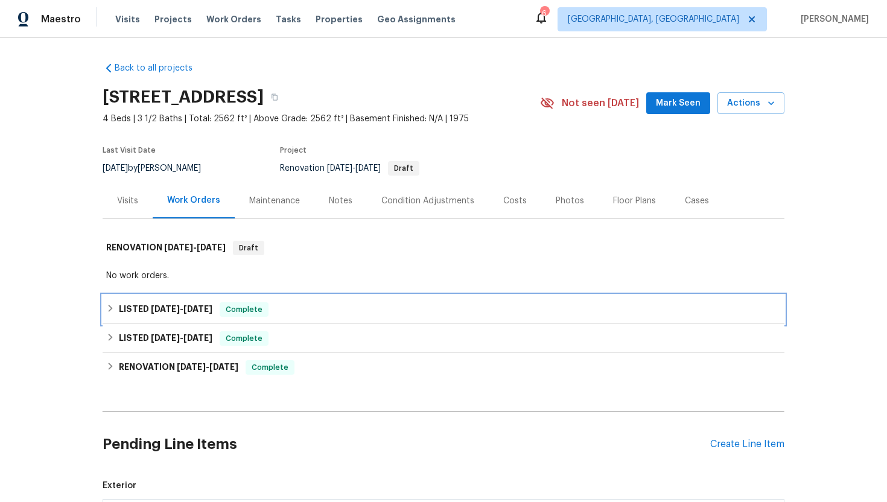
click at [203, 310] on span "6/13/25" at bounding box center [197, 309] width 29 height 8
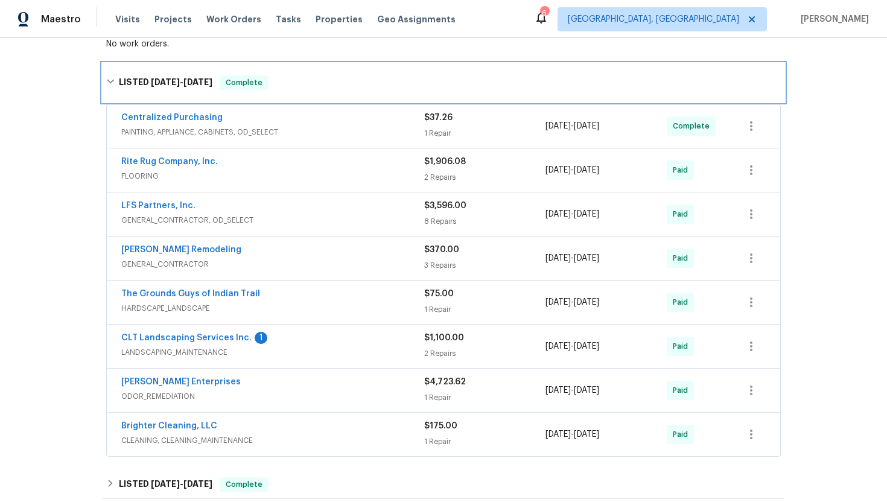
scroll to position [238, 0]
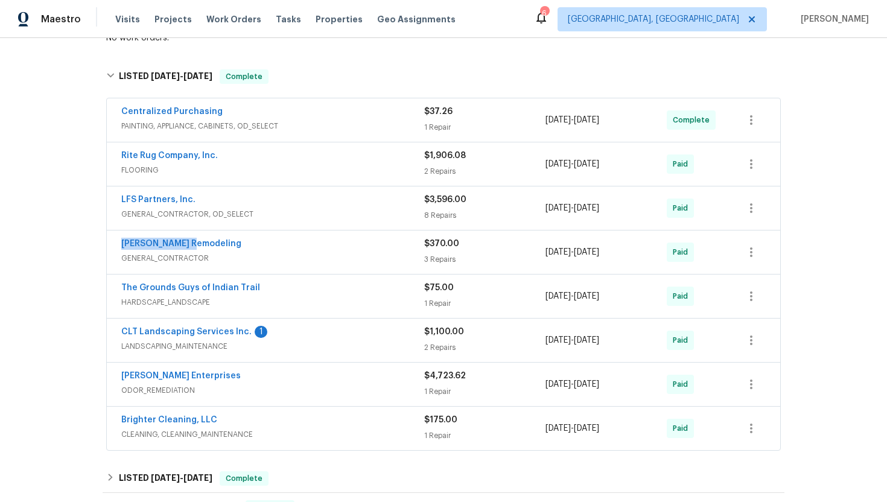
drag, startPoint x: 200, startPoint y: 249, endPoint x: 105, endPoint y: 246, distance: 95.4
click at [105, 246] on div "Centralized Purchasing PAINTING, APPLIANCE, CABINETS, OD_SELECT $37.26 1 Repair…" at bounding box center [444, 275] width 682 height 358
copy link "Pino Remodeling"
drag, startPoint x: 605, startPoint y: 251, endPoint x: 538, endPoint y: 250, distance: 66.4
click at [538, 250] on div "Pino Remodeling GENERAL_CONTRACTOR $370.00 3 Repairs 6/11/2025 - 6/13/2025 Paid" at bounding box center [428, 252] width 615 height 29
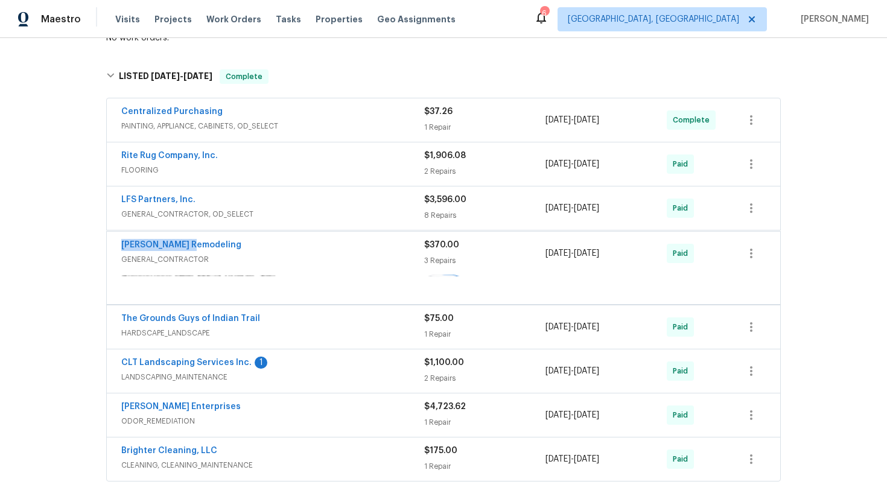
copy div "3 Repairs 6/11/2025 - 6/13/2025"
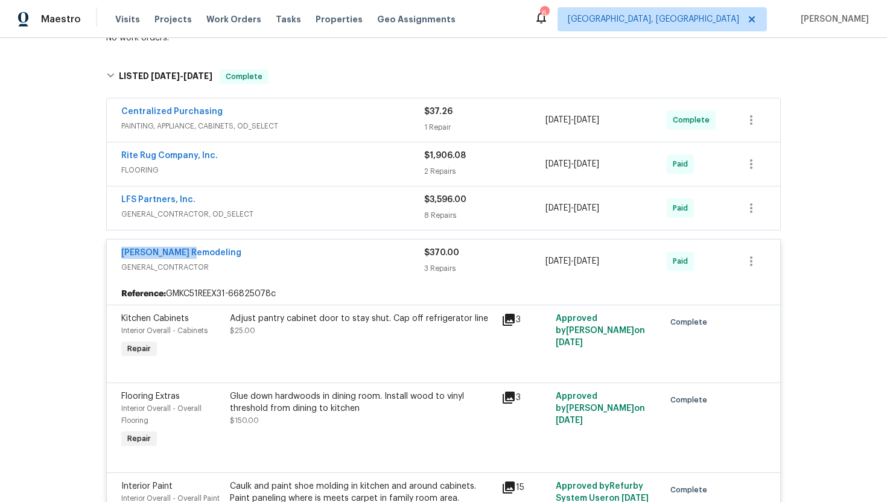
scroll to position [0, 0]
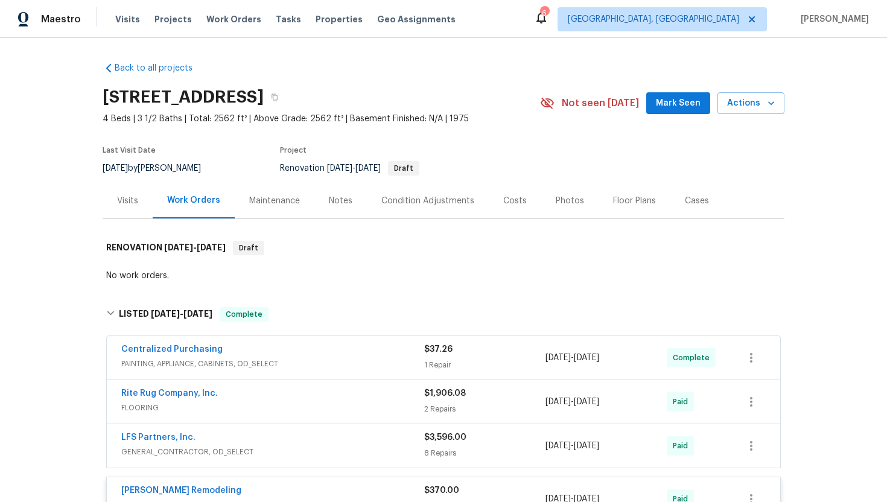
click at [131, 200] on div "Visits" at bounding box center [127, 201] width 21 height 12
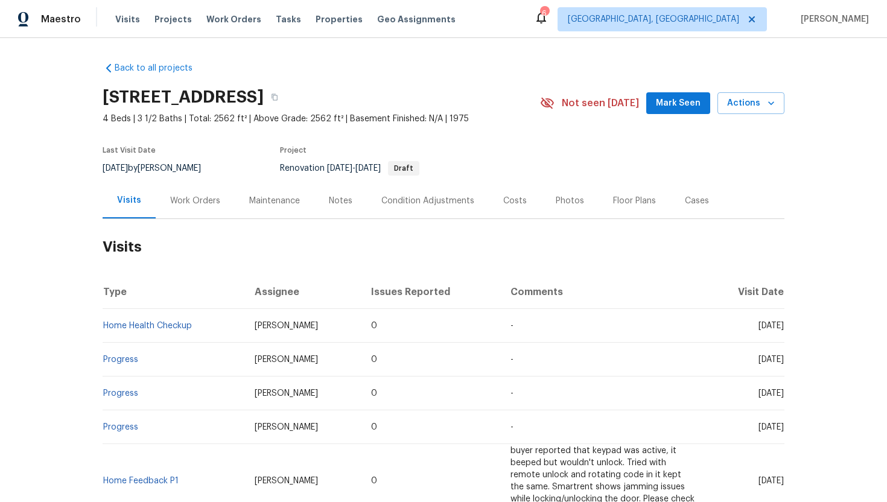
click at [694, 201] on div "Cases" at bounding box center [697, 201] width 24 height 12
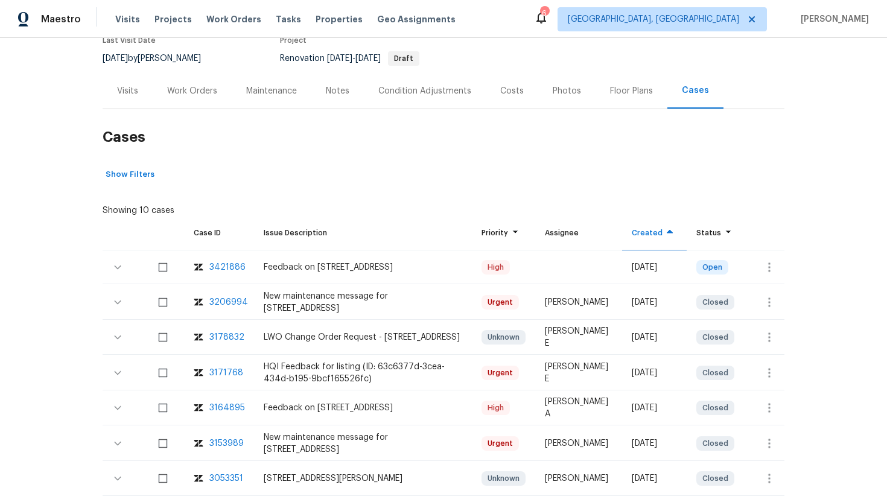
scroll to position [147, 0]
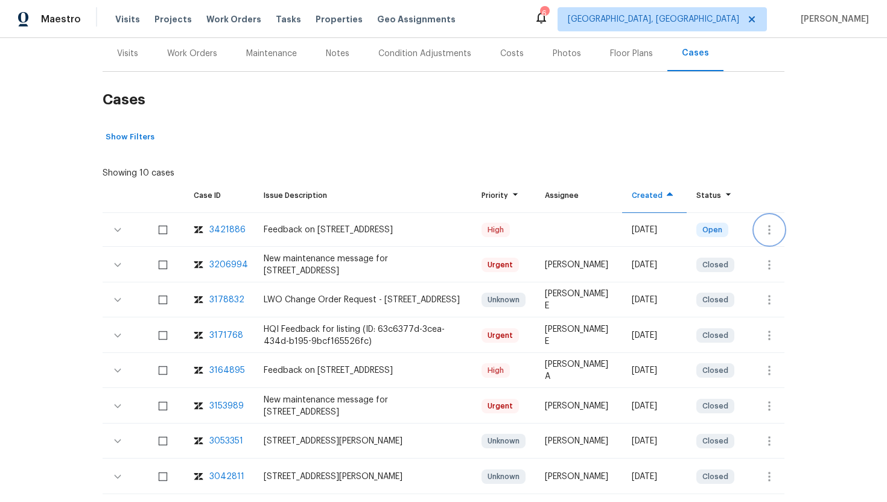
click at [770, 232] on icon "button" at bounding box center [769, 230] width 2 height 10
click at [785, 234] on li "Create a visit" at bounding box center [816, 230] width 125 height 20
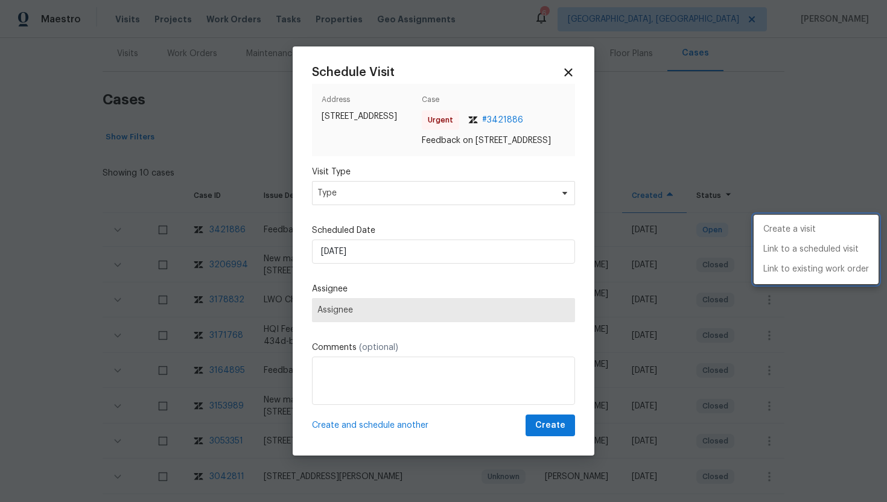
click at [367, 191] on div at bounding box center [443, 251] width 887 height 502
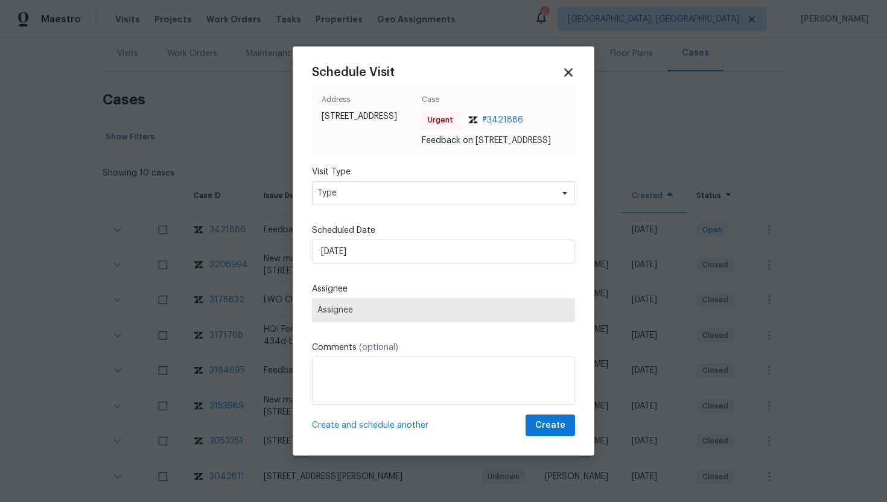
click at [567, 68] on icon at bounding box center [568, 72] width 8 height 8
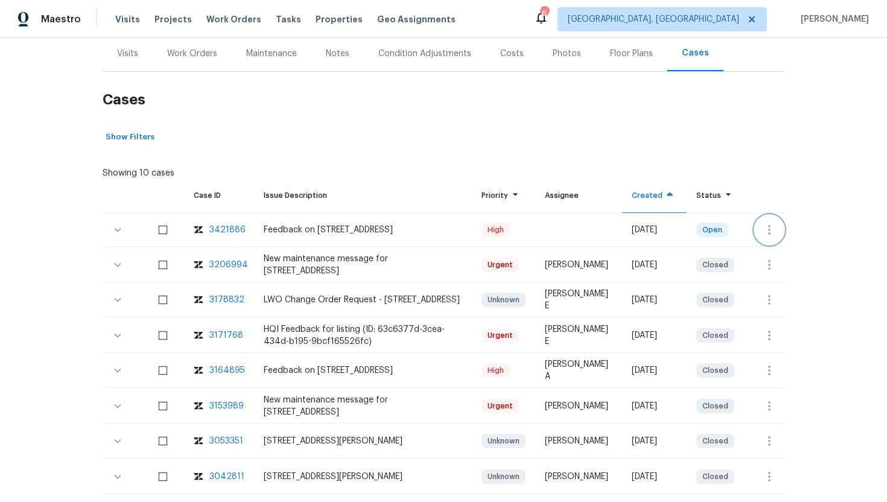
click at [765, 231] on icon "button" at bounding box center [769, 230] width 14 height 14
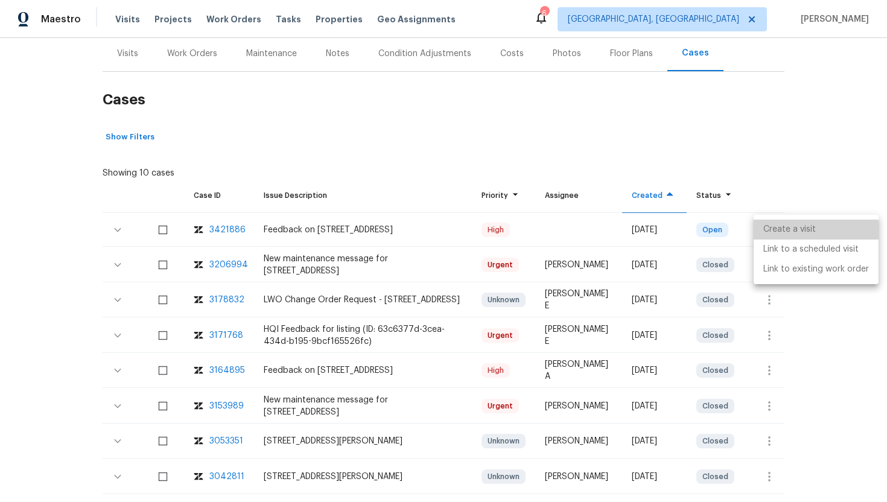
click at [784, 237] on li "Create a visit" at bounding box center [816, 230] width 125 height 20
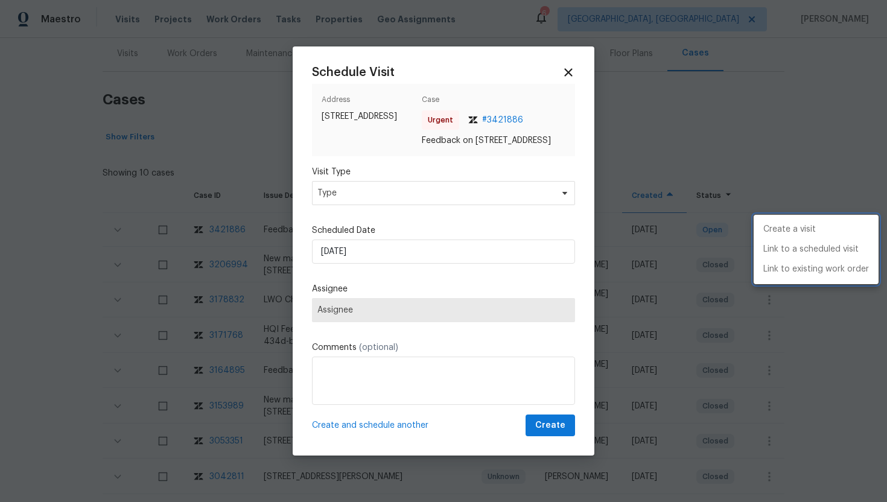
click at [416, 193] on div at bounding box center [443, 251] width 887 height 502
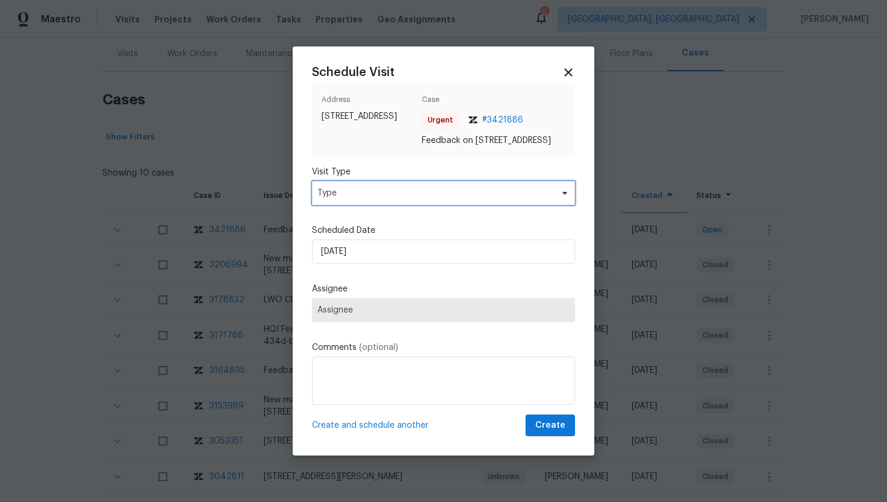
click at [418, 198] on span "Type" at bounding box center [434, 193] width 235 height 12
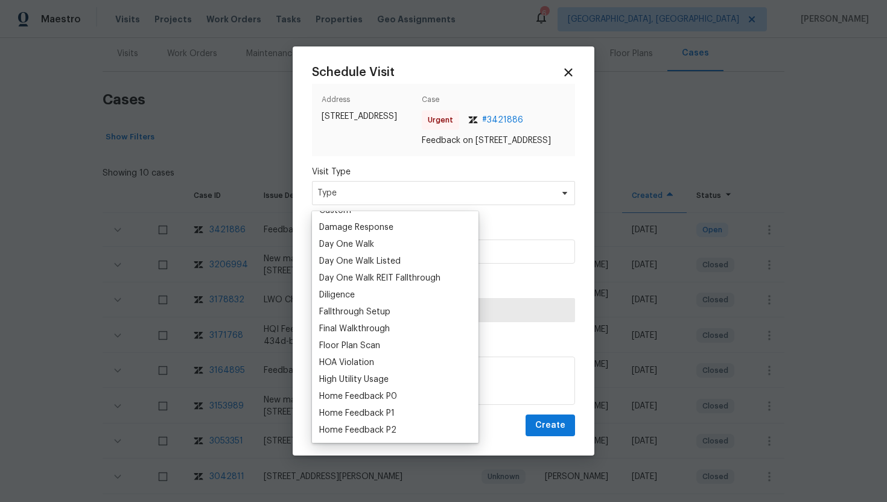
scroll to position [232, 0]
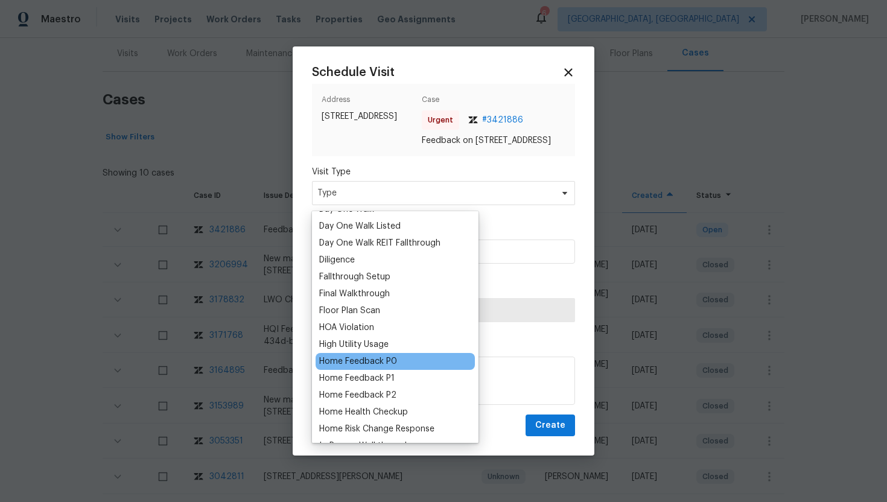
click at [367, 360] on div "Home Feedback P0" at bounding box center [358, 361] width 78 height 12
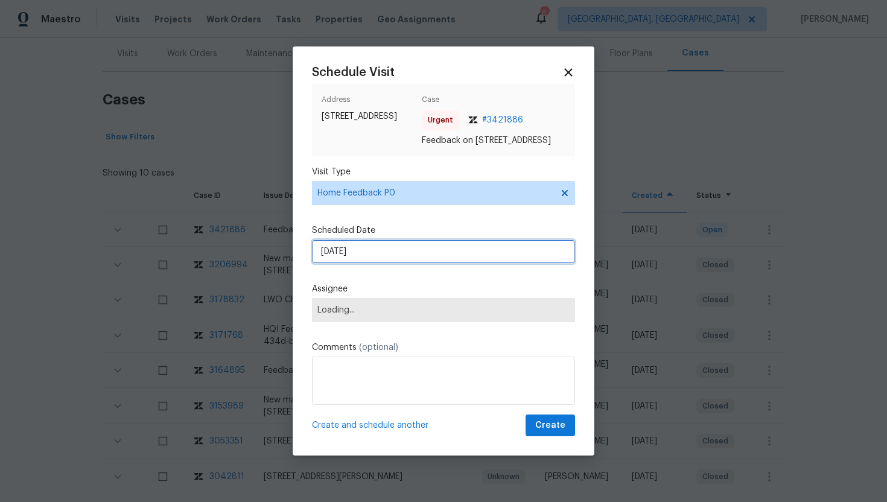
click at [381, 258] on input "8/17/2025" at bounding box center [443, 252] width 263 height 24
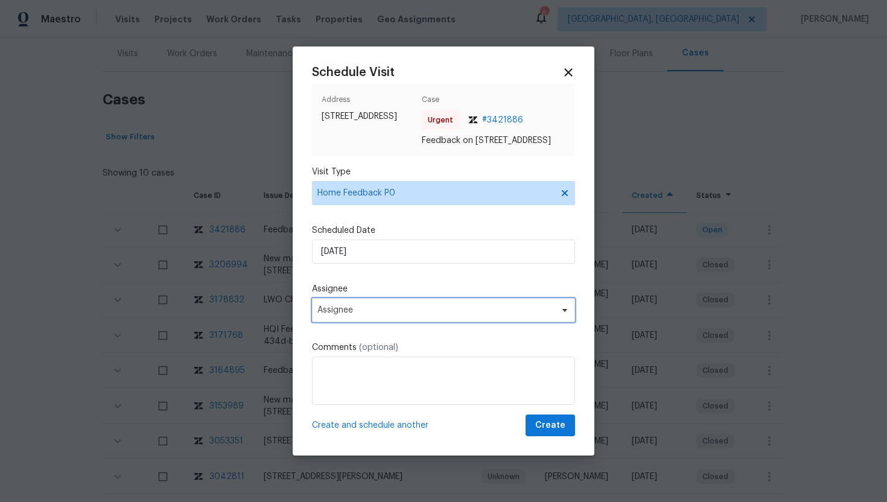
click at [375, 305] on span "Assignee" at bounding box center [443, 310] width 263 height 24
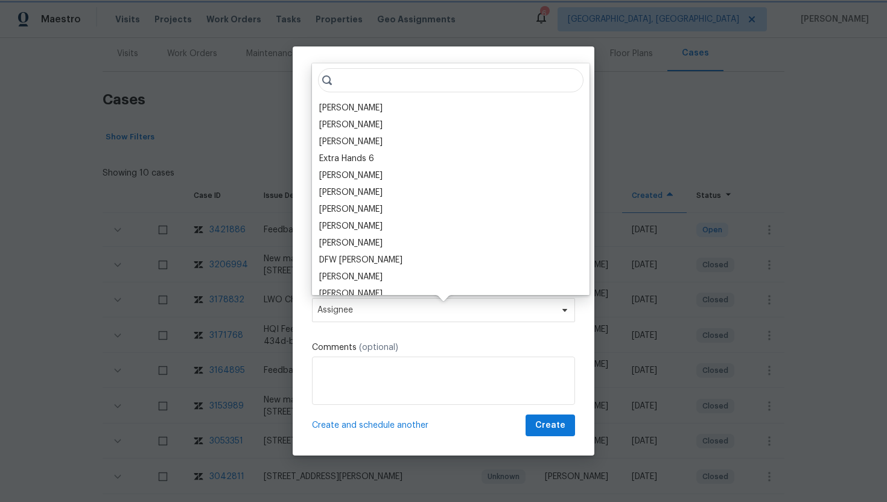
click at [375, 315] on span "Assignee" at bounding box center [435, 310] width 237 height 10
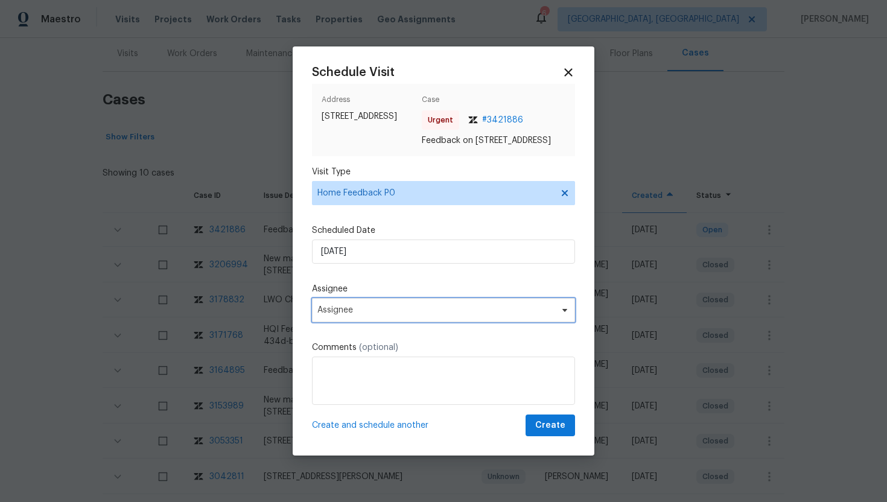
click at [375, 315] on span "Assignee" at bounding box center [435, 310] width 237 height 10
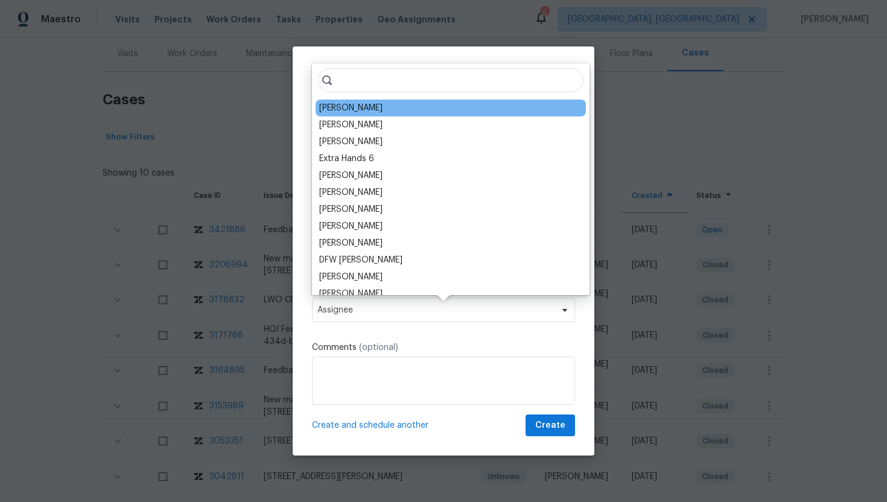
click at [370, 107] on div "Matthew Barnhart" at bounding box center [350, 108] width 63 height 12
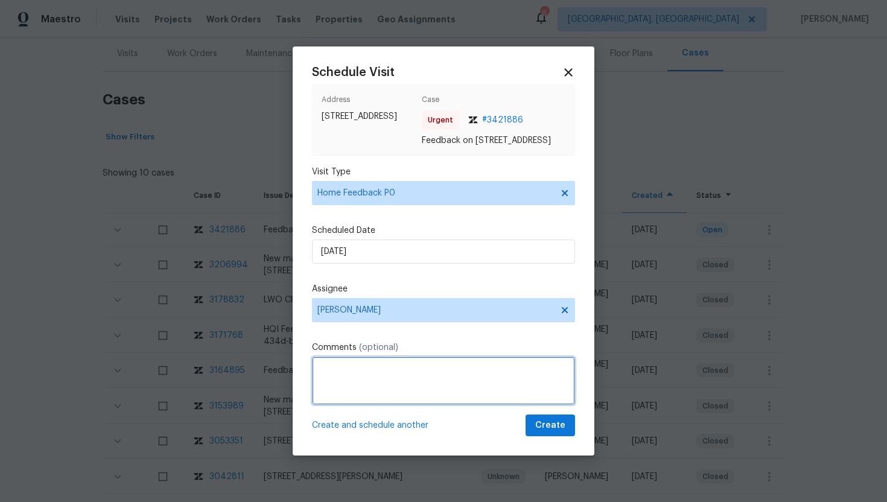
click at [349, 384] on textarea at bounding box center [443, 381] width 263 height 48
paste textarea "Feedback Message: the keypad making sounds and beeping but not opening with cod…"
type textarea "Feedback Message: the keypad making sounds and beeping but not opening with cod…"
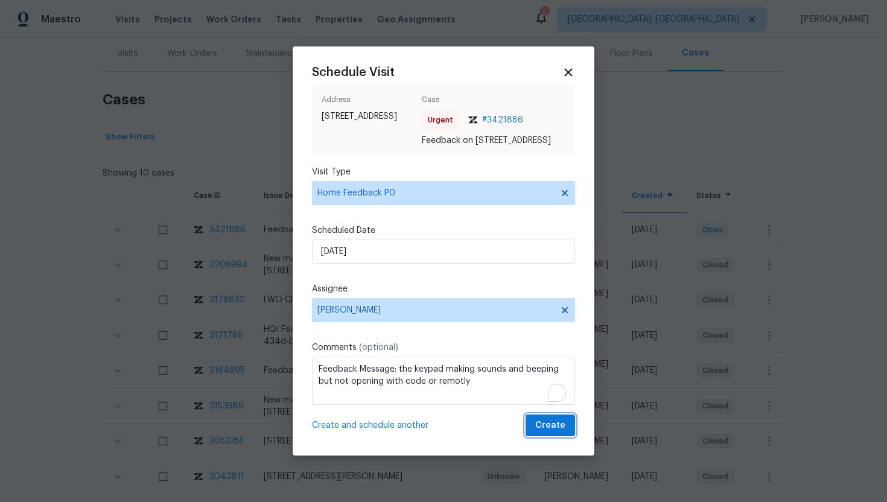
click at [548, 431] on span "Create" at bounding box center [550, 425] width 30 height 15
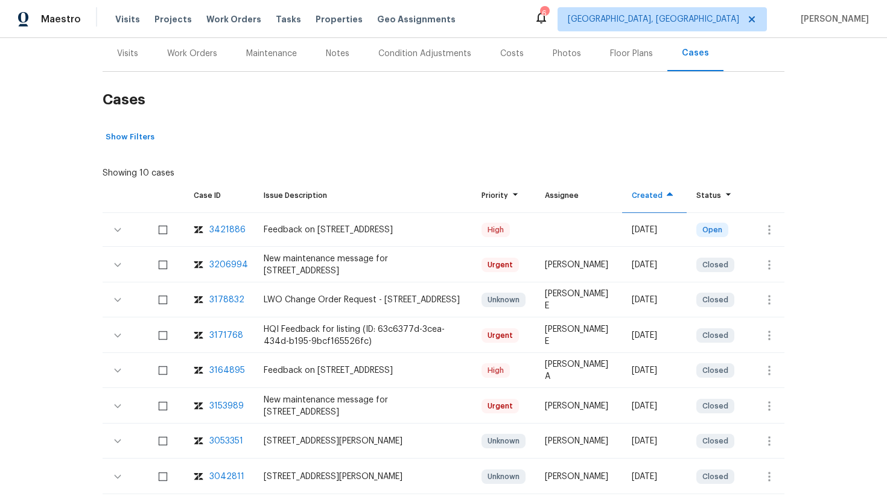
scroll to position [0, 0]
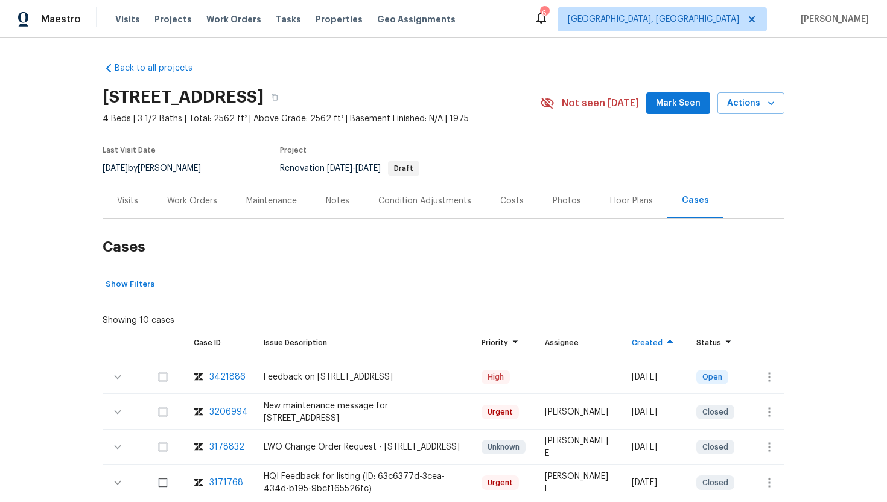
click at [135, 205] on div "Visits" at bounding box center [127, 201] width 21 height 12
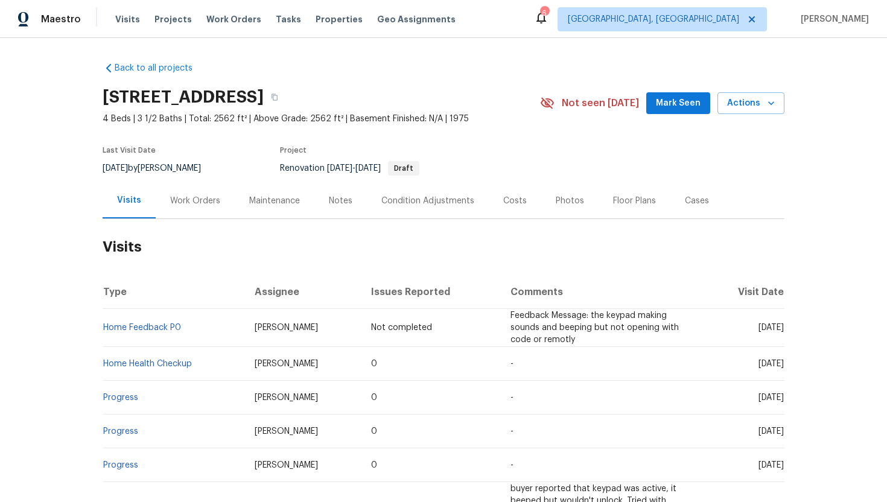
click at [685, 199] on div "Cases" at bounding box center [697, 201] width 24 height 12
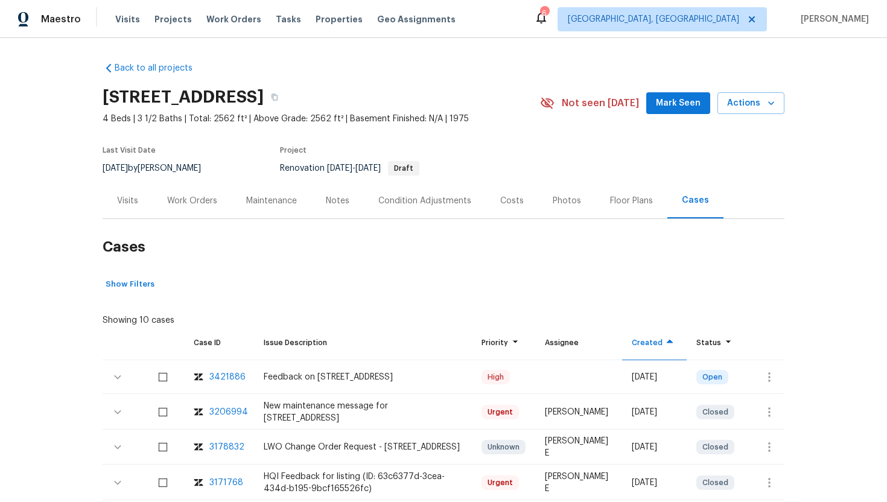
click at [127, 208] on div "Visits" at bounding box center [128, 201] width 50 height 36
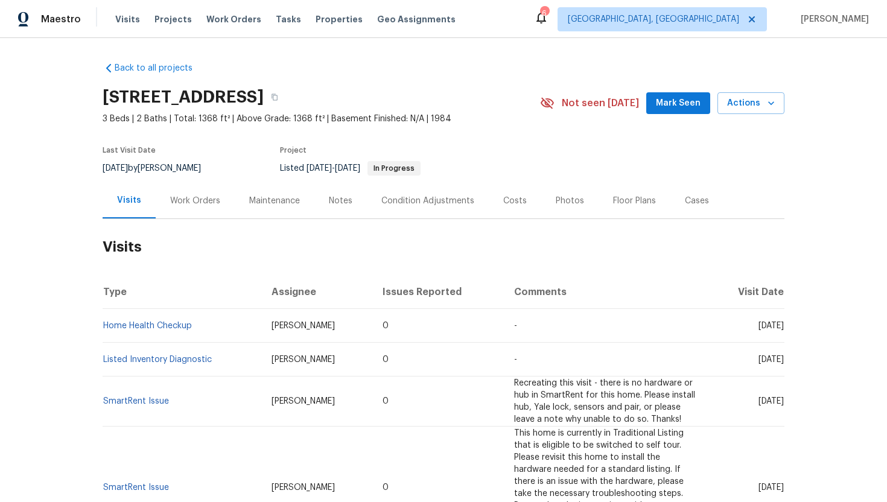
click at [192, 195] on div "Work Orders" at bounding box center [195, 201] width 50 height 12
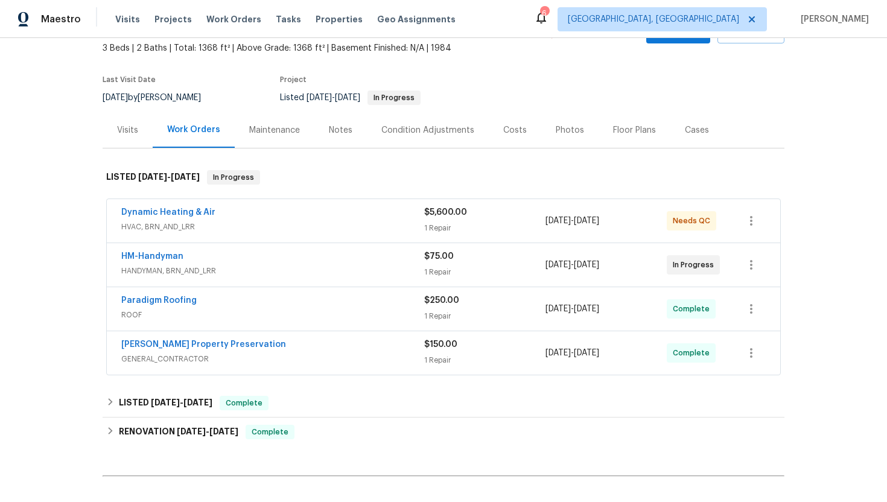
scroll to position [77, 0]
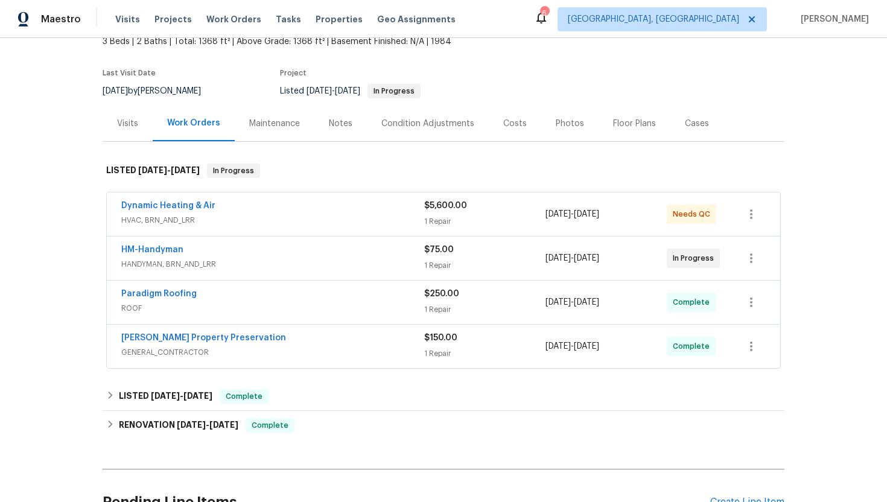
click at [284, 265] on span "HANDYMAN, BRN_AND_LRR" at bounding box center [272, 264] width 303 height 12
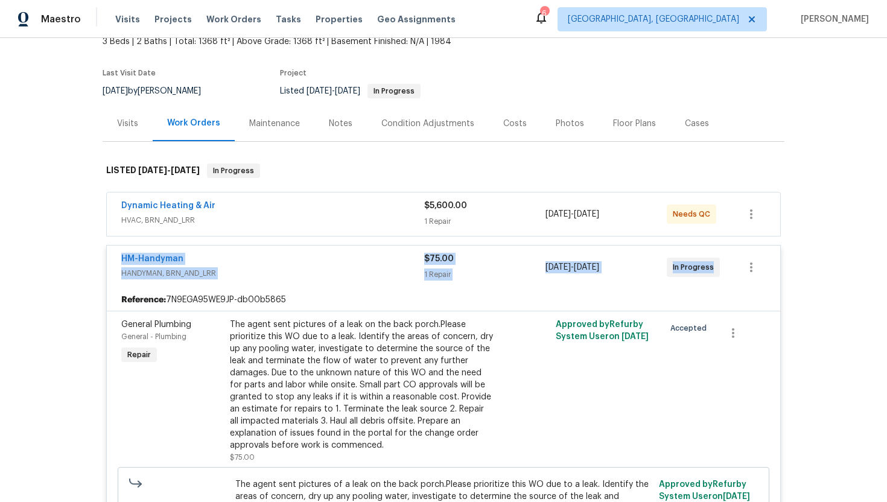
drag, startPoint x: 713, startPoint y: 267, endPoint x: 119, endPoint y: 254, distance: 594.5
click at [119, 254] on div "HM-Handyman HANDYMAN, BRN_AND_LRR $75.00 1 Repair 8/12/2025 - 8/14/2025 In Prog…" at bounding box center [443, 267] width 673 height 43
copy div "HM-Handyman HANDYMAN, BRN_AND_LRR $75.00 1 Repair 8/12/2025 - 8/14/2025 In Prog…"
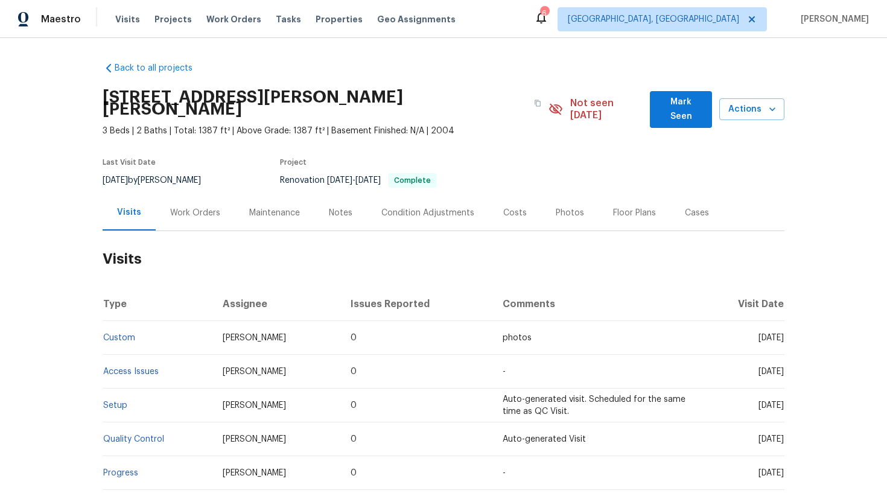
scroll to position [76, 0]
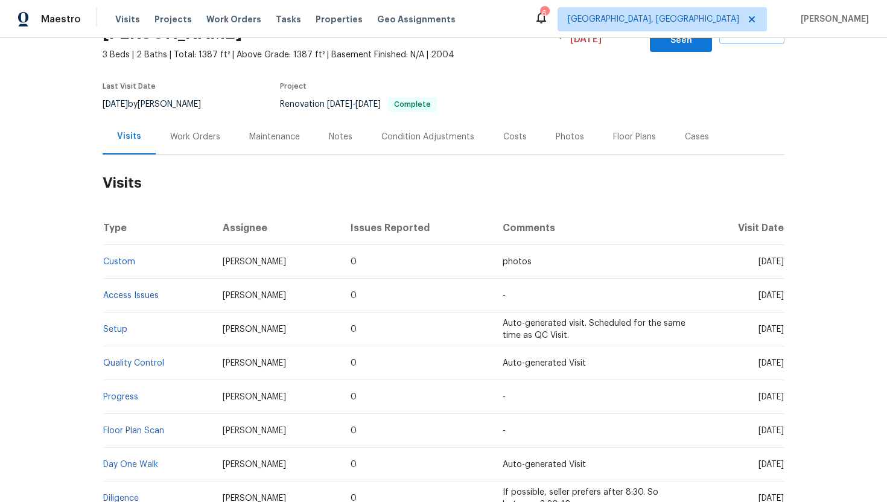
click at [704, 120] on div "Cases" at bounding box center [696, 137] width 53 height 36
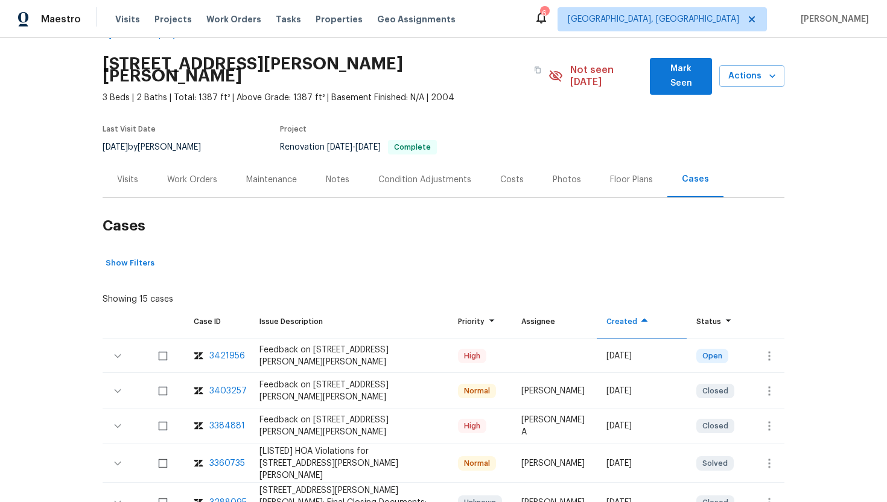
scroll to position [51, 0]
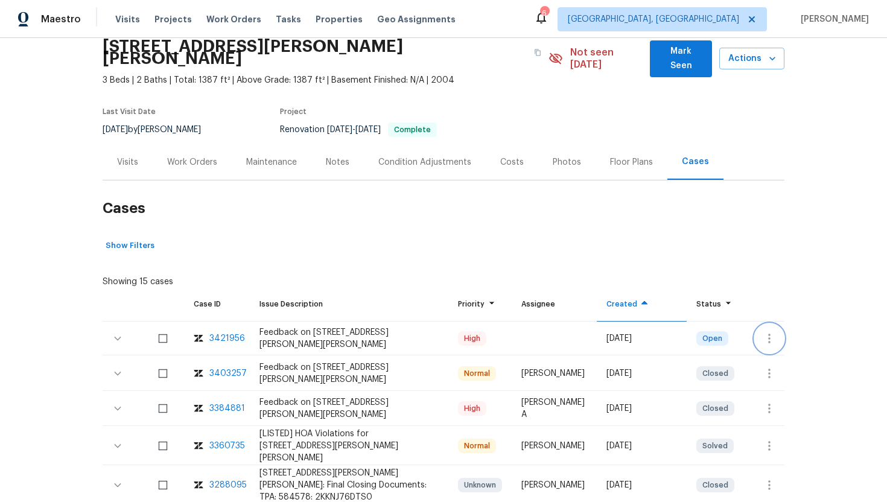
click at [778, 328] on button "button" at bounding box center [769, 338] width 29 height 29
click at [779, 320] on li "Create a visit" at bounding box center [816, 326] width 125 height 20
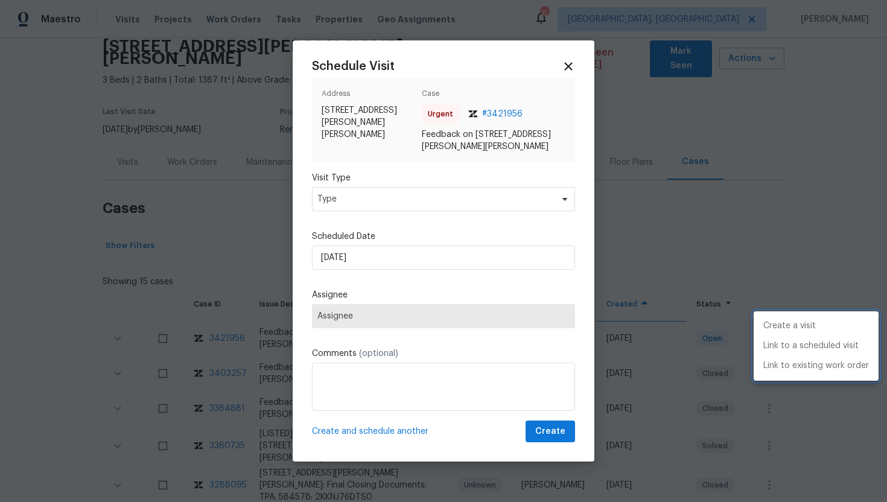
click at [384, 194] on div at bounding box center [443, 251] width 887 height 502
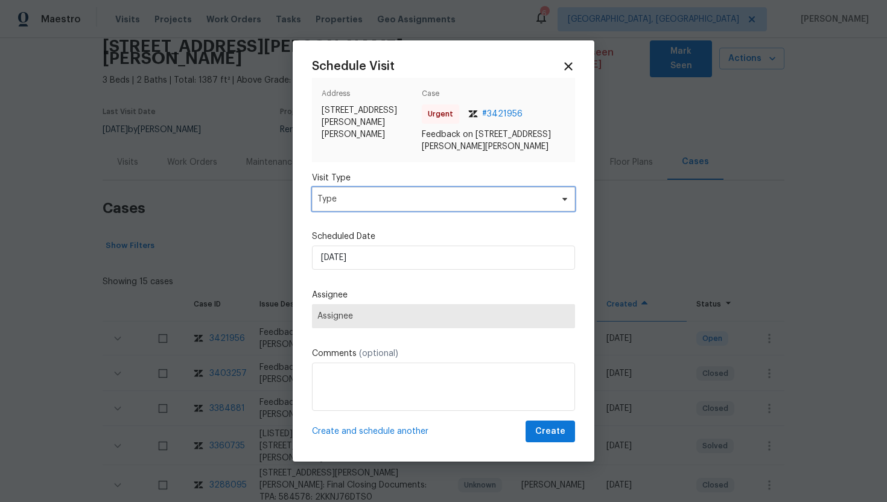
click at [377, 205] on span "Type" at bounding box center [443, 199] width 263 height 24
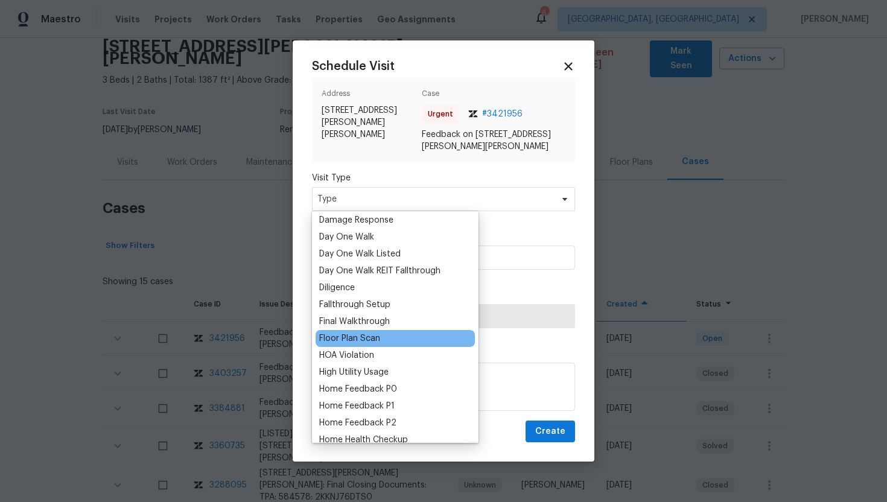
scroll to position [267, 0]
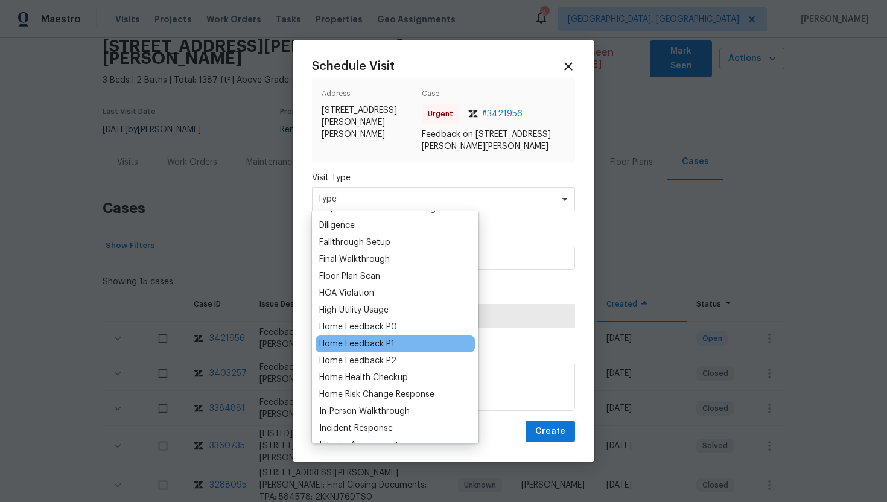
click at [383, 346] on div "Home Feedback P1" at bounding box center [356, 344] width 75 height 12
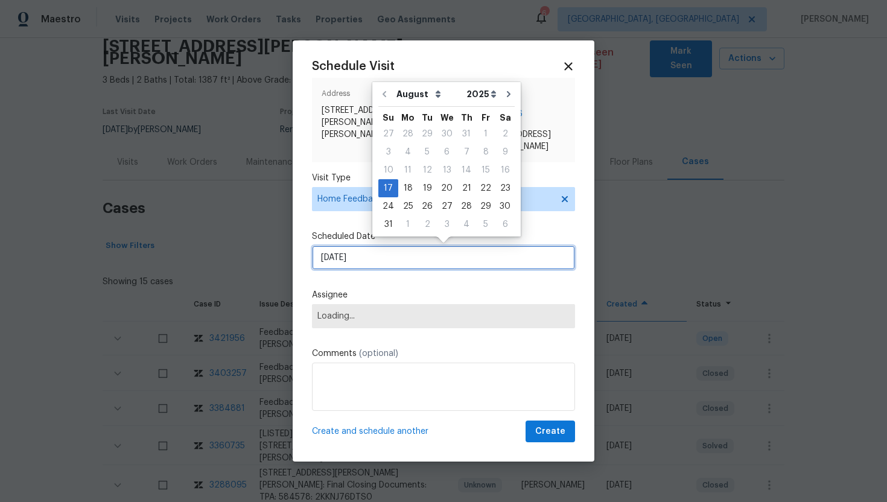
click at [383, 262] on input "8/17/2025" at bounding box center [443, 258] width 263 height 24
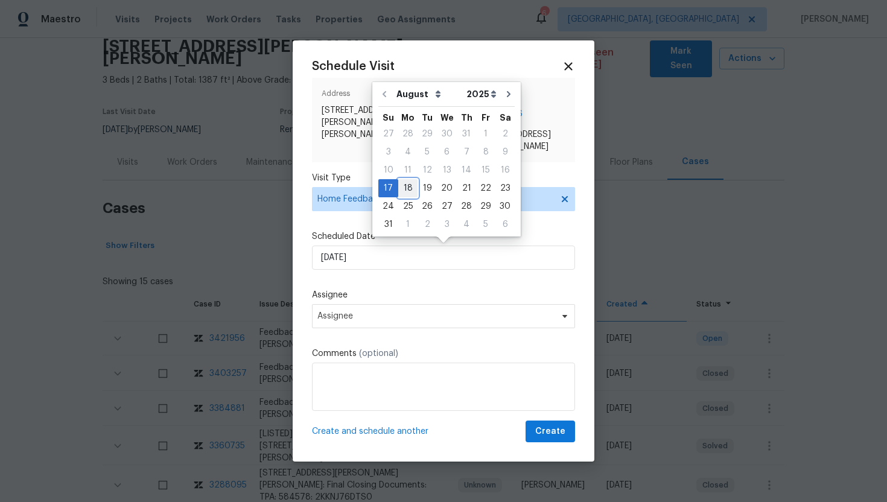
click at [407, 187] on div "18" at bounding box center [407, 188] width 19 height 17
type input "8/18/2025"
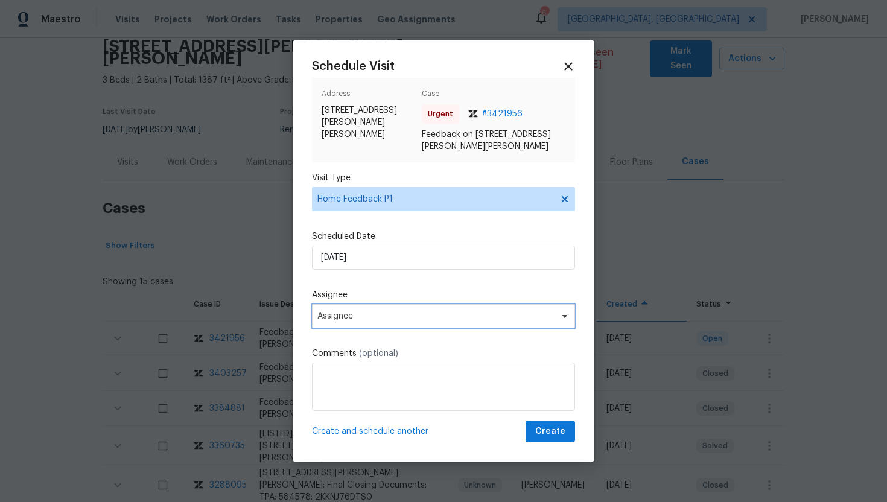
click at [402, 316] on span "Assignee" at bounding box center [435, 316] width 237 height 10
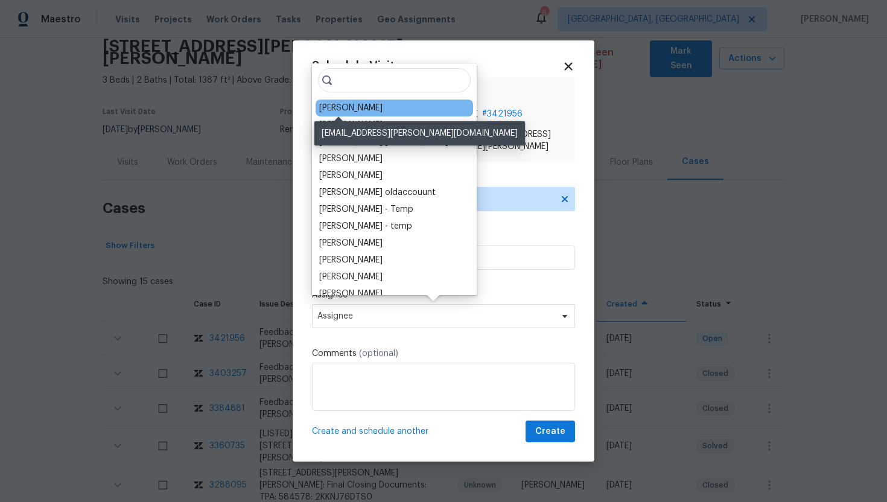
click at [351, 103] on div "Mat Smith" at bounding box center [350, 108] width 63 height 12
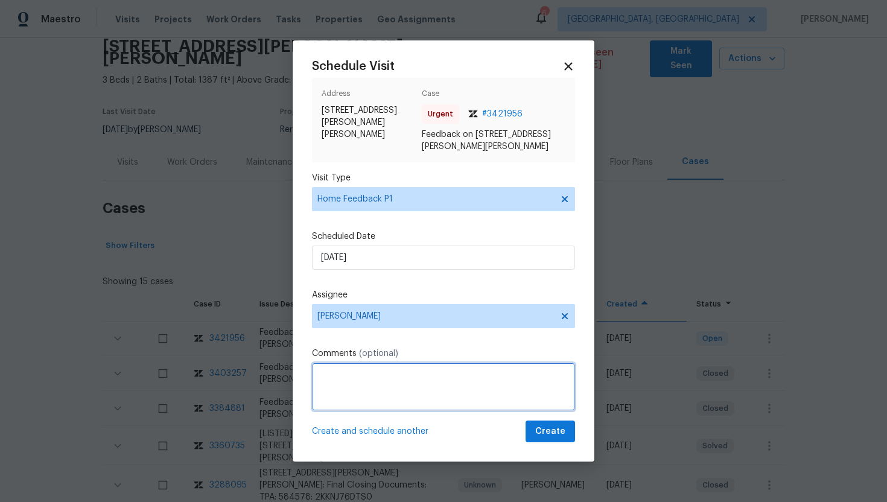
click at [340, 380] on textarea at bounding box center [443, 387] width 263 height 48
paste textarea "Feedback Message: keypad not working"
click at [413, 375] on textarea "Feedback Message: keypad not working" at bounding box center [443, 387] width 263 height 48
type textarea "Feedback Message: Keypad not working"
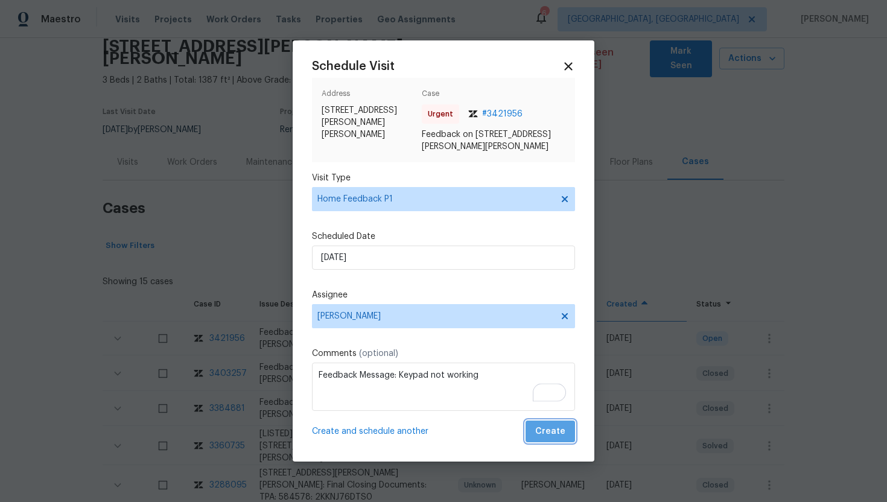
click at [564, 430] on span "Create" at bounding box center [550, 431] width 30 height 15
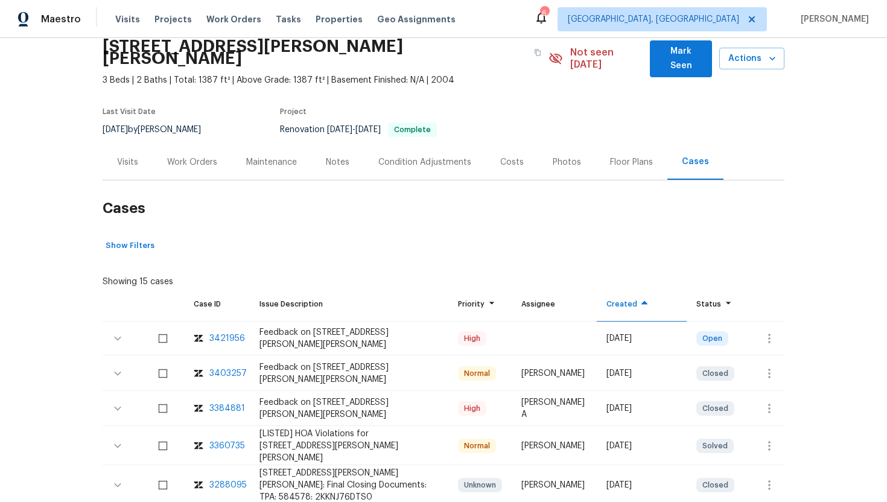
click at [138, 159] on div "Visits" at bounding box center [128, 162] width 50 height 36
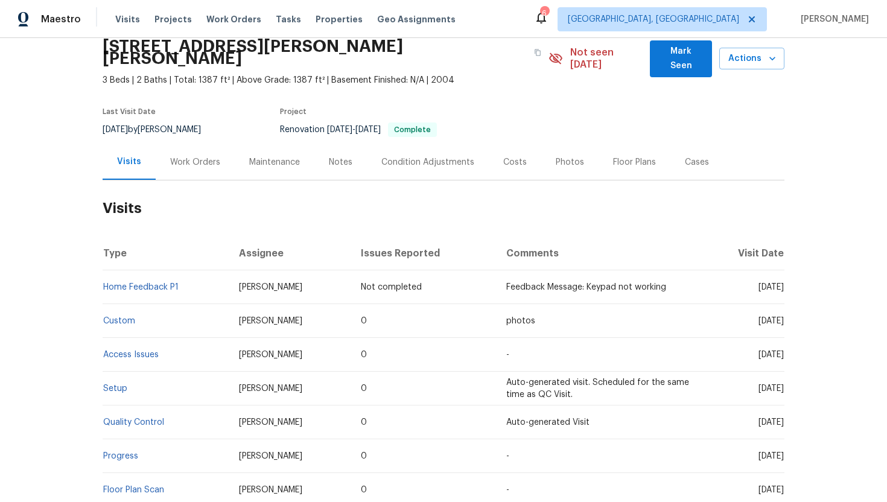
drag, startPoint x: 740, startPoint y: 310, endPoint x: 783, endPoint y: 310, distance: 42.8
click at [783, 317] on span "Mon, Jul 07 2025" at bounding box center [771, 321] width 25 height 8
copy span "Jul 07 2025"
click at [199, 156] on div "Work Orders" at bounding box center [195, 162] width 79 height 36
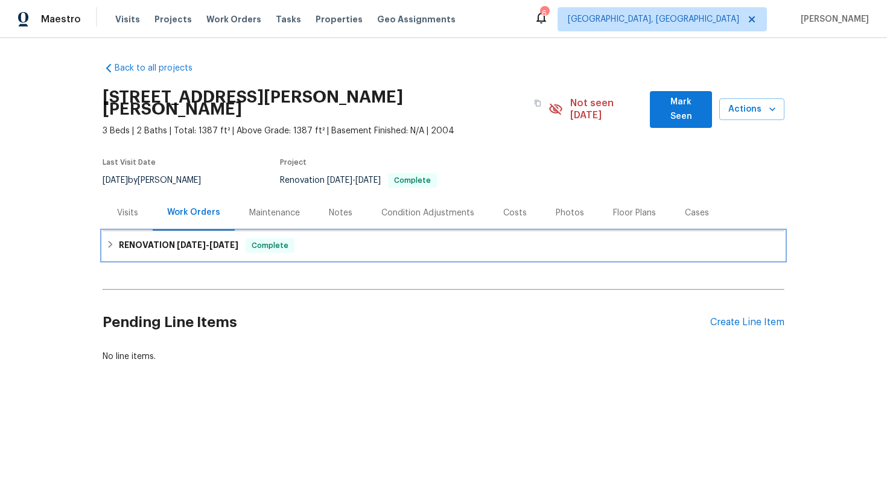
click at [226, 241] on span "7/4/25" at bounding box center [223, 245] width 29 height 8
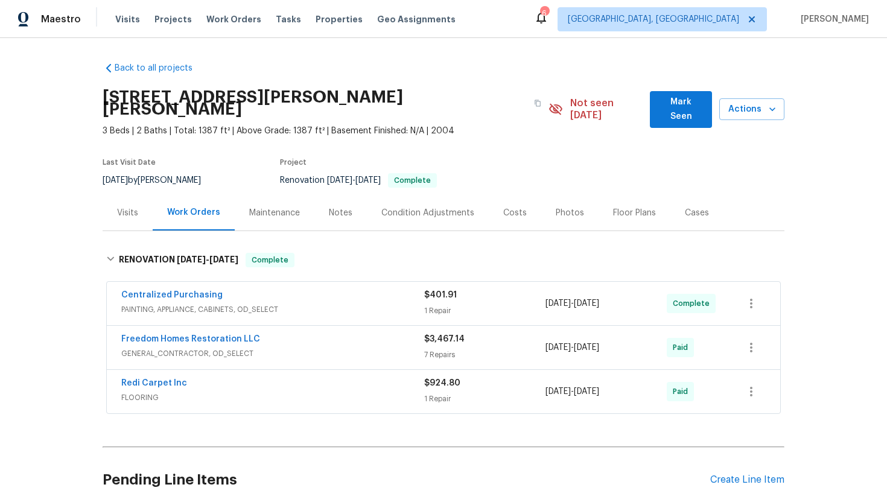
click at [253, 348] on div "Freedom Homes Restoration LLC GENERAL_CONTRACTOR, OD_SELECT" at bounding box center [272, 347] width 303 height 29
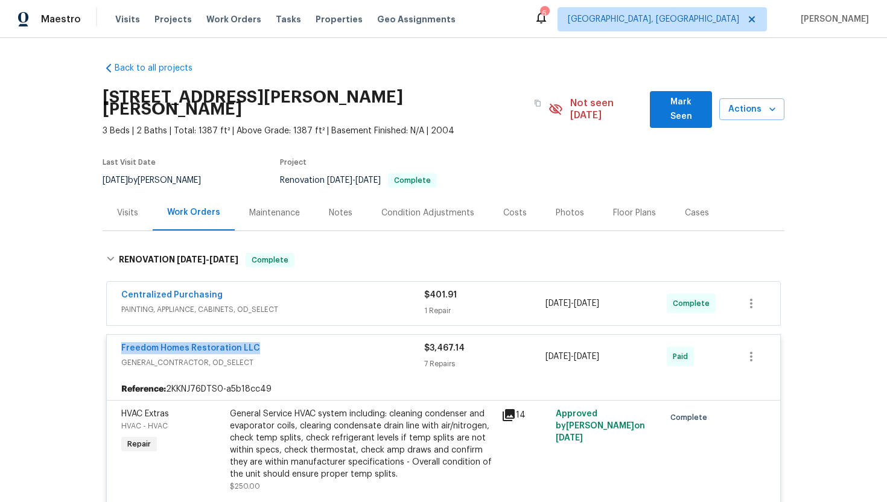
drag, startPoint x: 263, startPoint y: 336, endPoint x: 110, endPoint y: 331, distance: 152.7
click at [110, 335] on div "Freedom Homes Restoration LLC GENERAL_CONTRACTOR, OD_SELECT $3,467.14 7 Repairs…" at bounding box center [443, 356] width 673 height 43
copy link "Freedom Homes Restoration LLC"
drag, startPoint x: 625, startPoint y: 348, endPoint x: 538, endPoint y: 347, distance: 86.3
click at [538, 347] on div "Freedom Homes Restoration LLC GENERAL_CONTRACTOR, OD_SELECT $3,467.14 7 Repairs…" at bounding box center [428, 356] width 615 height 29
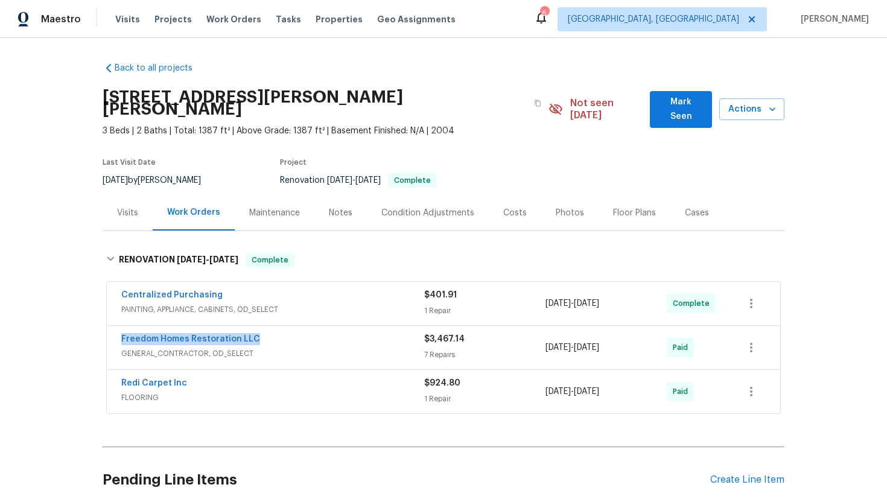
copy div "6/27/2025 - 7/4/2025"
click at [127, 207] on div "Visits" at bounding box center [127, 213] width 21 height 12
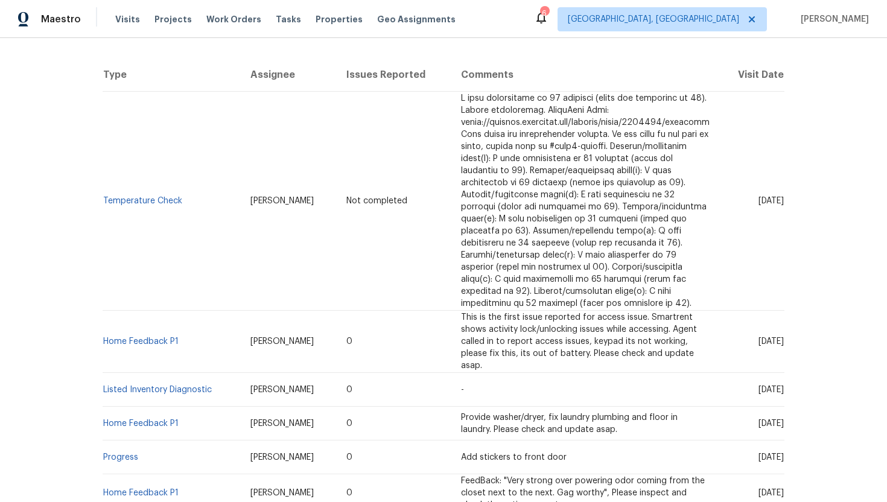
scroll to position [286, 0]
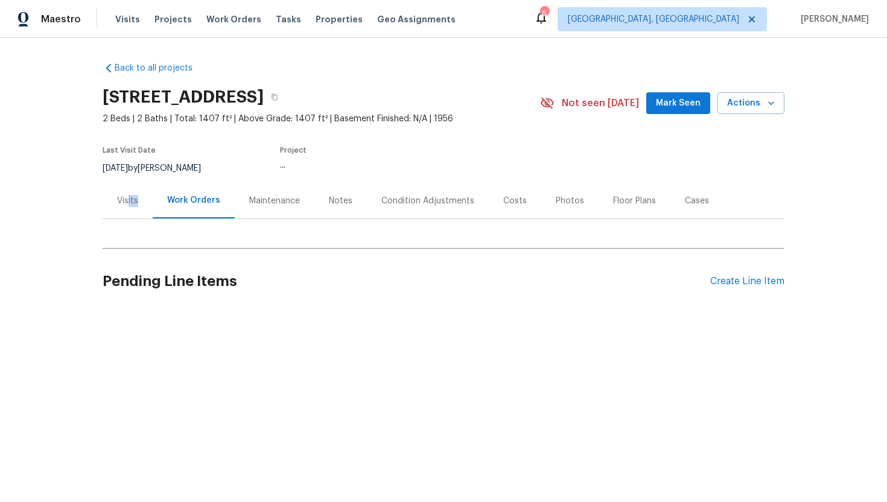
click at [129, 206] on div "Visits" at bounding box center [128, 201] width 50 height 36
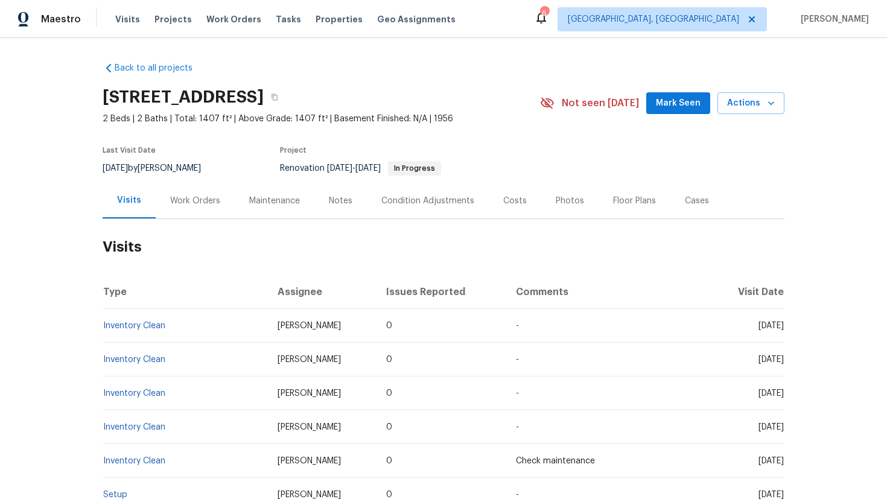
click at [191, 203] on div "Work Orders" at bounding box center [195, 201] width 50 height 12
